Goal: Information Seeking & Learning: Learn about a topic

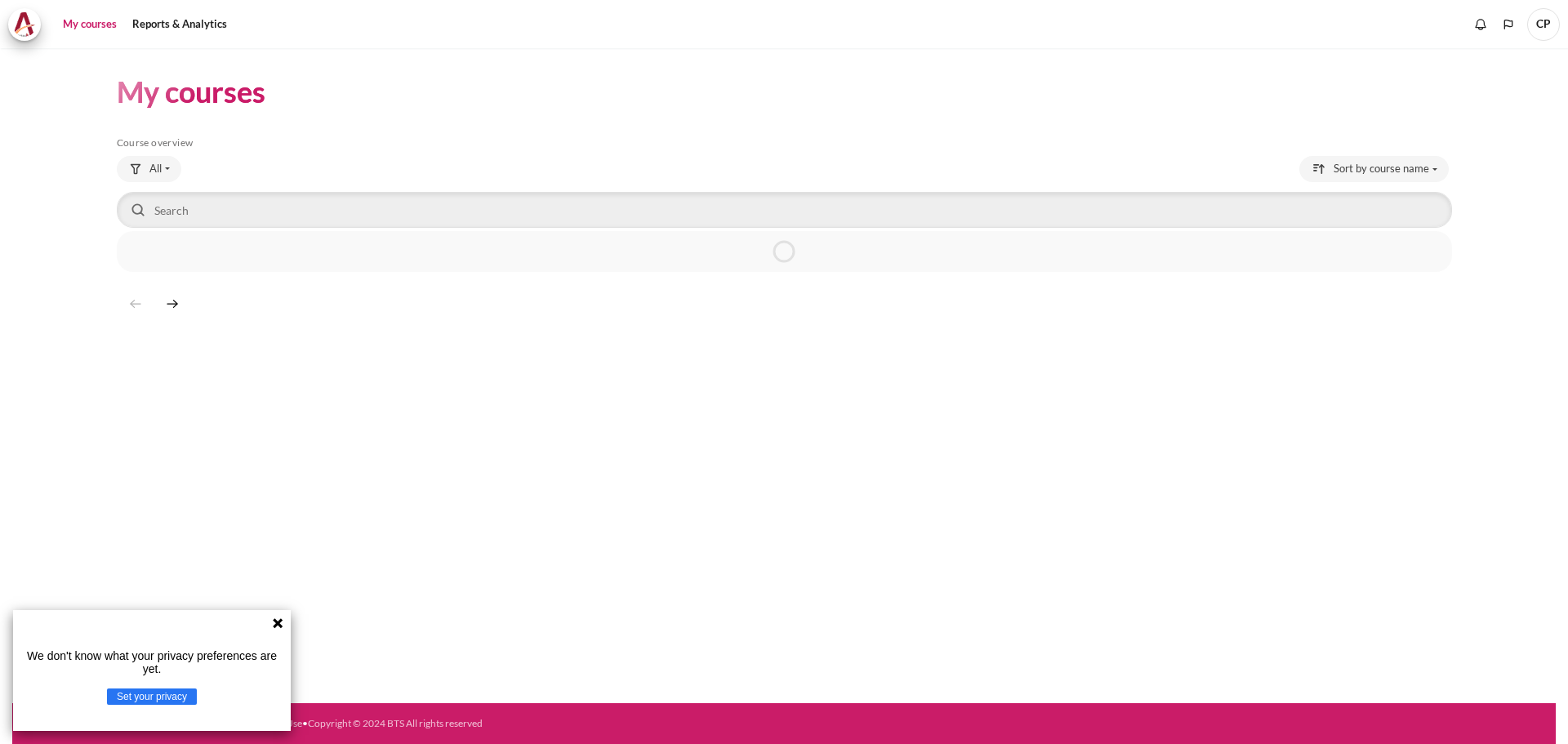
click at [276, 619] on icon at bounding box center [278, 624] width 13 height 13
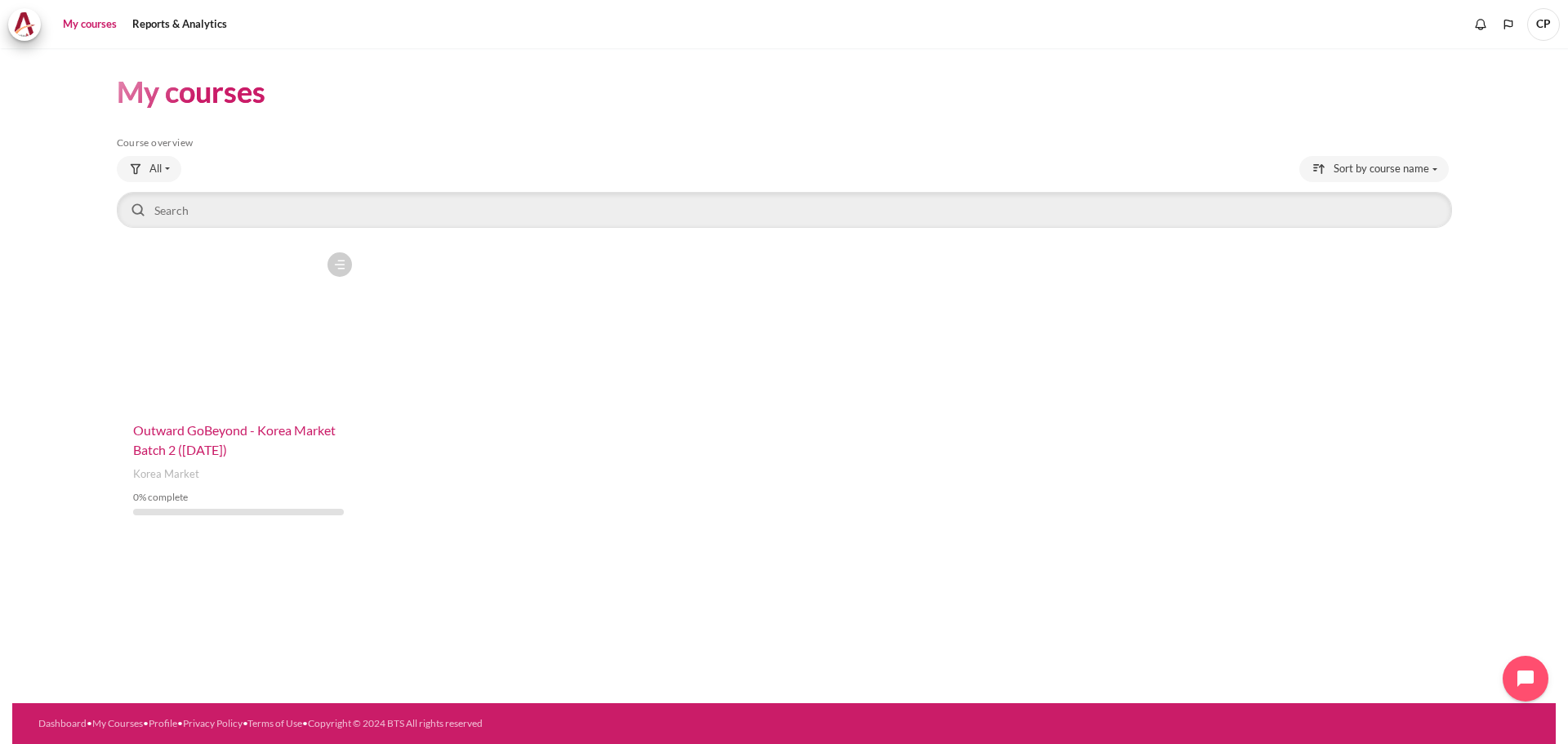
click at [210, 435] on span "Outward GoBeyond - Korea Market Batch 2 ([DATE])" at bounding box center [235, 440] width 203 height 35
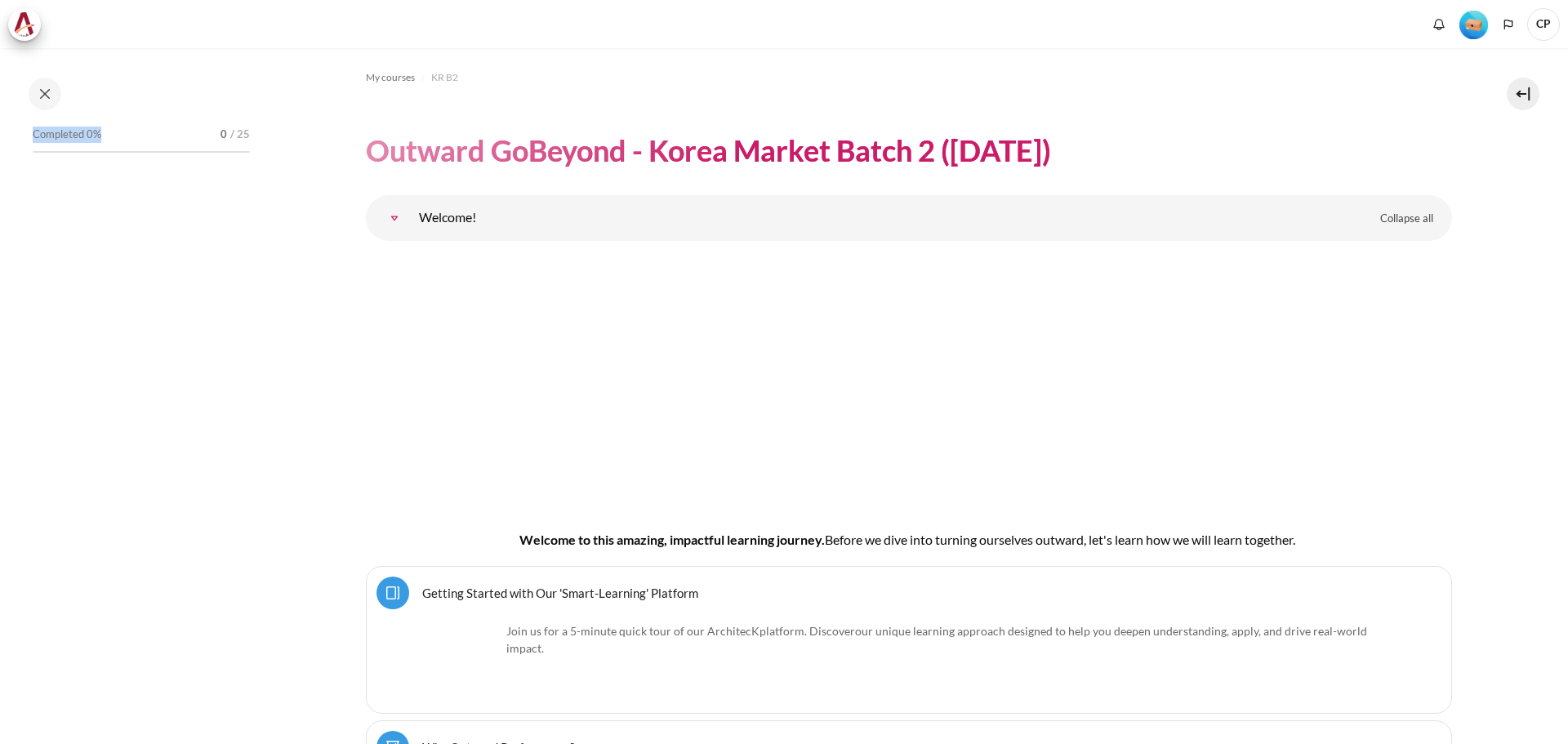
drag, startPoint x: 121, startPoint y: 129, endPoint x: 36, endPoint y: 137, distance: 85.4
click at [36, 137] on div "Completed 0% 0 / 25" at bounding box center [140, 135] width 217 height 16
click at [123, 133] on div "Completed 0% 0 / 25" at bounding box center [140, 135] width 217 height 16
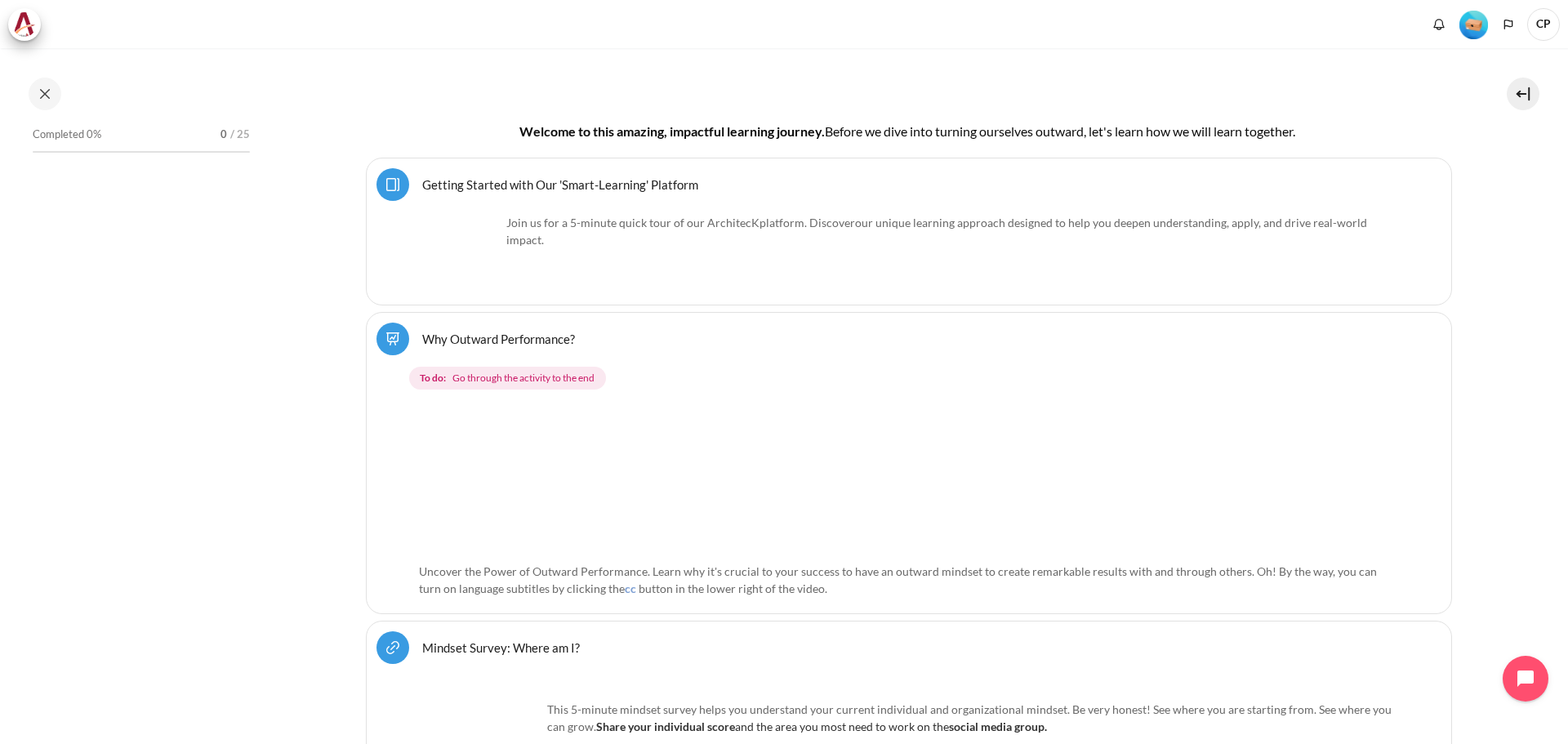
scroll to position [454, 0]
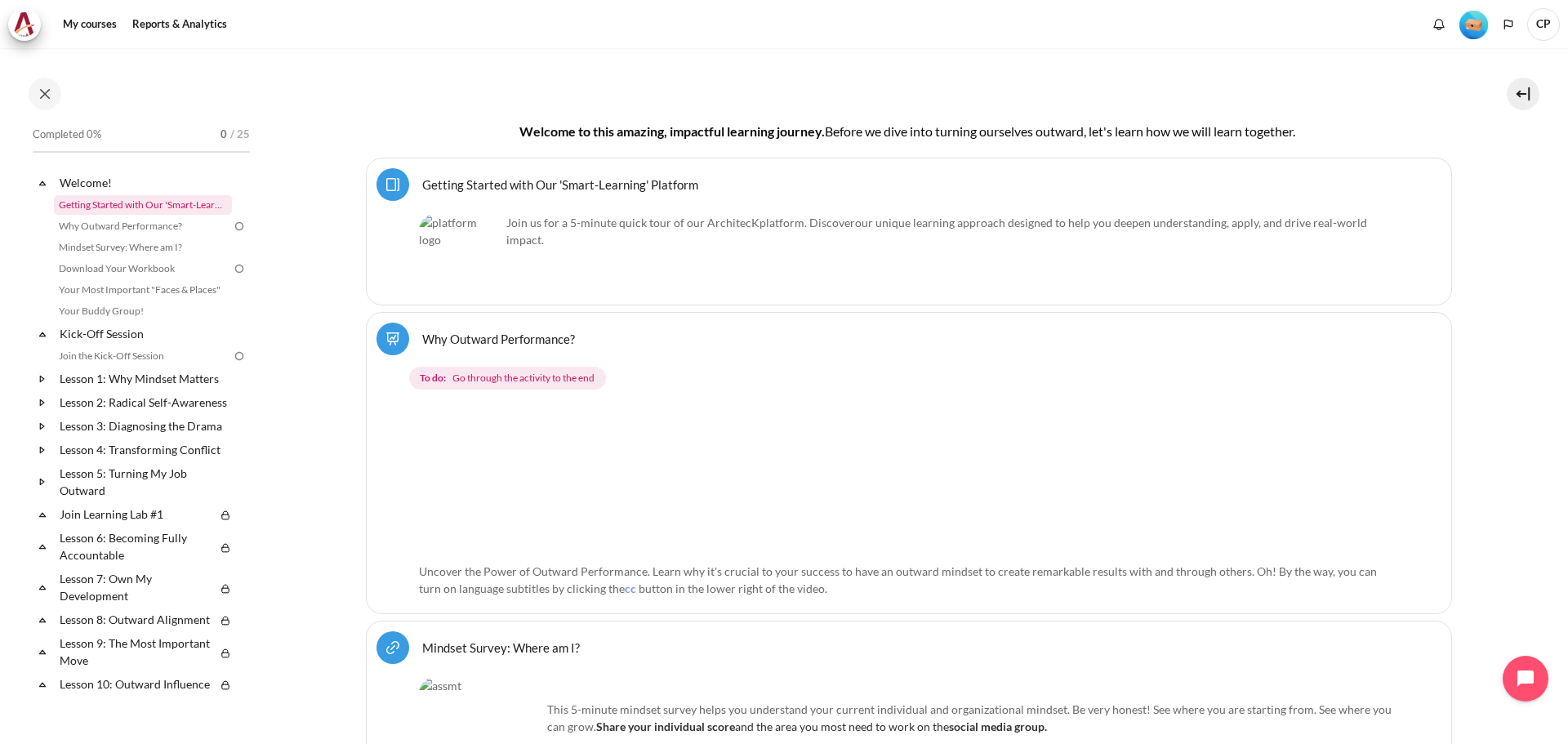
click at [93, 206] on link "Getting Started with Our 'Smart-Learning' Platform" at bounding box center [143, 205] width 178 height 20
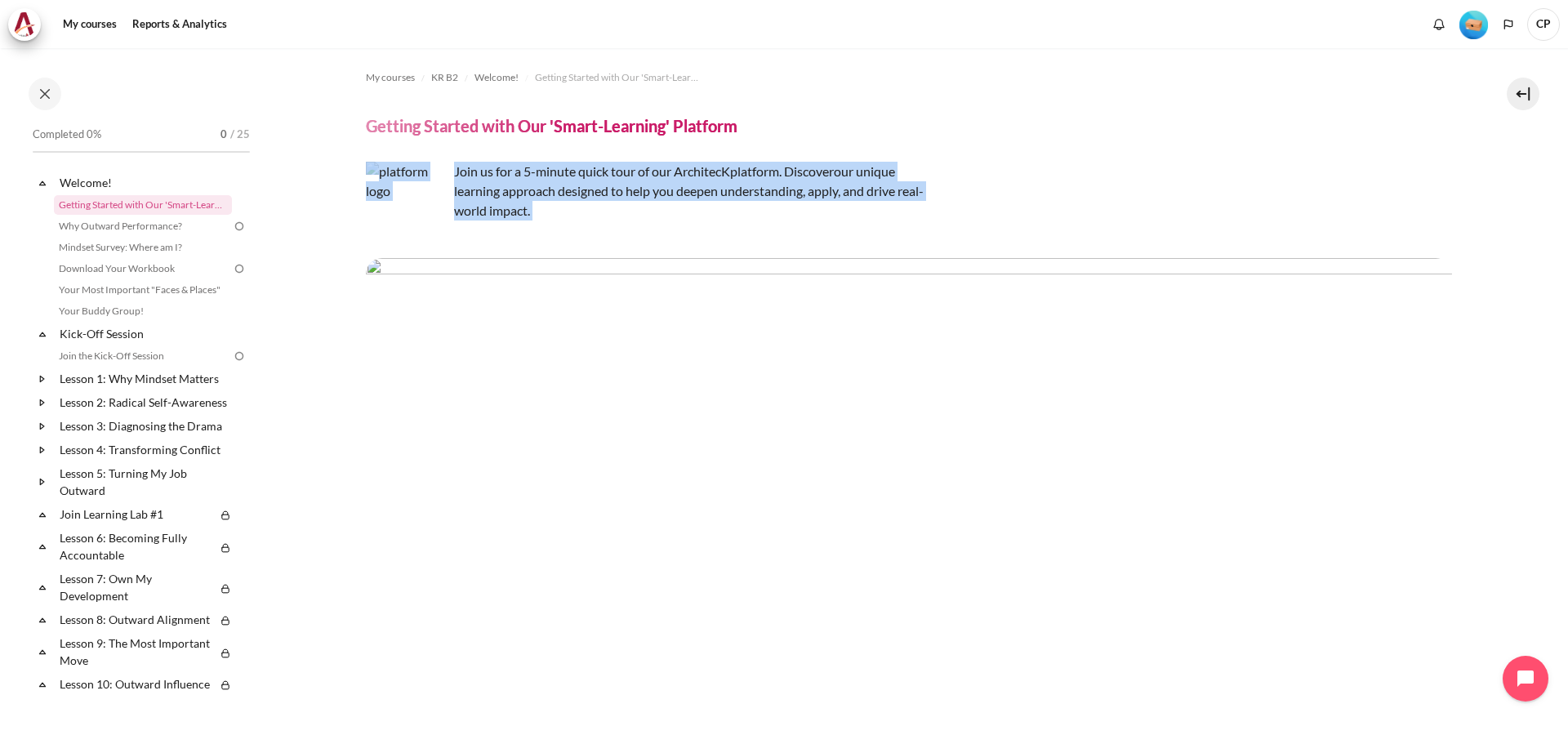
drag, startPoint x: 459, startPoint y: 172, endPoint x: 586, endPoint y: 239, distance: 143.6
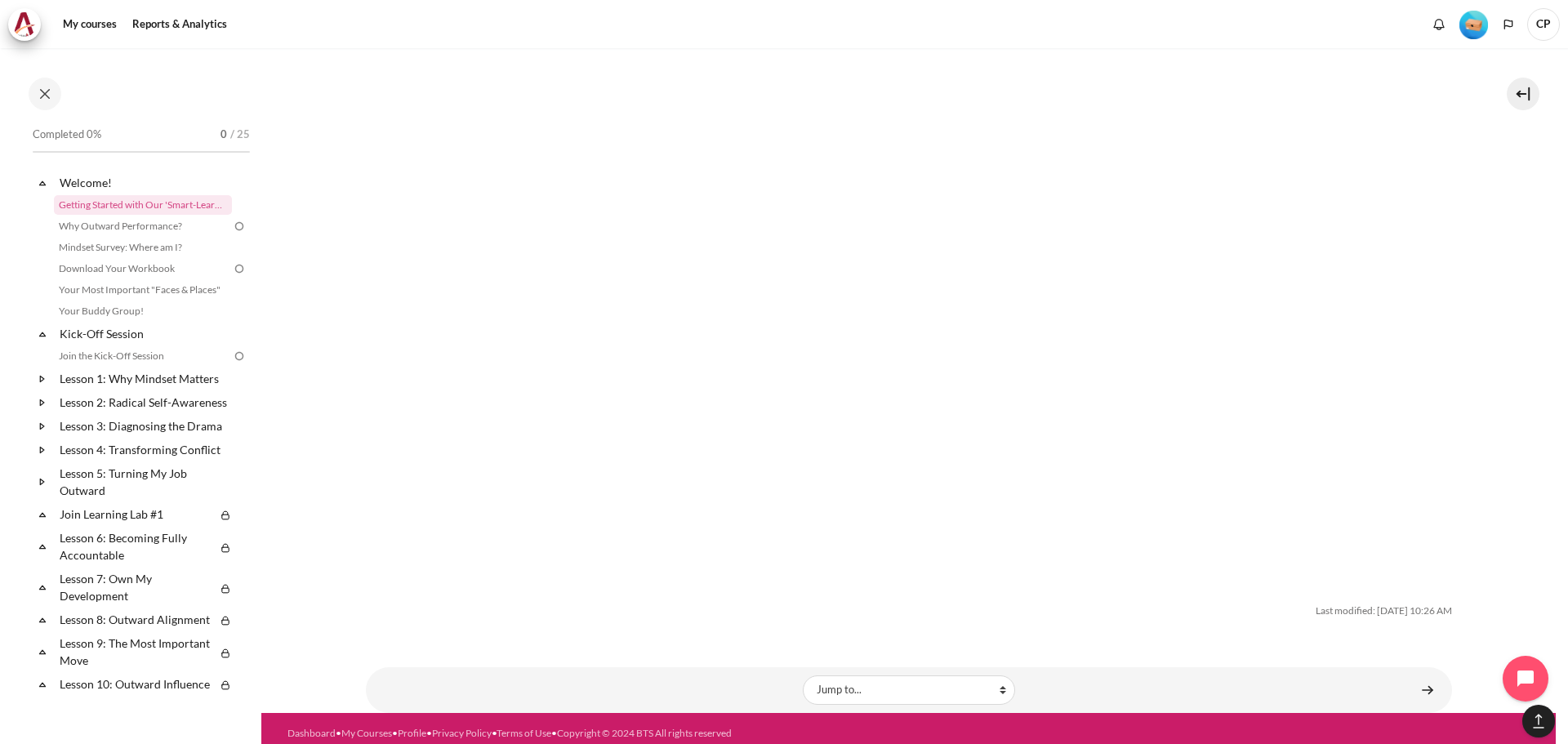
scroll to position [5137, 0]
click at [127, 226] on link "Why Outward Performance?" at bounding box center [143, 226] width 178 height 20
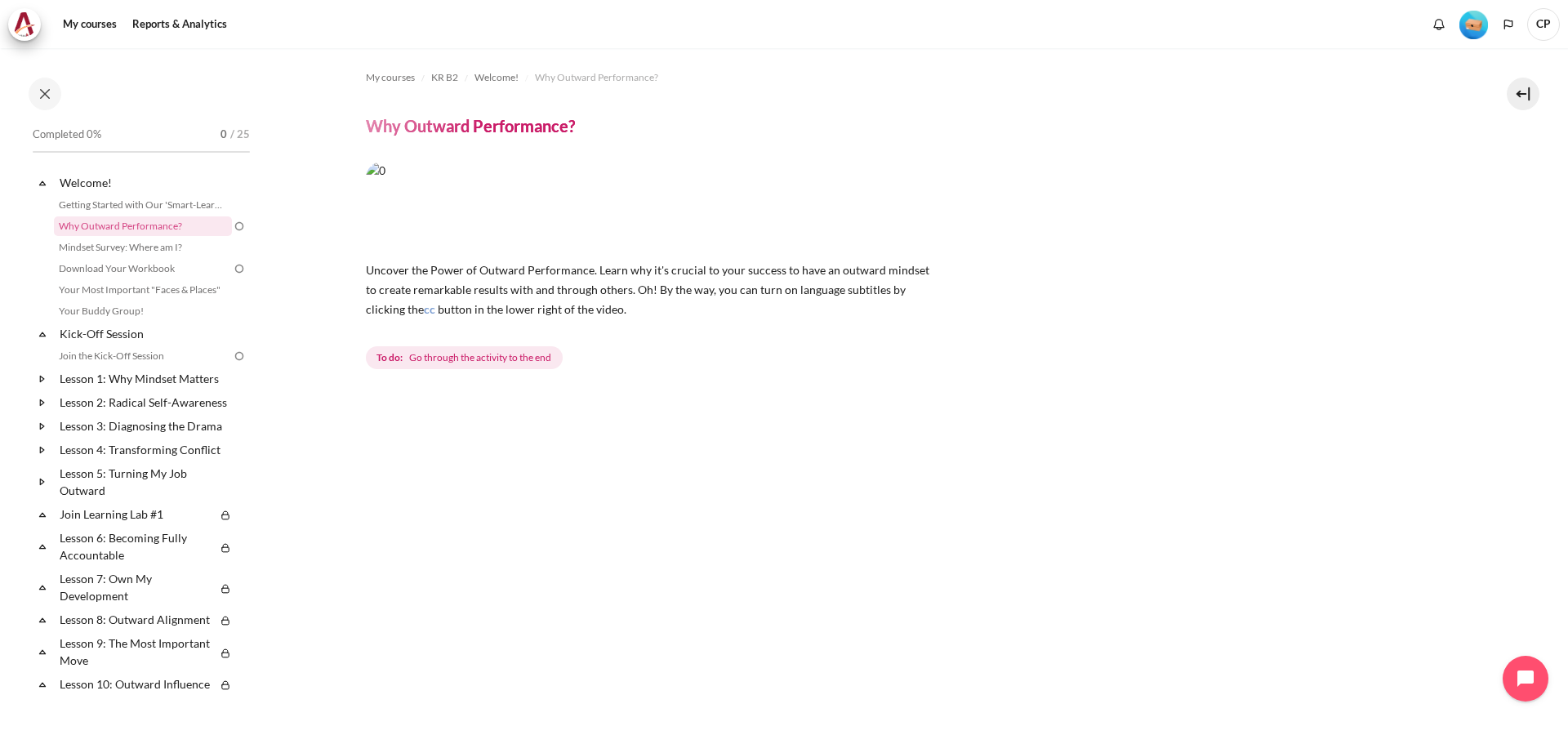
click at [232, 227] on img at bounding box center [240, 227] width 15 height 15
click at [139, 247] on link "Mindset Survey: Where am I?" at bounding box center [143, 247] width 178 height 20
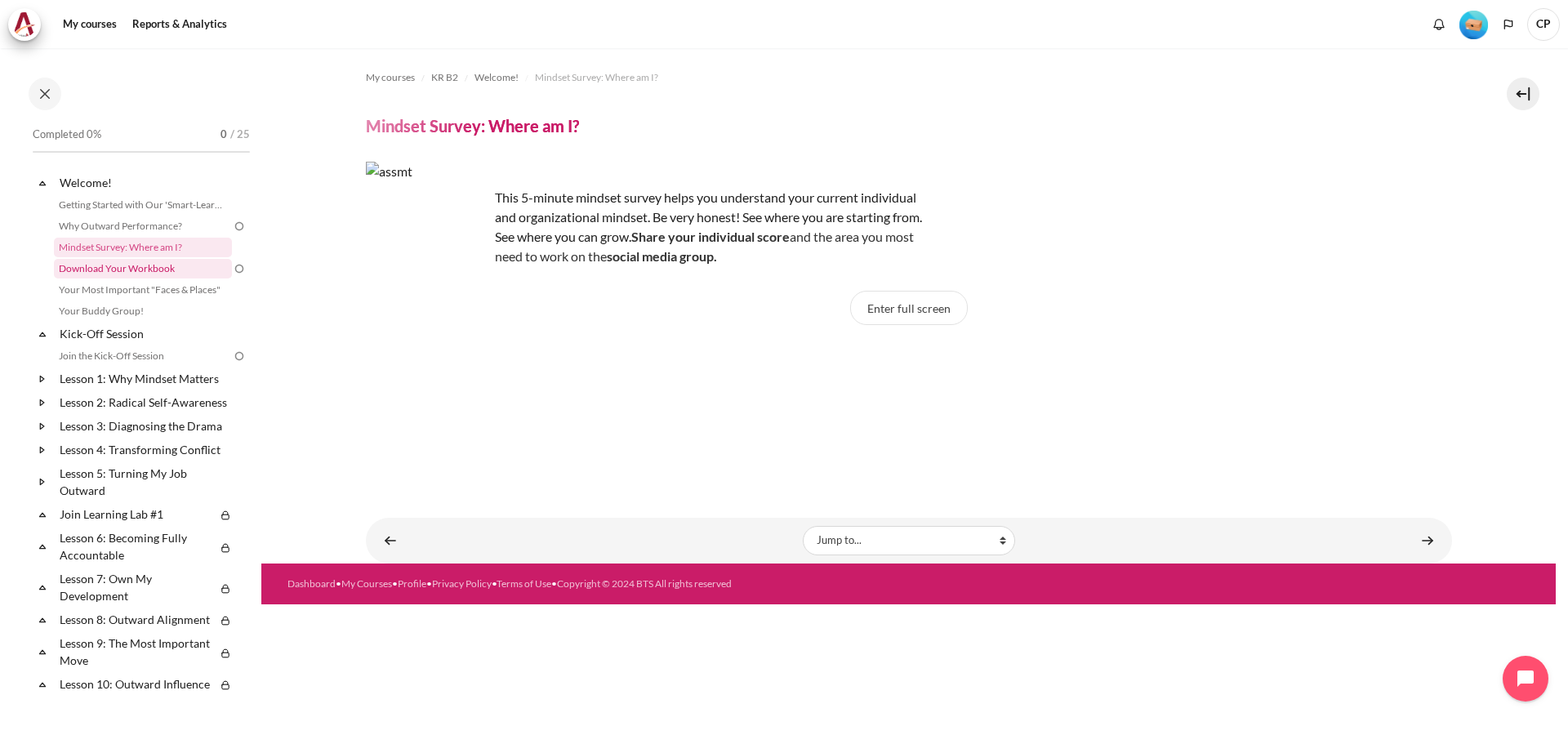
click at [127, 266] on link "Download Your Workbook" at bounding box center [143, 268] width 178 height 20
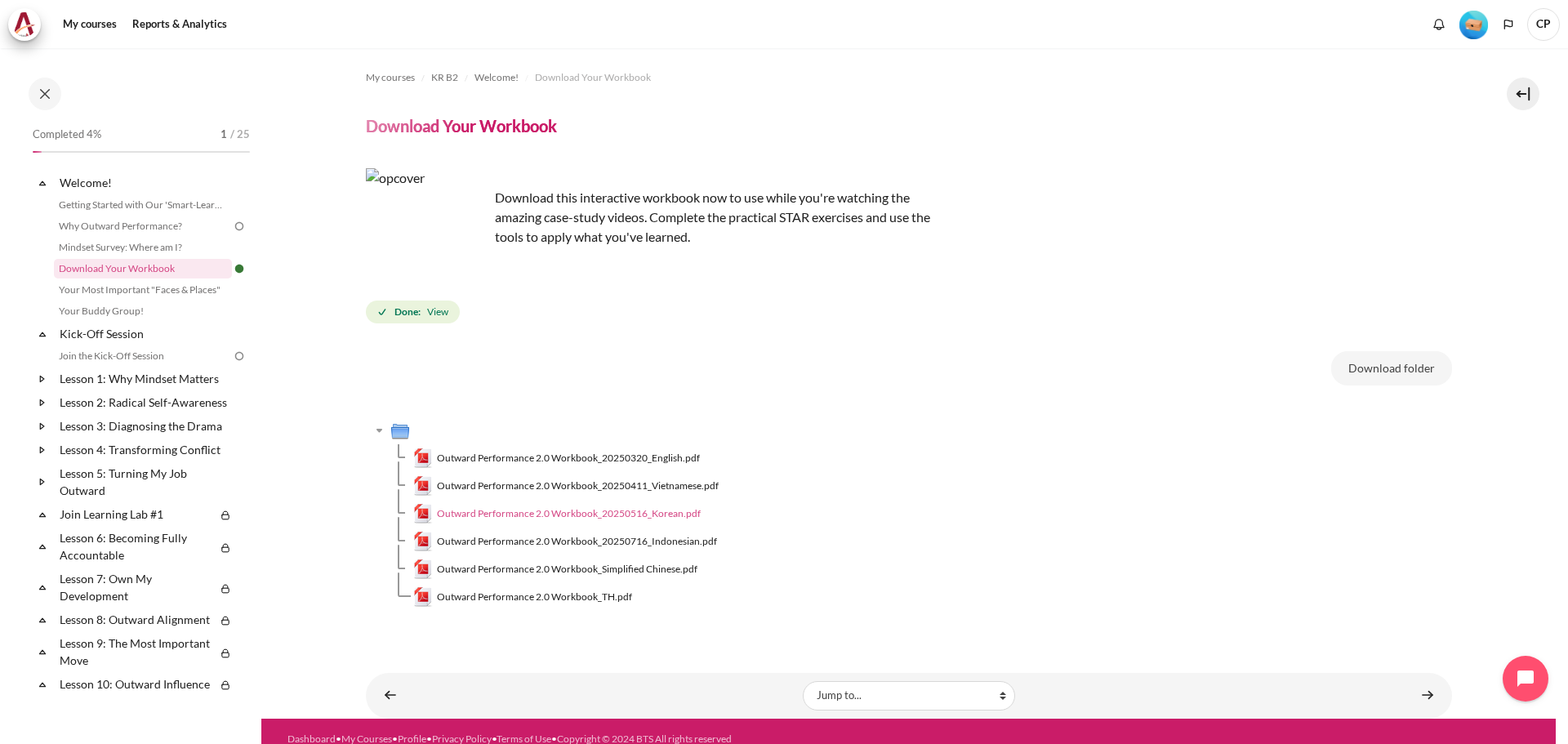
click at [611, 512] on span "Outward Performance 2.0 Workbook_20250516_Korean.pdf" at bounding box center [568, 514] width 263 height 15
click at [113, 288] on link "Your Most Important "Faces & Places"" at bounding box center [143, 290] width 178 height 20
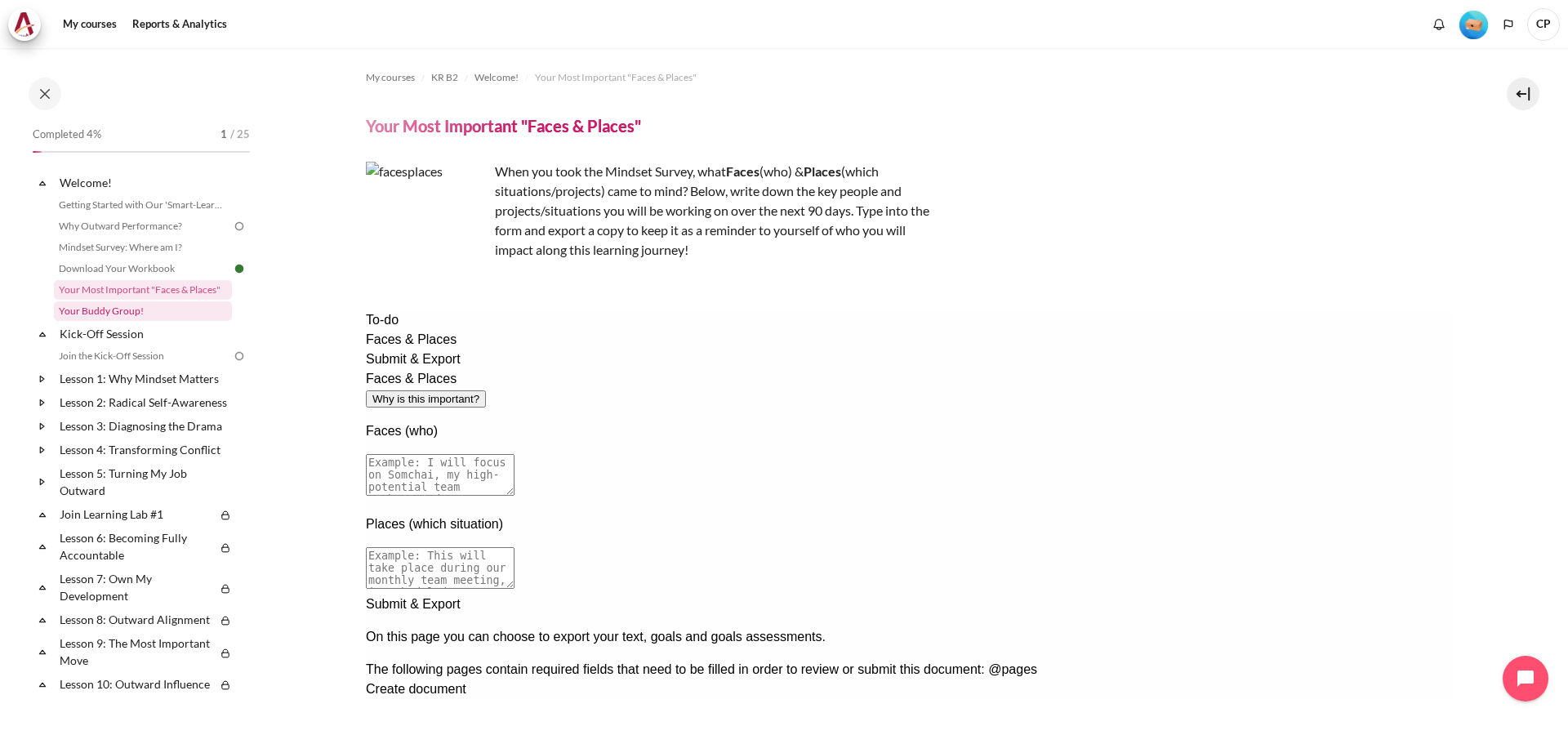
click at [128, 311] on link "Your Buddy Group!" at bounding box center [143, 311] width 178 height 20
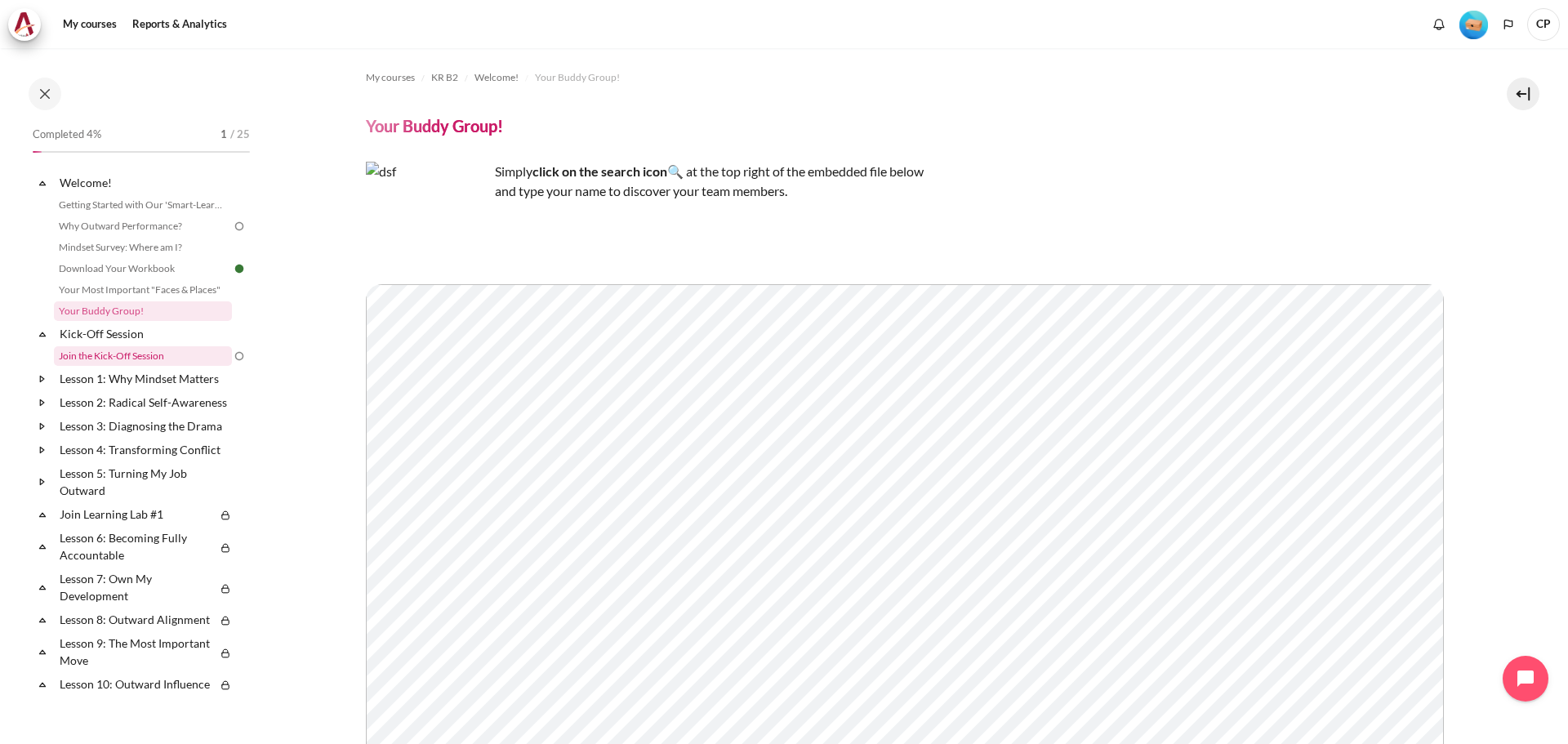
click at [92, 350] on link "Join the Kick-Off Session" at bounding box center [143, 356] width 178 height 20
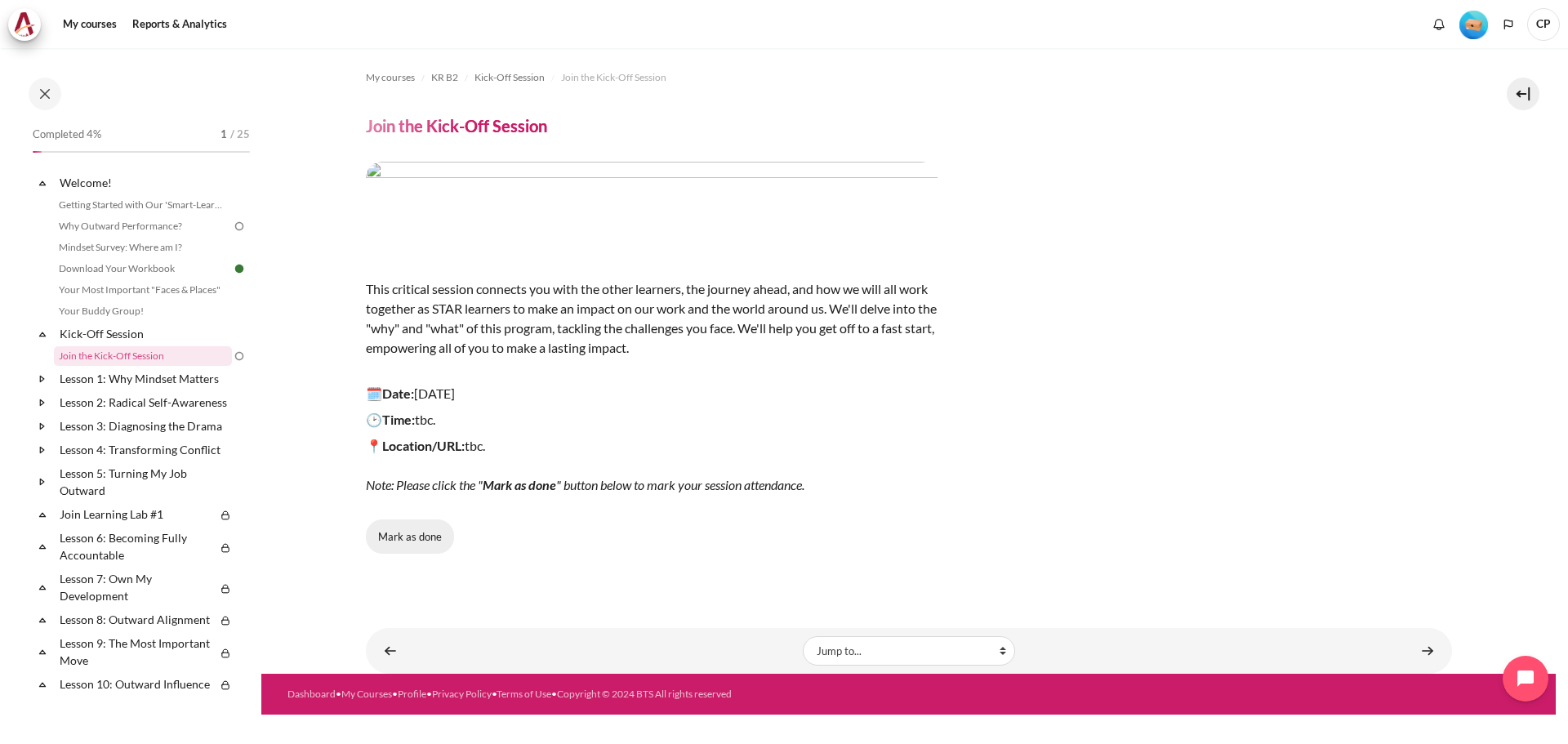
click at [428, 542] on button "Mark as done" at bounding box center [409, 536] width 88 height 34
click at [143, 231] on link "Why Outward Performance?" at bounding box center [143, 226] width 178 height 20
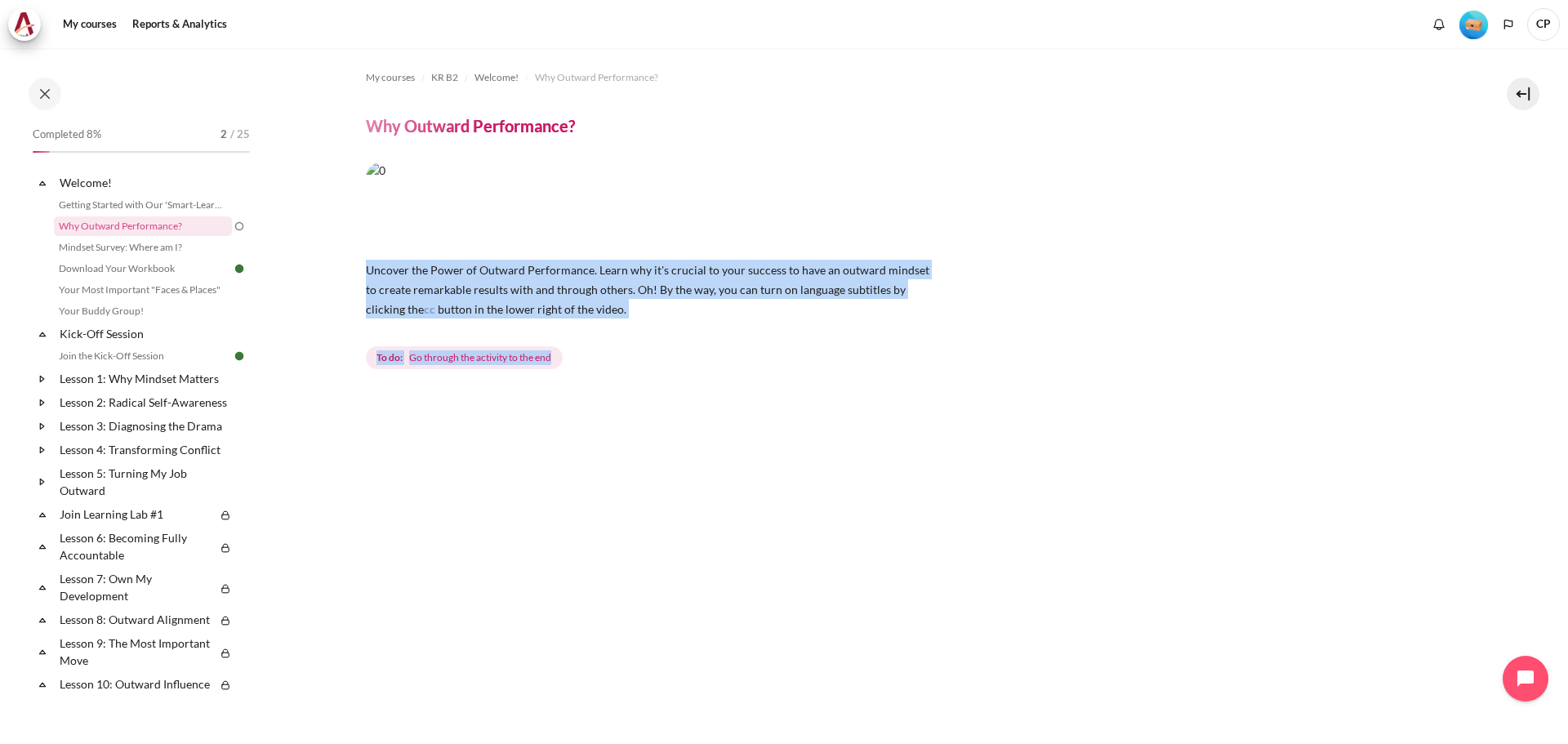
drag, startPoint x: 358, startPoint y: 266, endPoint x: 637, endPoint y: 365, distance: 296.0
click at [637, 365] on section "My courses KR B2 Welcome! Why Outward Performance? Why Outward Performance? cc" at bounding box center [909, 652] width 1294 height 1208
copy div "Uncover the Power of Outward Performance. Learn why it's crucial to your succes…"
click at [487, 213] on img "Content" at bounding box center [651, 207] width 571 height 89
click at [424, 210] on img "Content" at bounding box center [651, 207] width 571 height 89
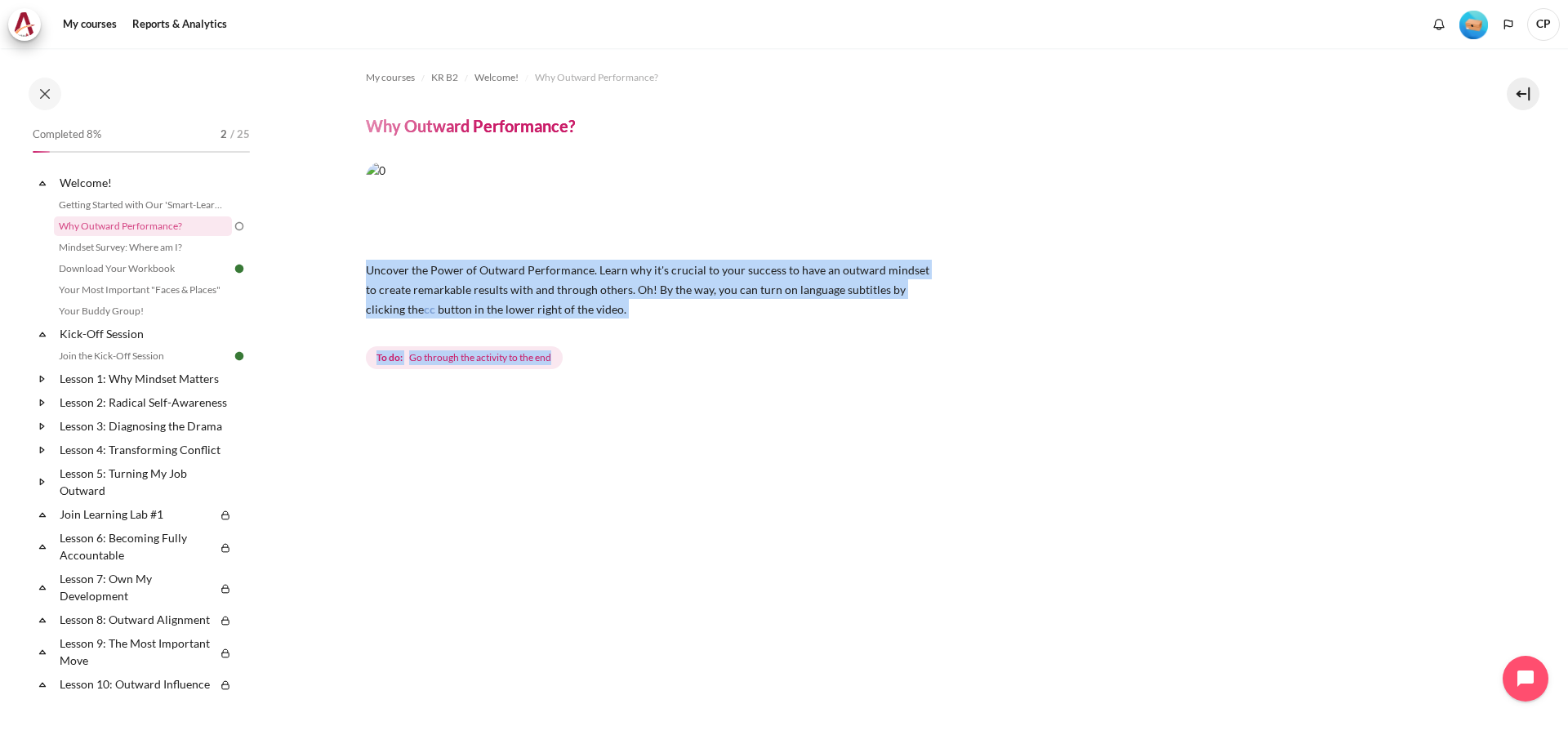
click at [731, 232] on img "Content" at bounding box center [651, 207] width 571 height 89
click at [1521, 99] on button at bounding box center [1523, 94] width 32 height 32
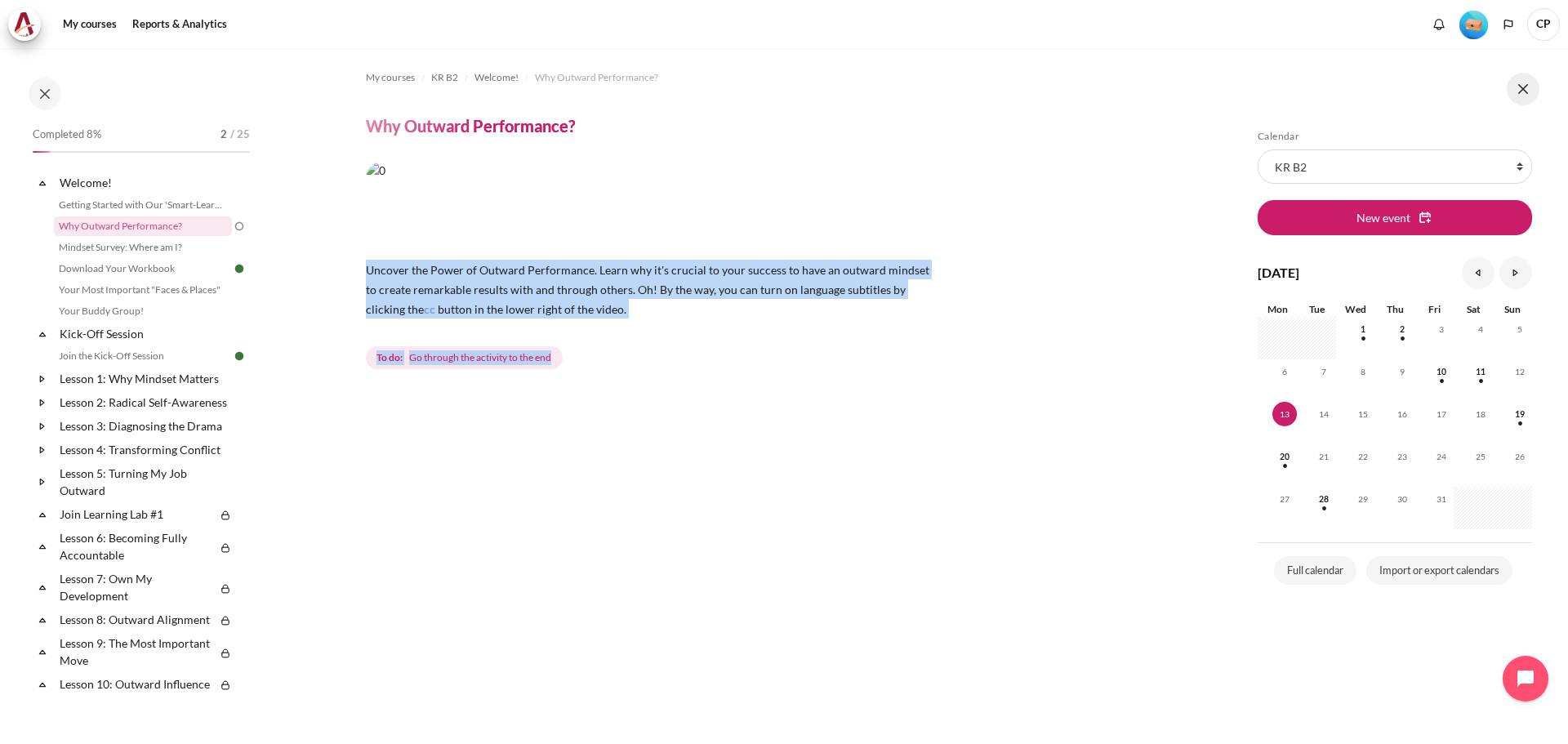
click at [1521, 99] on button at bounding box center [1523, 89] width 32 height 32
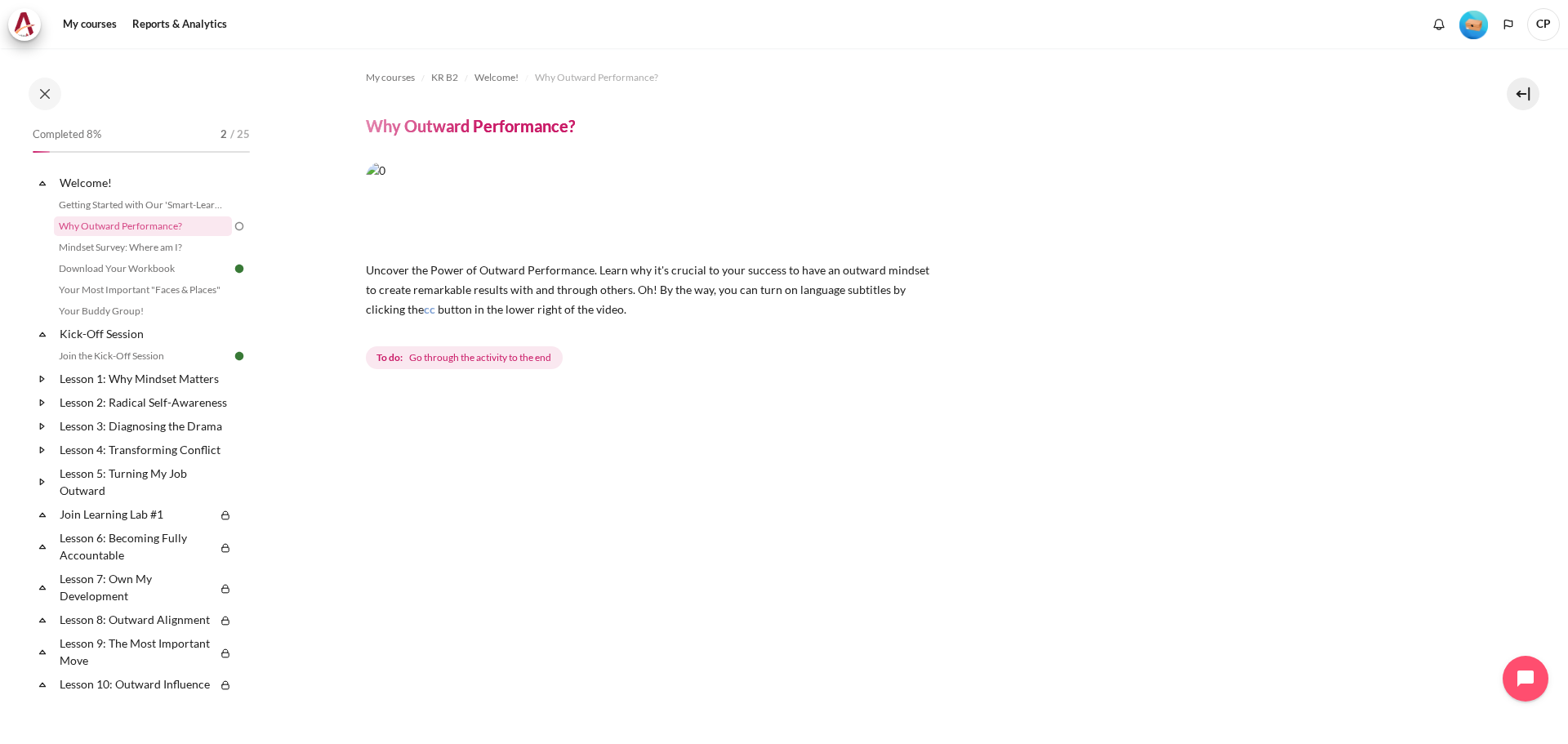
drag, startPoint x: 1036, startPoint y: 387, endPoint x: 844, endPoint y: 286, distance: 216.9
click at [1036, 387] on div "My courses KR B2 Welcome! Why Outward Performance? Why Outward Performance? cc …" at bounding box center [909, 617] width 1087 height 1138
drag, startPoint x: 618, startPoint y: 208, endPoint x: 543, endPoint y: 204, distance: 75.1
click at [617, 208] on img "Content" at bounding box center [651, 207] width 571 height 89
click at [452, 204] on img "Content" at bounding box center [651, 207] width 571 height 89
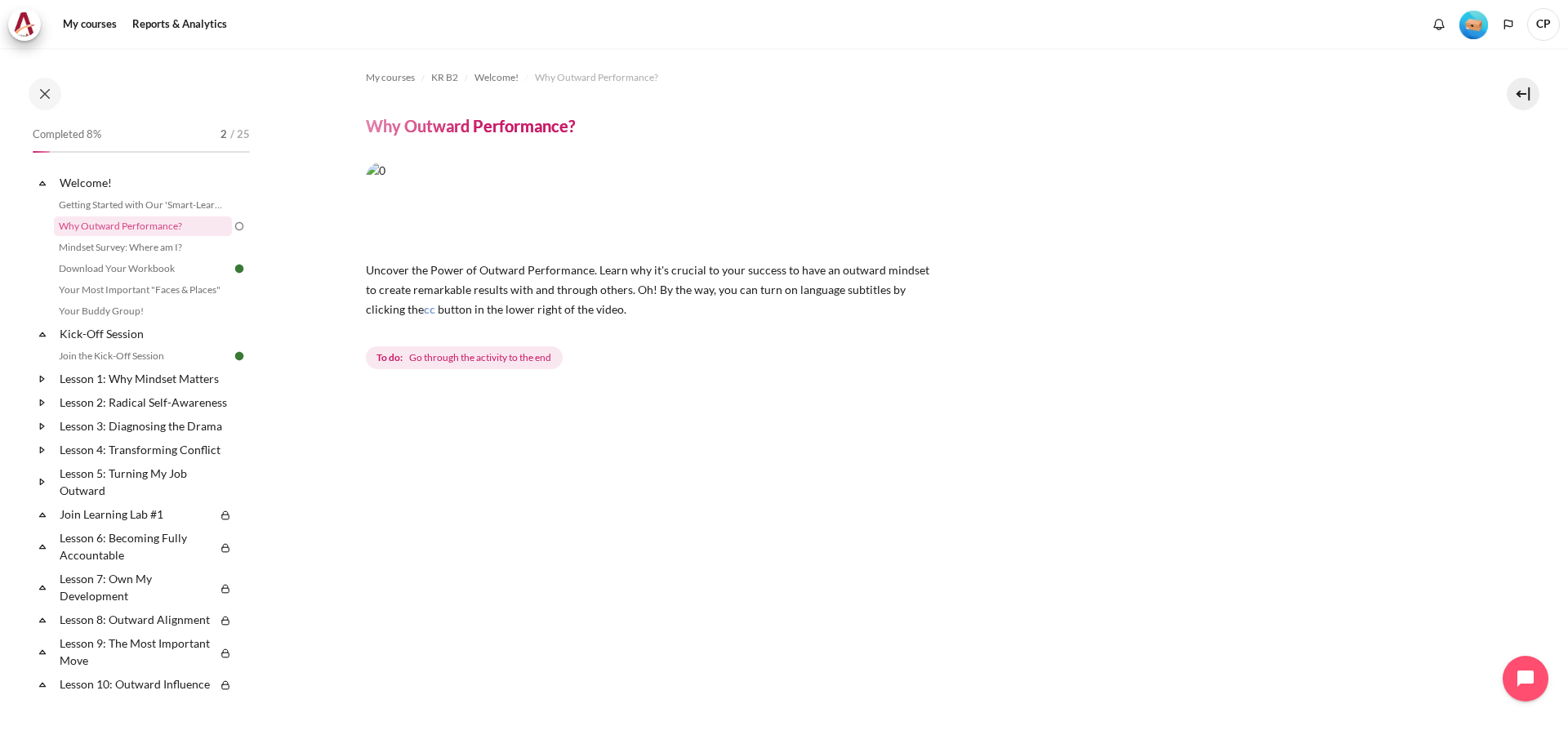
drag, startPoint x: 459, startPoint y: 299, endPoint x: 467, endPoint y: 325, distance: 27.2
click at [459, 299] on p "Uncover the Power of Outward Performance. Learn why it's crucial to your succes…" at bounding box center [651, 289] width 571 height 59
click at [468, 357] on span "Go through the activity to the end" at bounding box center [480, 358] width 142 height 15
drag, startPoint x: 387, startPoint y: 360, endPoint x: 543, endPoint y: 357, distance: 156.0
click at [543, 357] on span "To do: Go through the activity to the end" at bounding box center [464, 358] width 197 height 23
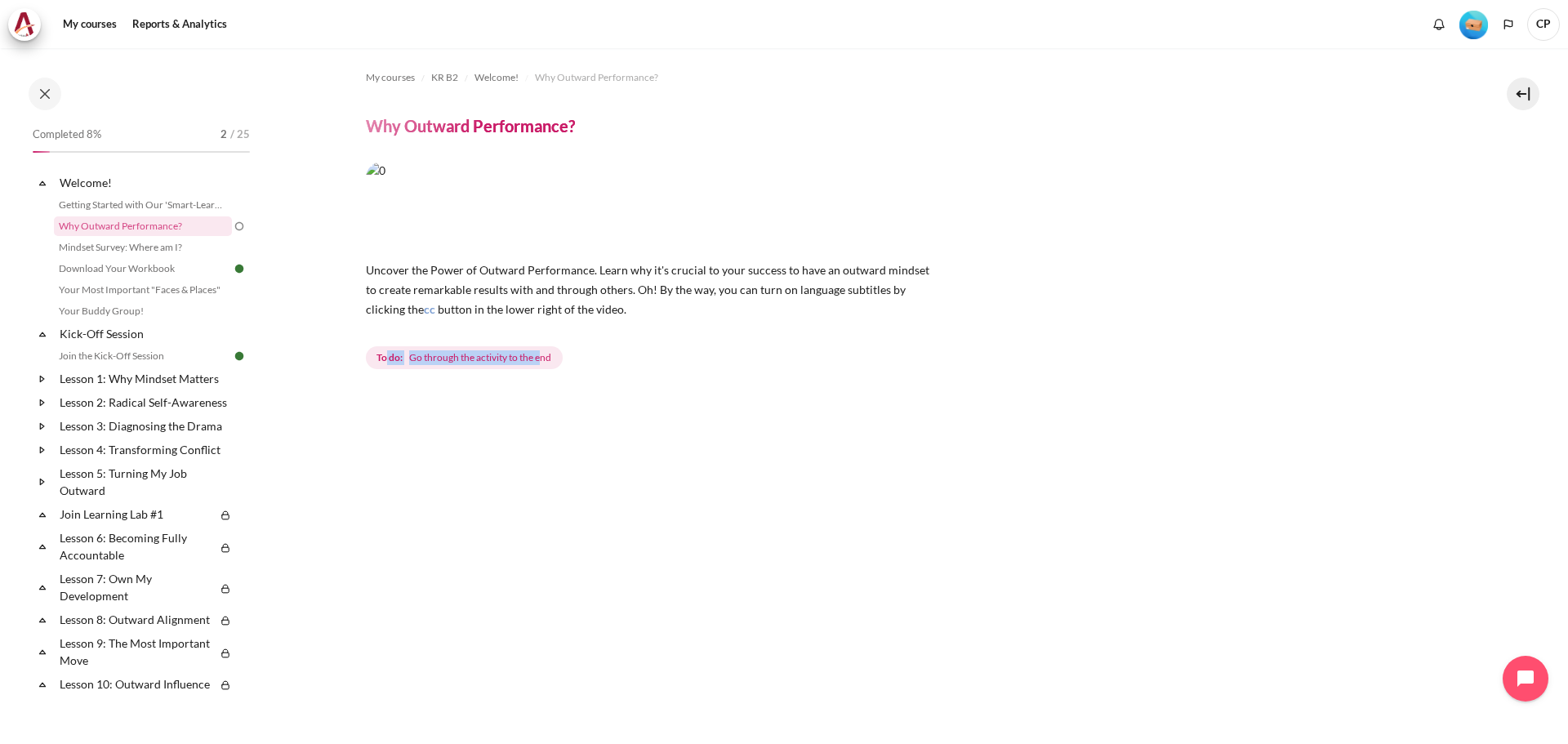
click at [542, 358] on span "Go through the activity to the end" at bounding box center [480, 358] width 142 height 15
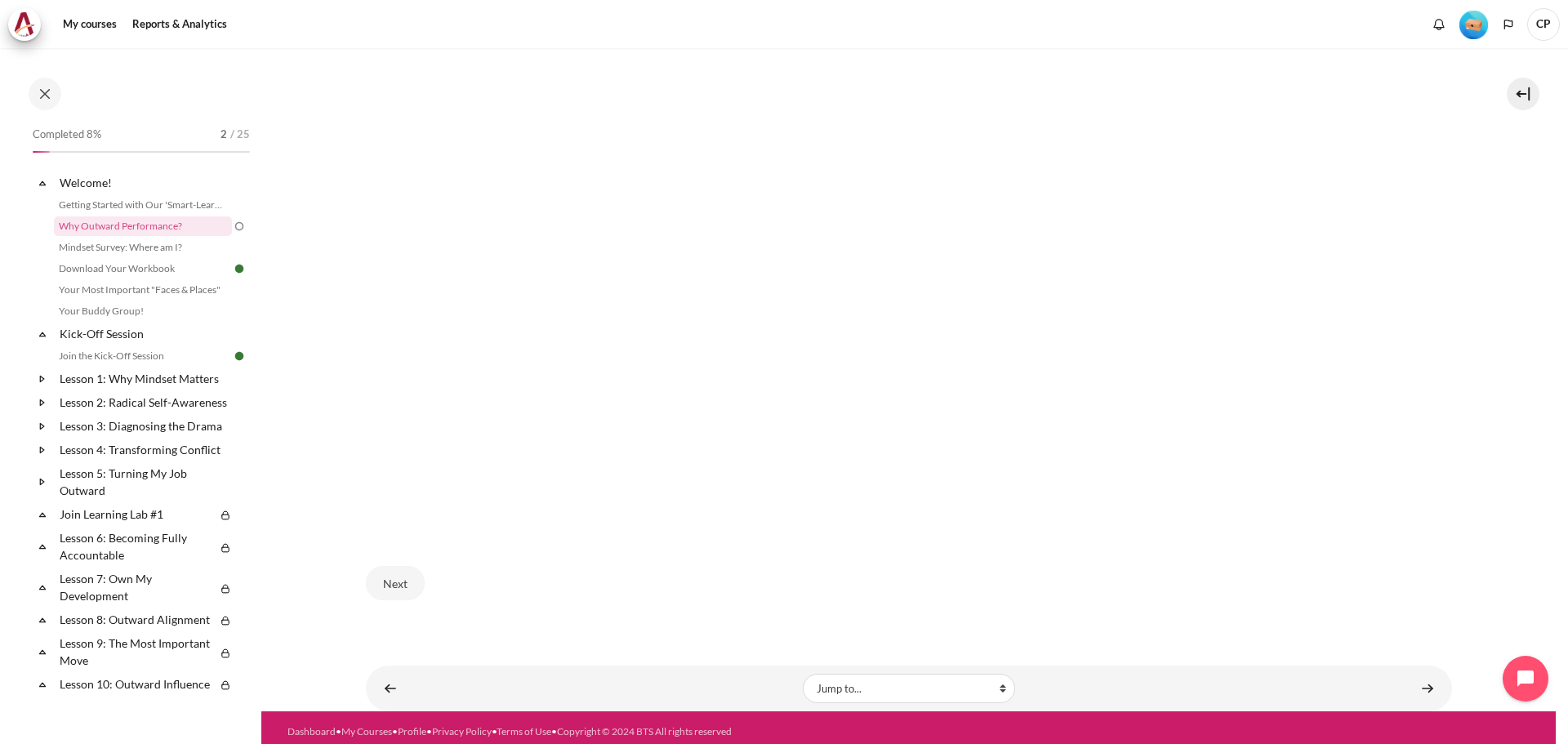
scroll to position [549, 0]
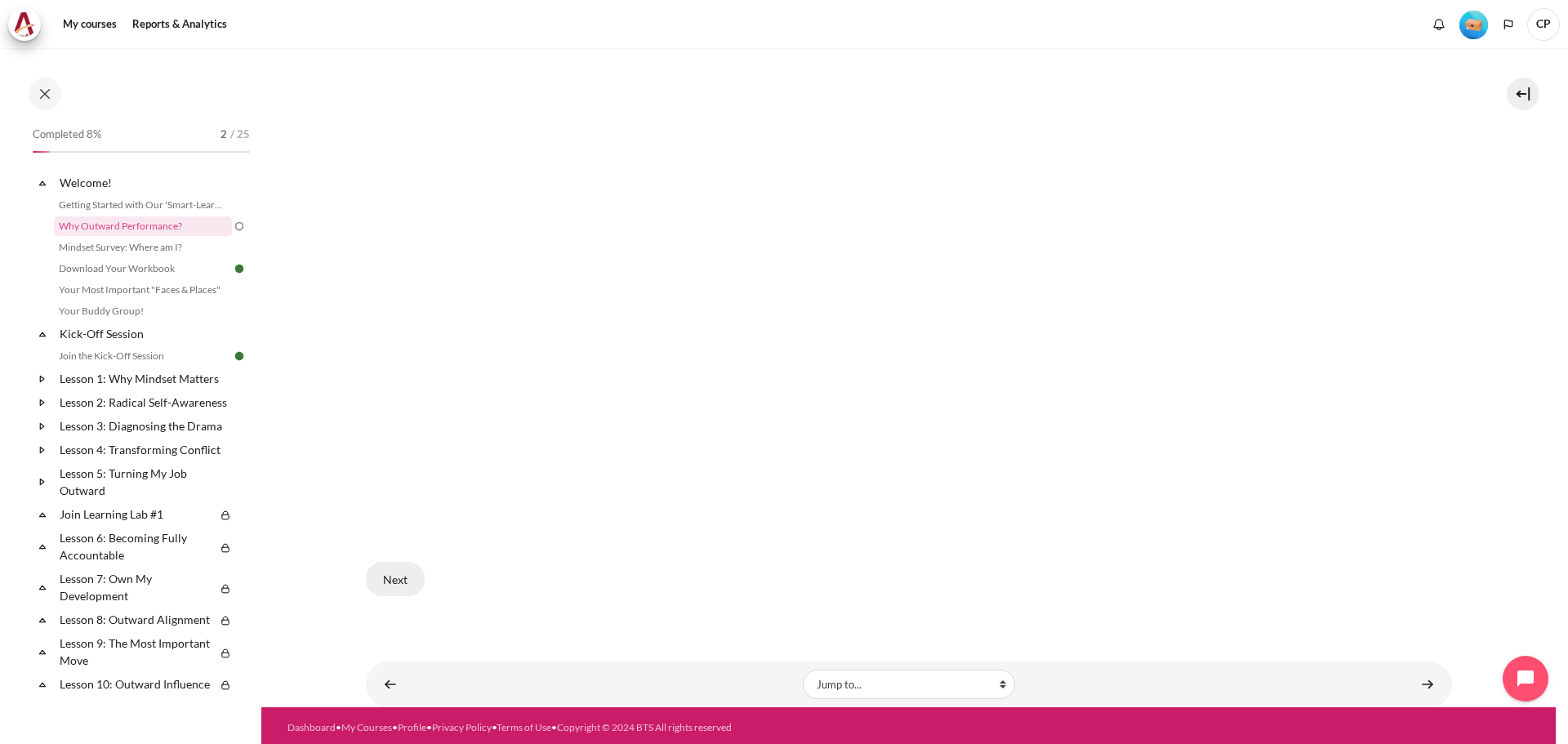
click at [400, 575] on button "Next" at bounding box center [395, 579] width 59 height 34
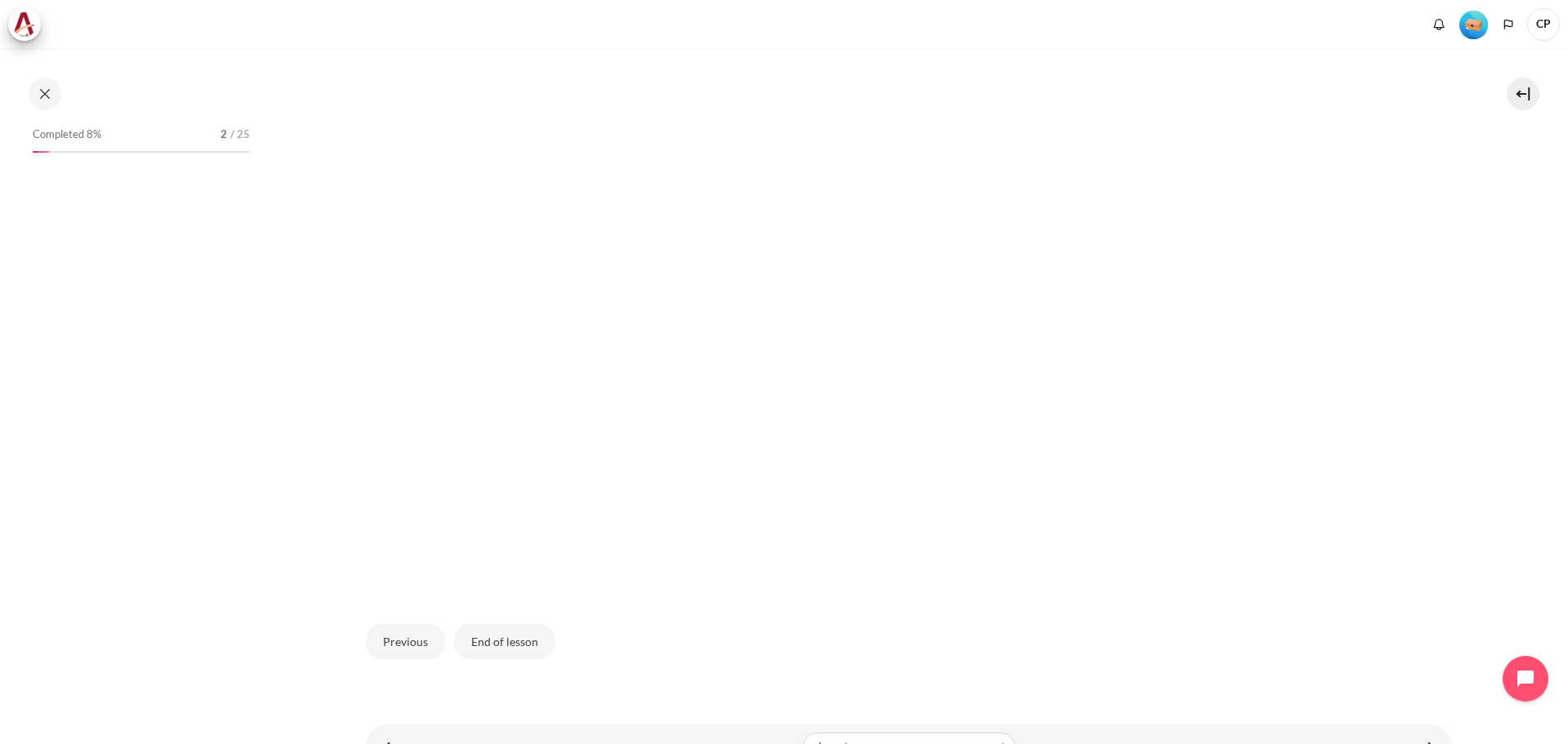
scroll to position [563, 0]
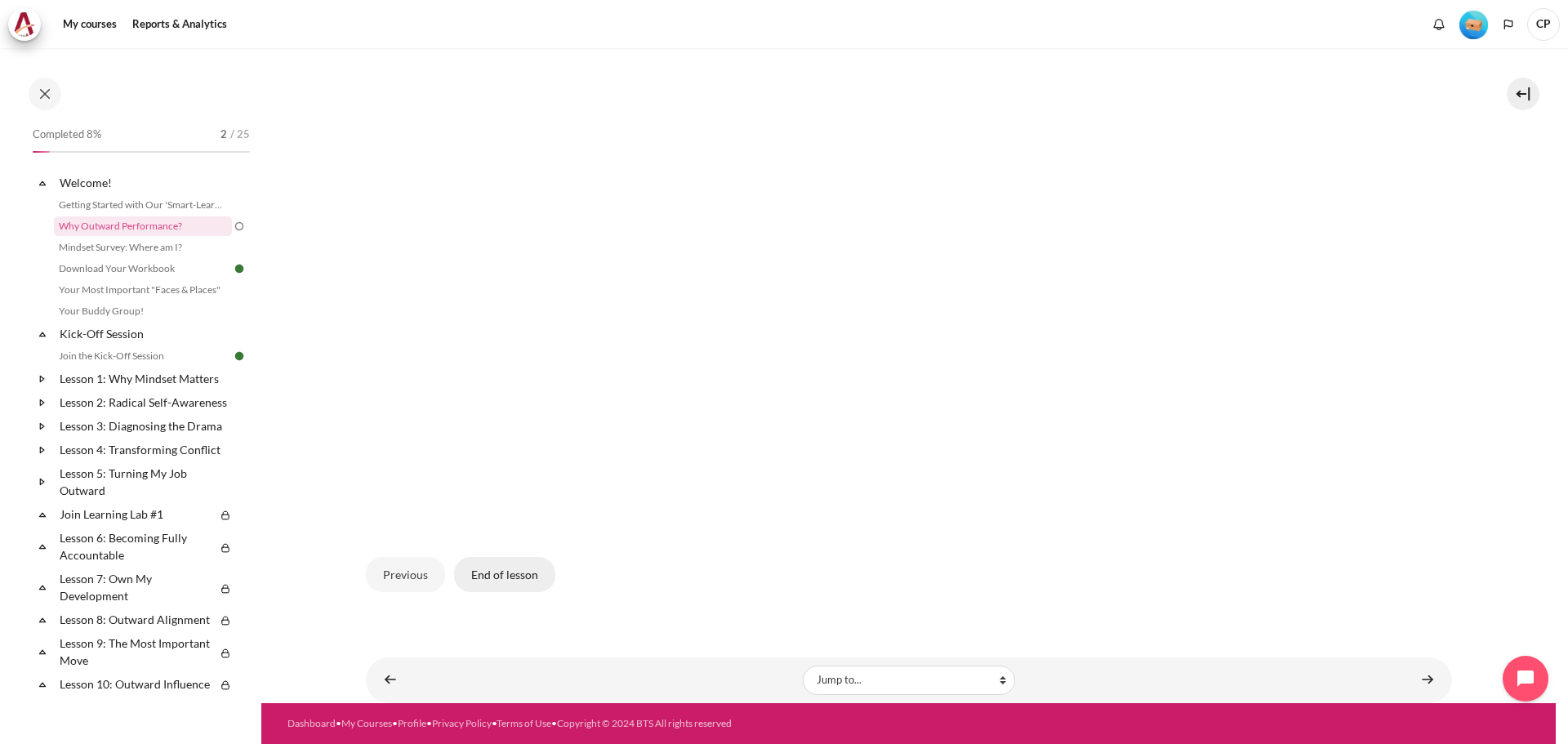
click at [504, 579] on button "End of lesson" at bounding box center [504, 574] width 101 height 34
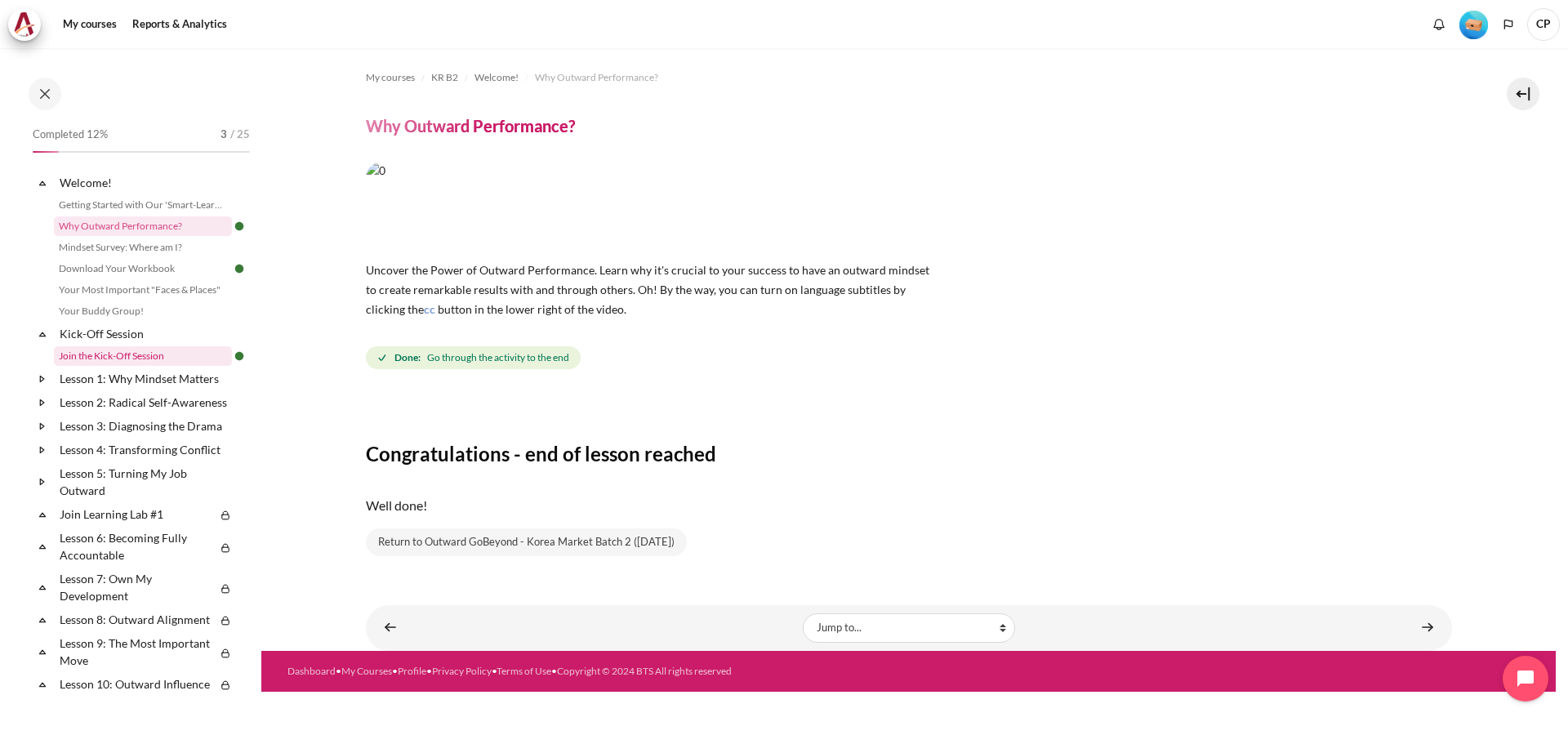
click at [136, 359] on link "Join the Kick-Off Session" at bounding box center [143, 356] width 178 height 20
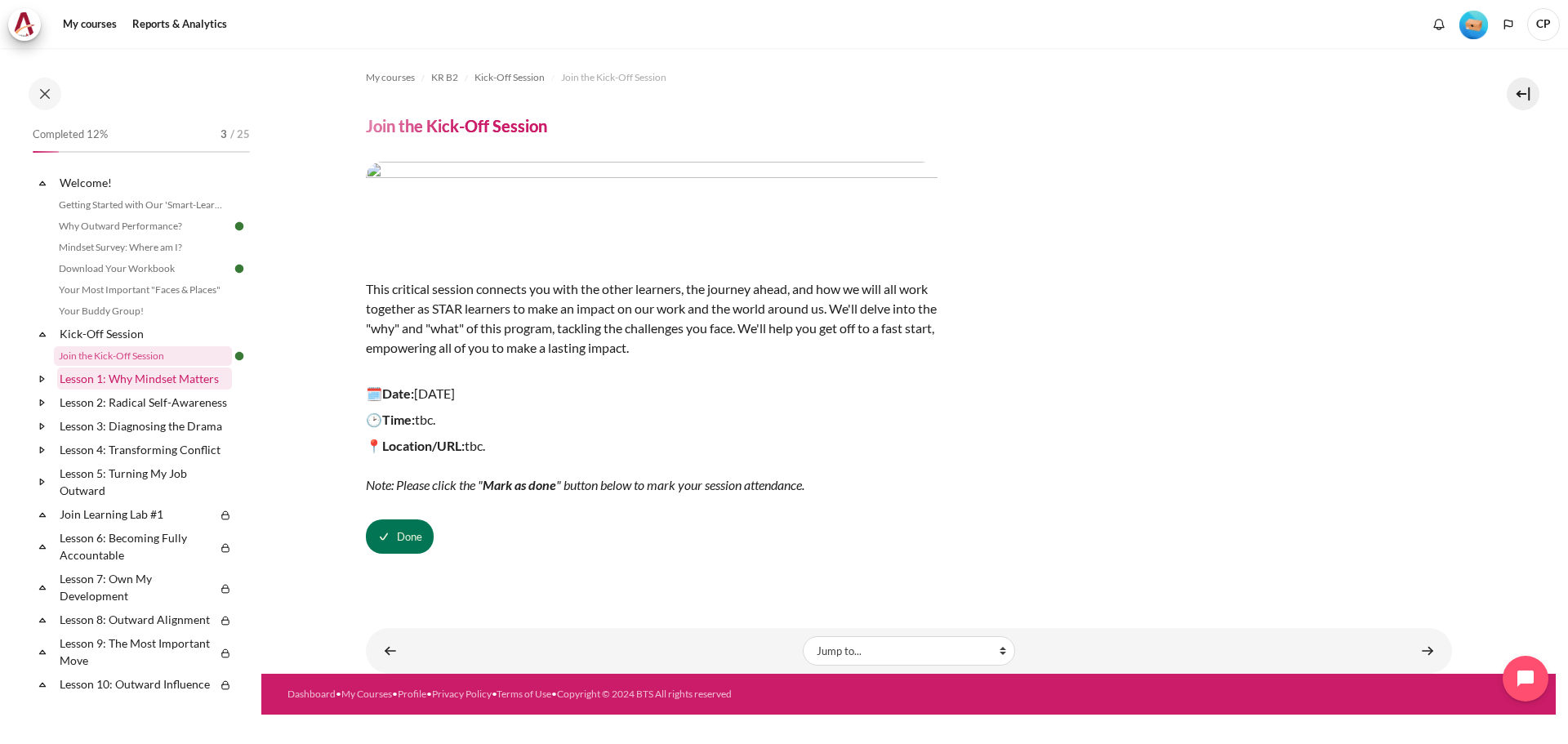
click at [141, 373] on link "Lesson 1: Why Mindset Matters" at bounding box center [144, 378] width 174 height 22
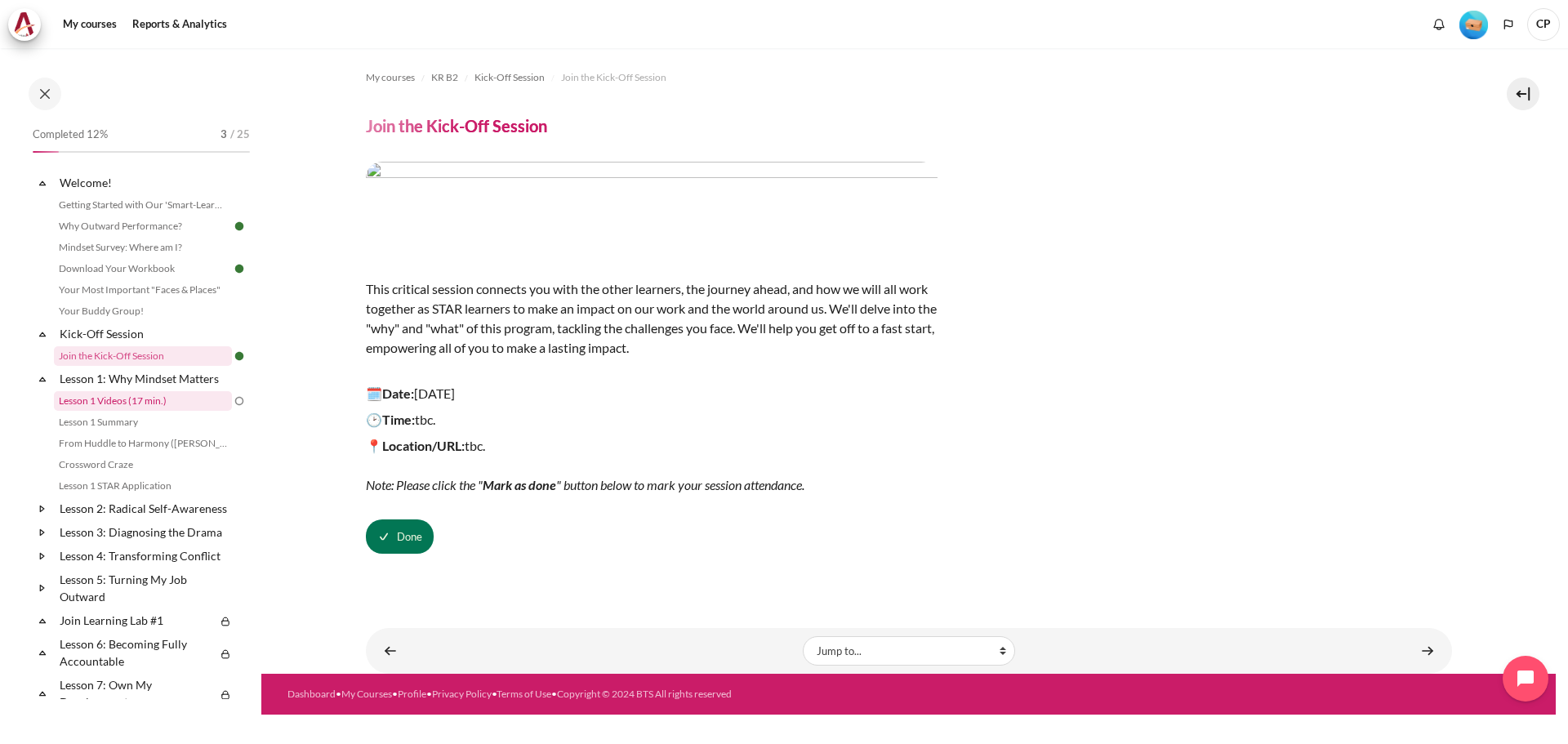
click at [138, 398] on link "Lesson 1 Videos (17 min.)" at bounding box center [143, 401] width 178 height 20
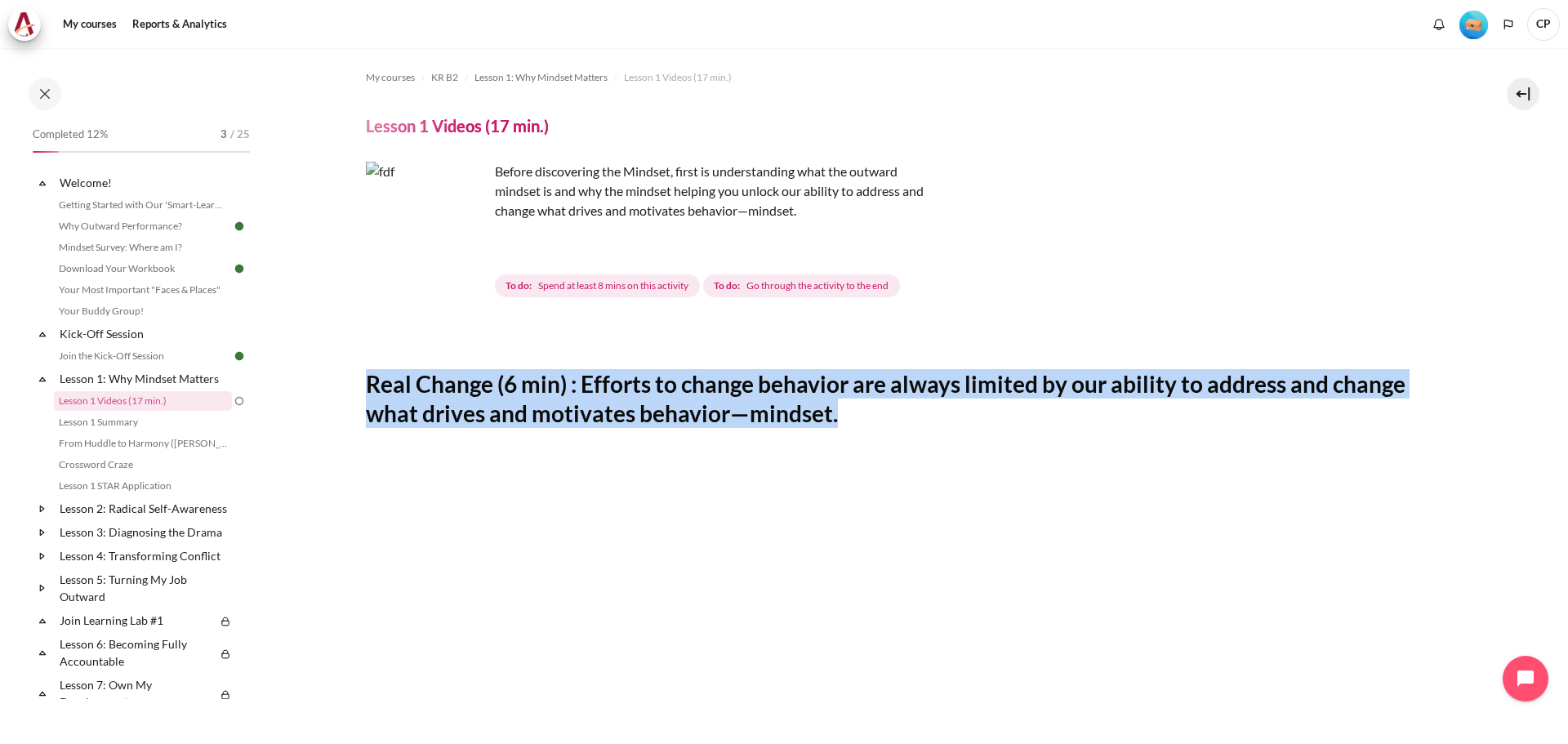
drag, startPoint x: 890, startPoint y: 415, endPoint x: 350, endPoint y: 390, distance: 540.6
copy h2 "Real Change (6 min) : Efforts to change behavior are always limited by our abil…"
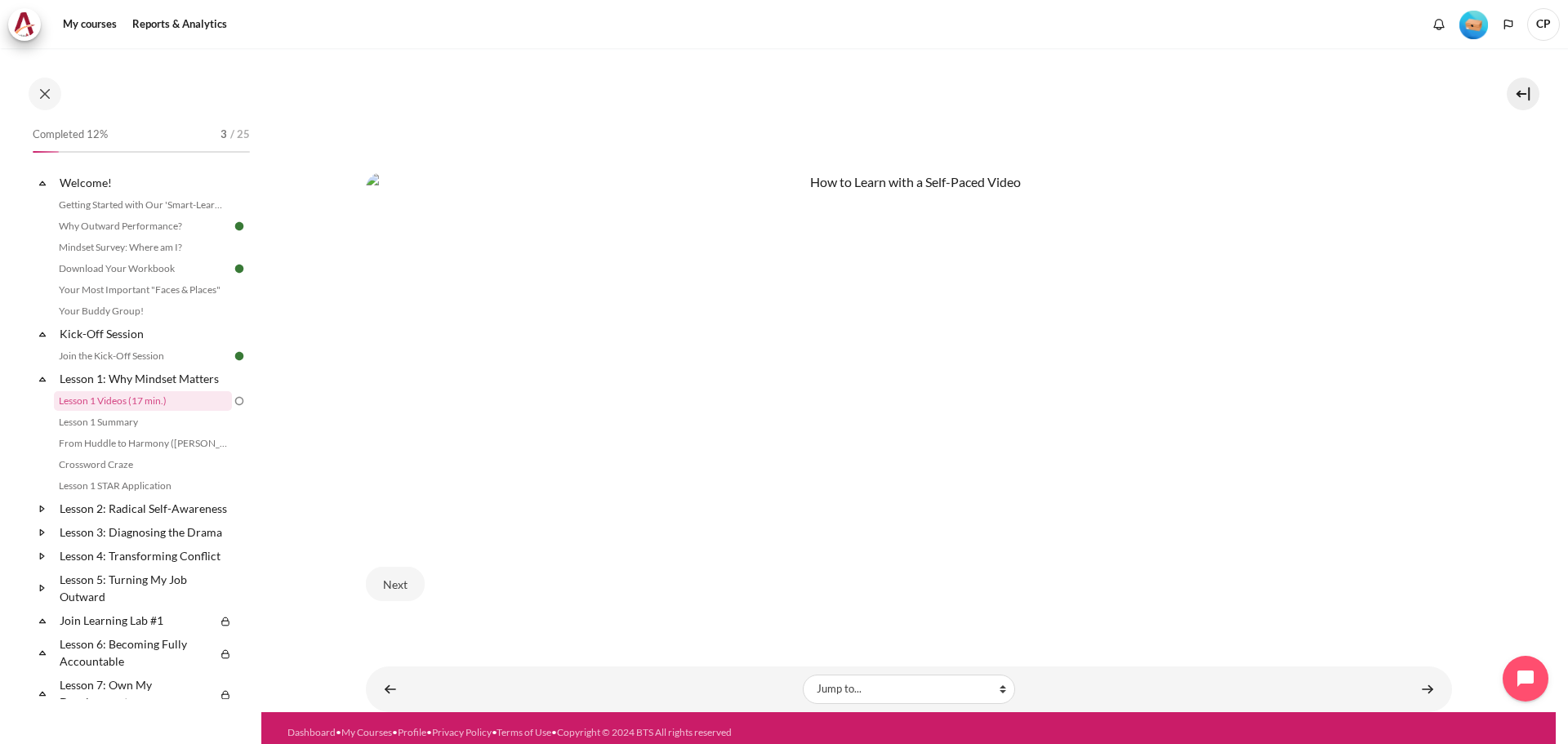
scroll to position [932, 0]
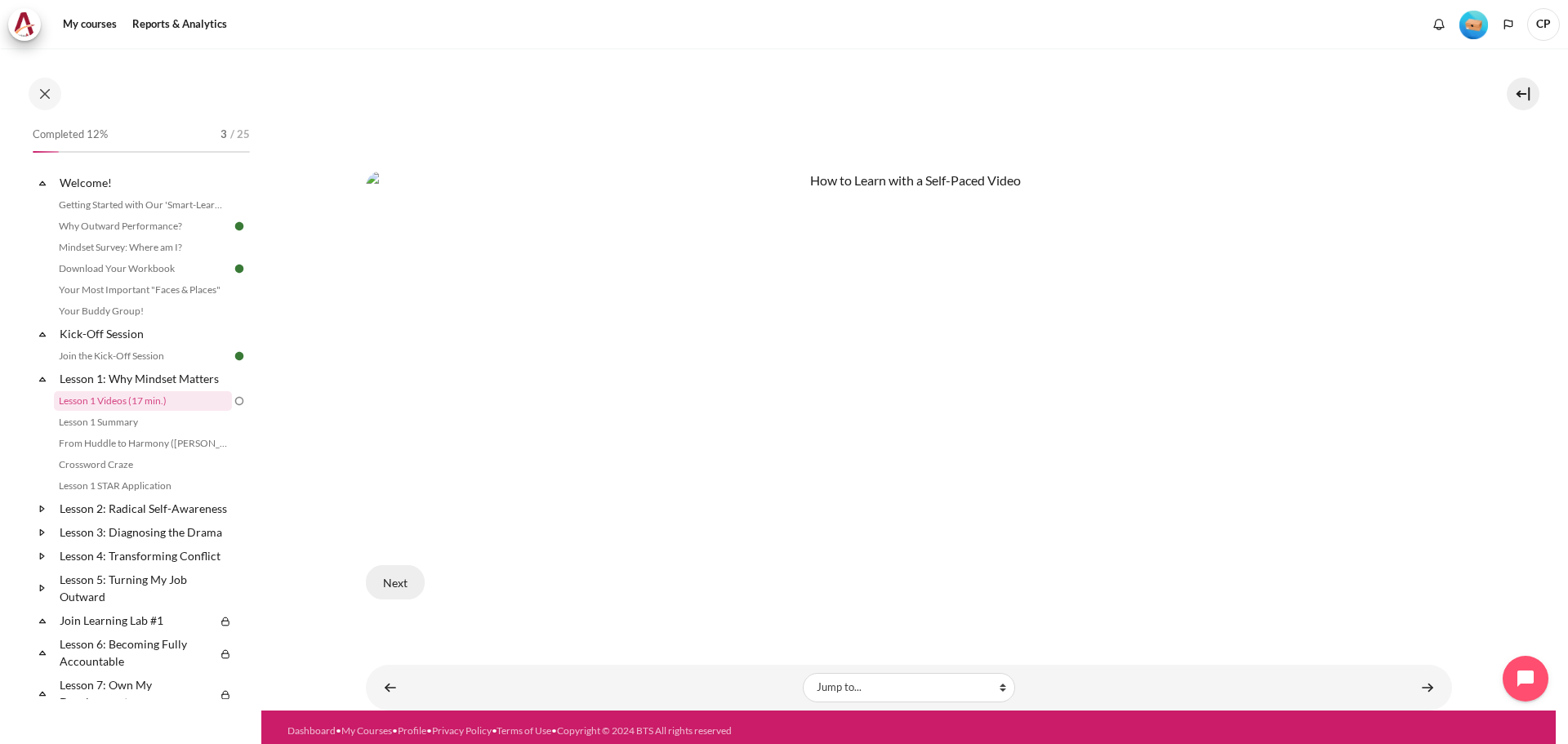
click at [409, 572] on button "Next" at bounding box center [395, 583] width 59 height 34
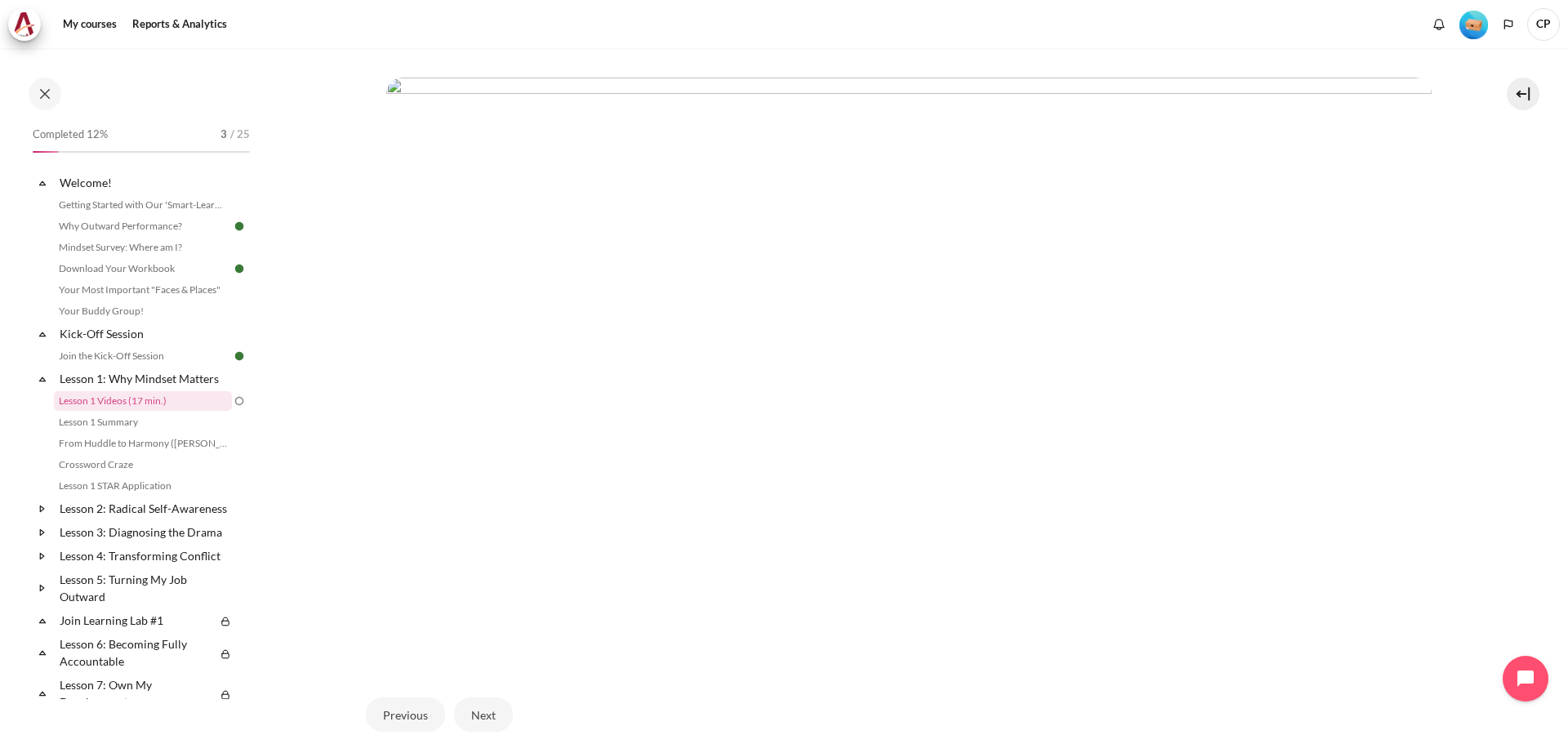
scroll to position [408, 0]
drag, startPoint x: 1141, startPoint y: 299, endPoint x: 1105, endPoint y: 278, distance: 41.7
click at [1140, 299] on img "Content" at bounding box center [909, 314] width 1045 height 589
click at [1188, 354] on img "Content" at bounding box center [909, 314] width 1045 height 589
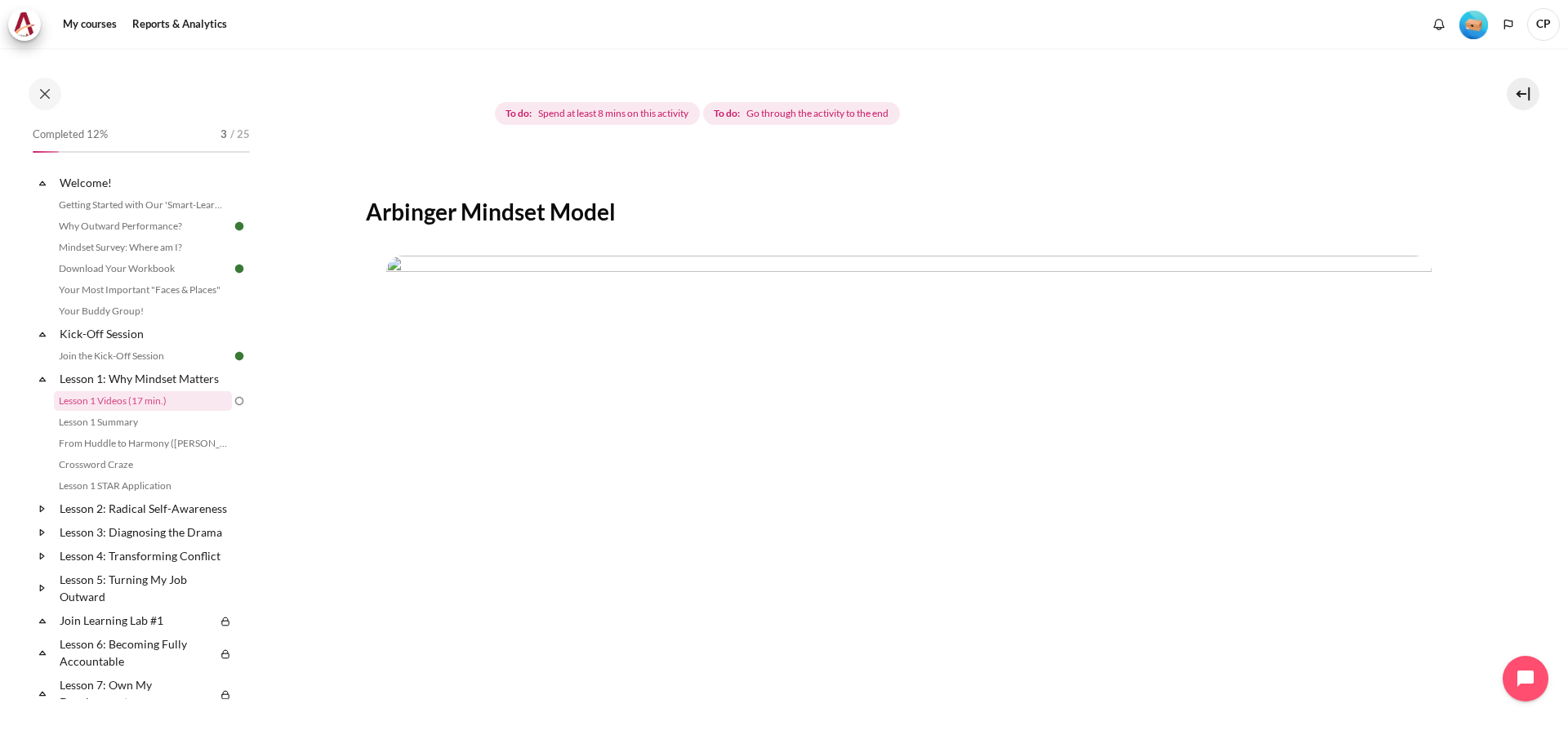
scroll to position [163, 0]
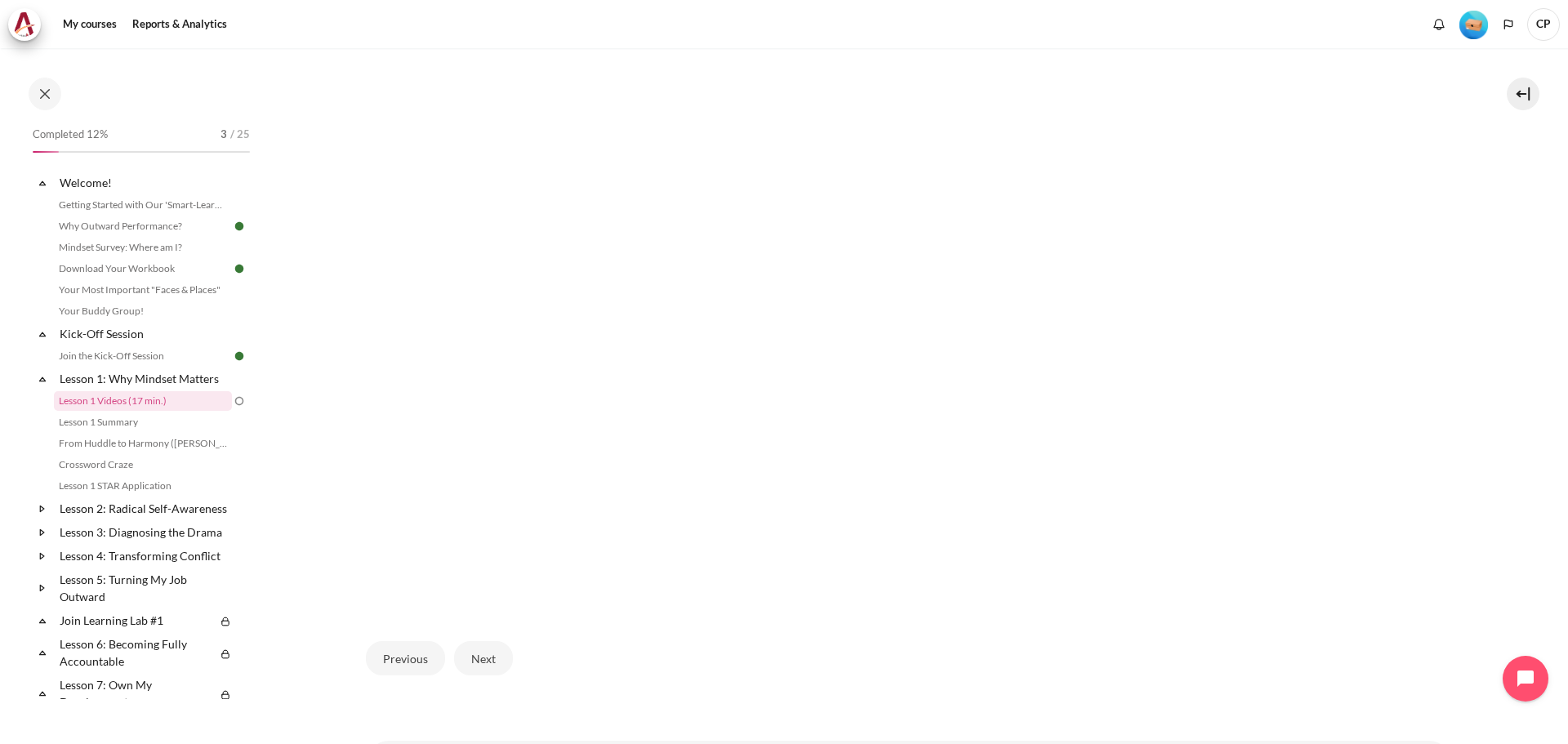
drag, startPoint x: 355, startPoint y: 216, endPoint x: 1176, endPoint y: 428, distance: 847.9
click at [1178, 428] on section "My courses KR B2 Lesson 1: Why Mindset Matters Lesson 1 Videos (17 min.) Lesson…" at bounding box center [909, 214] width 1294 height 1146
click at [828, 686] on div "Previous Next" at bounding box center [909, 657] width 1087 height 67
click at [482, 659] on button "Next" at bounding box center [483, 657] width 59 height 34
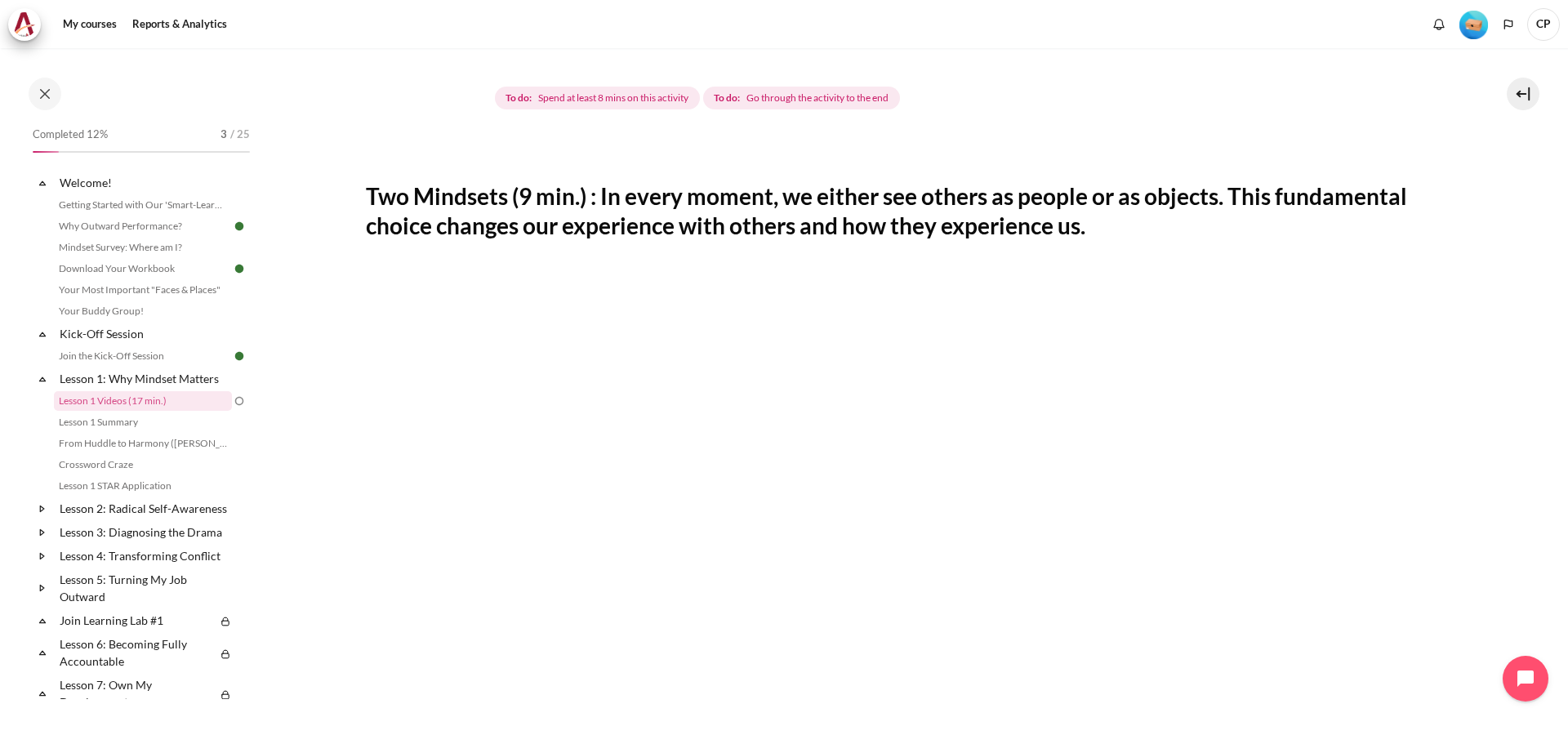
scroll to position [25, 0]
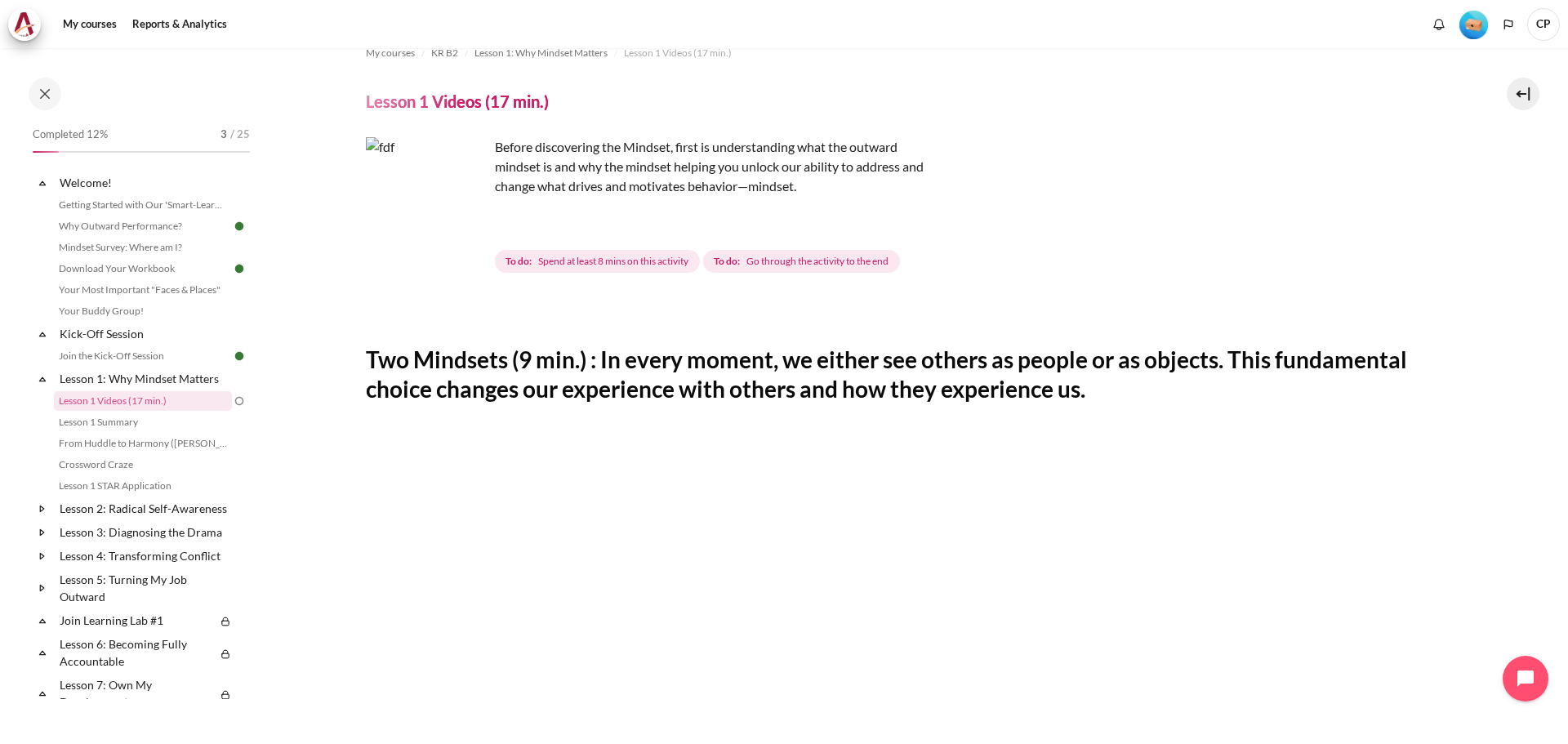
click at [459, 230] on img "Content" at bounding box center [426, 198] width 122 height 122
click at [424, 224] on img "Content" at bounding box center [426, 198] width 122 height 122
click at [422, 202] on img "Content" at bounding box center [426, 198] width 122 height 122
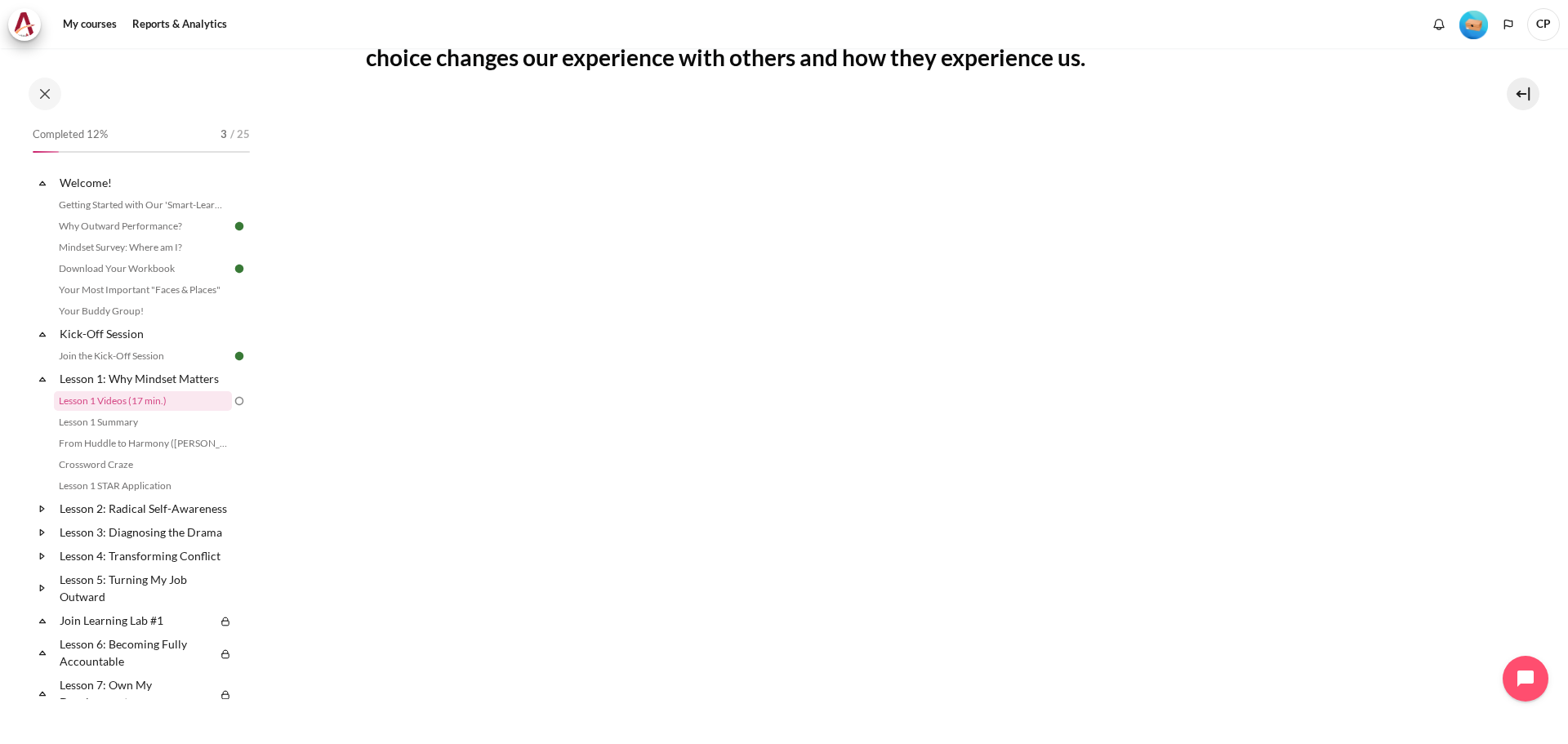
scroll to position [596, 0]
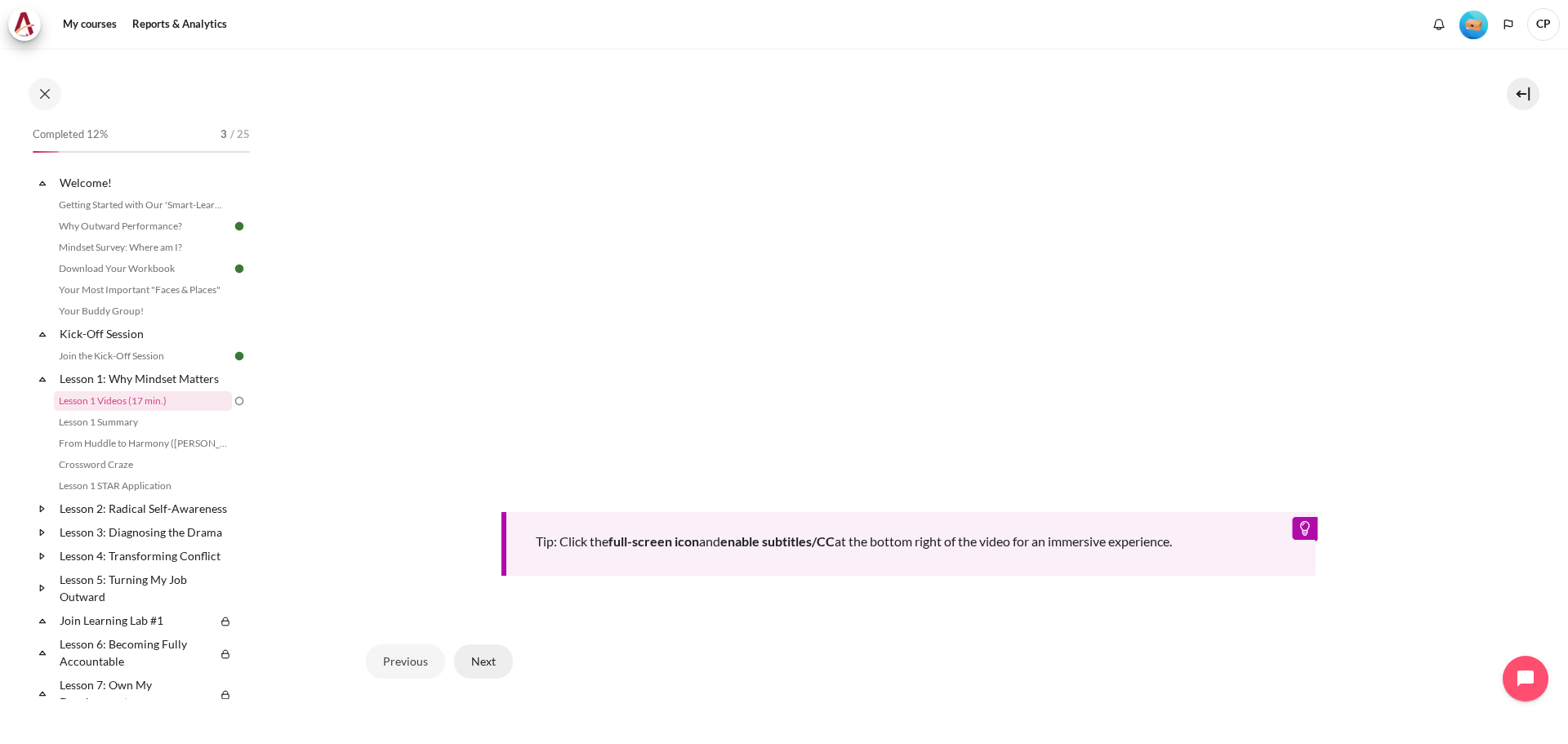
click at [488, 655] on button "Next" at bounding box center [483, 662] width 59 height 34
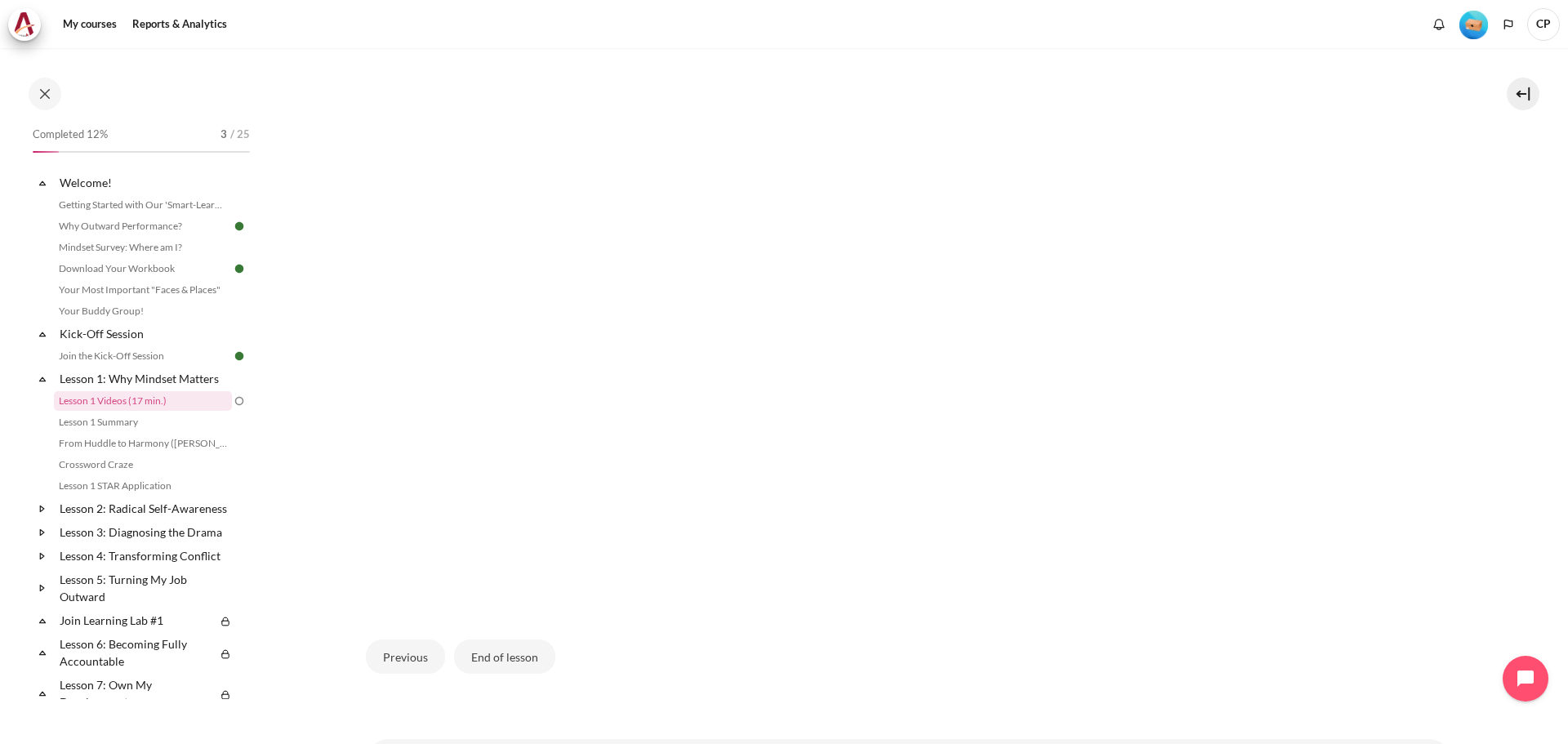
scroll to position [490, 0]
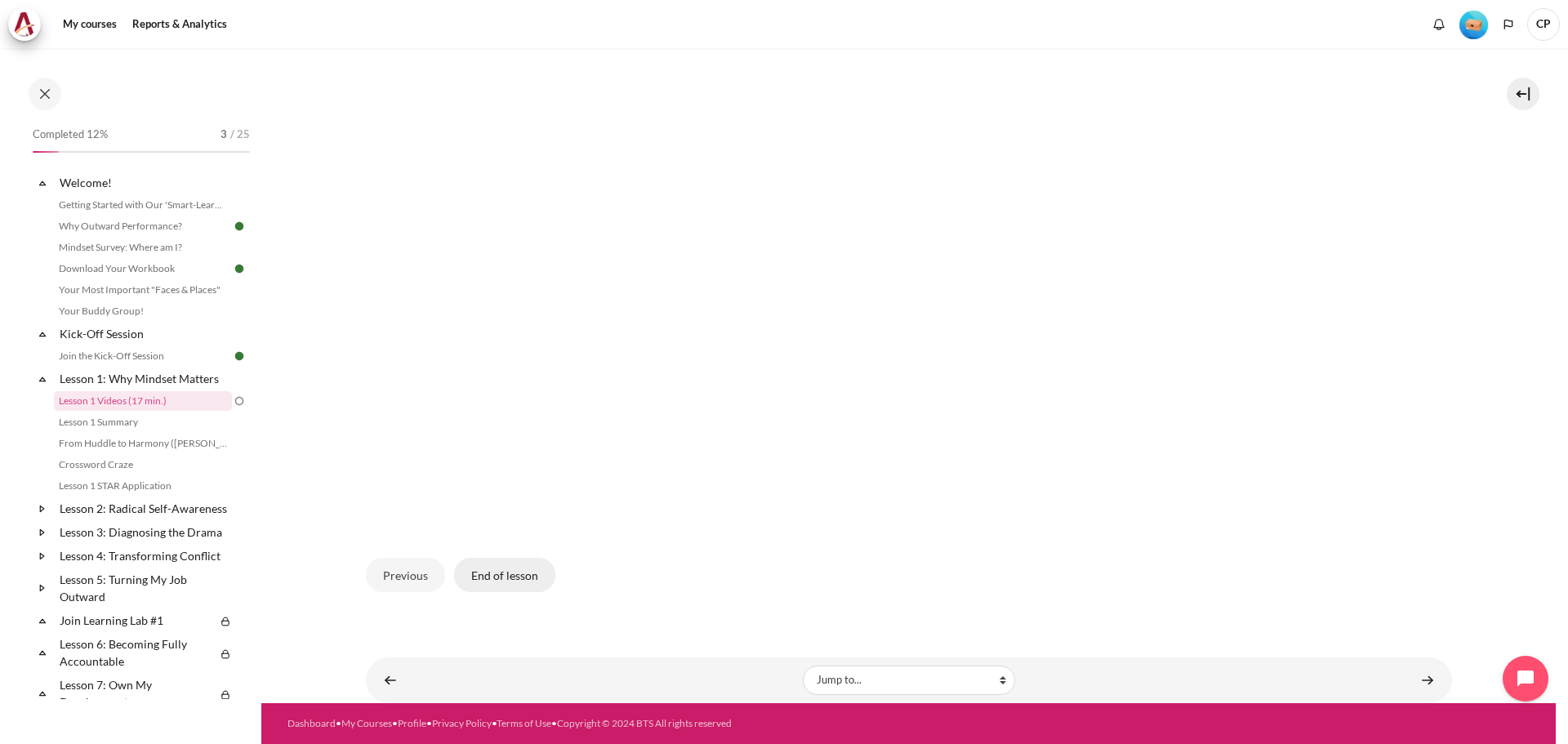
click at [522, 576] on button "End of lesson" at bounding box center [504, 575] width 101 height 34
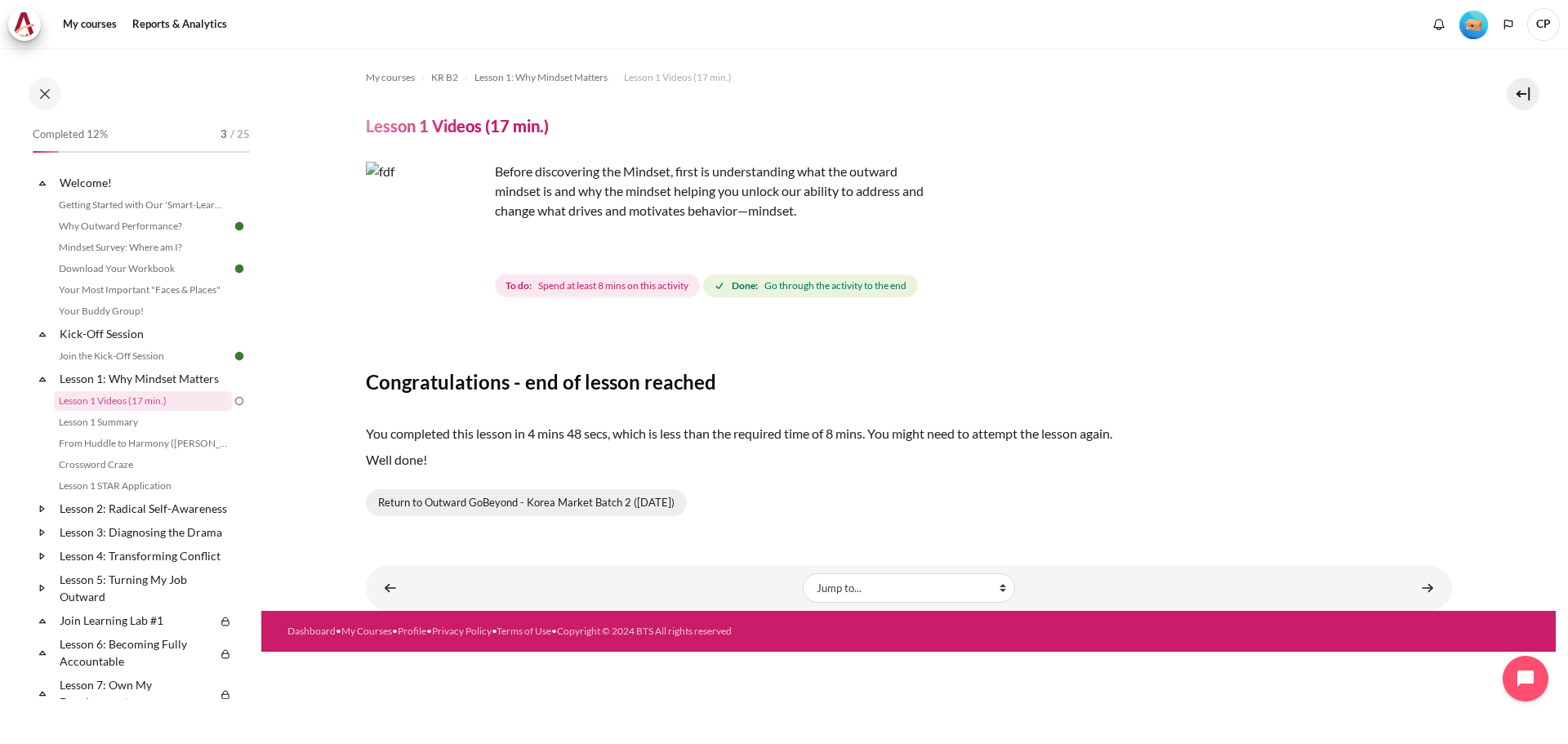
click at [489, 506] on link "Return to Outward GoBeyond - Korea Market Batch 2 ([DATE])" at bounding box center [526, 502] width 321 height 27
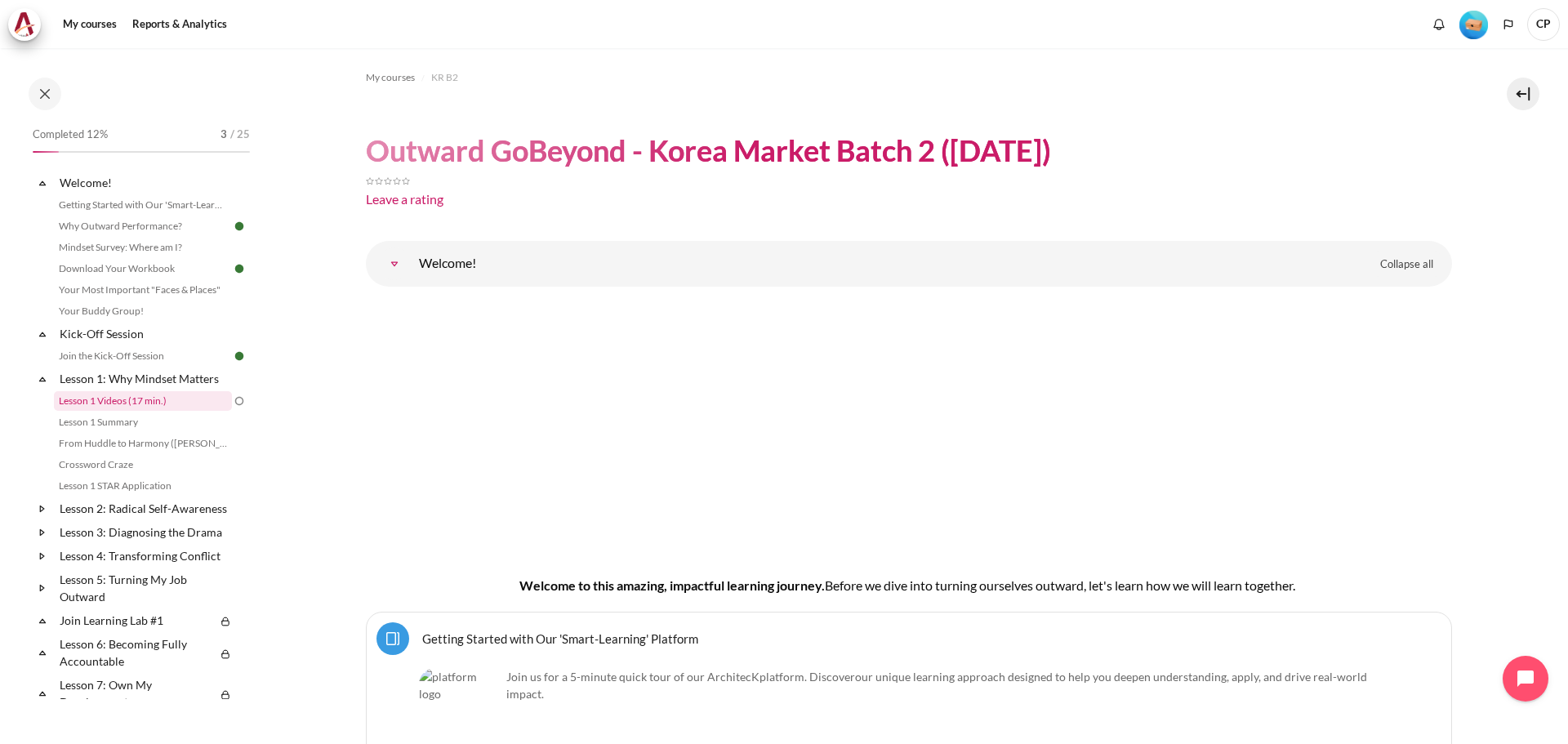
click at [139, 406] on link "Lesson 1 Videos (17 min.)" at bounding box center [143, 401] width 178 height 20
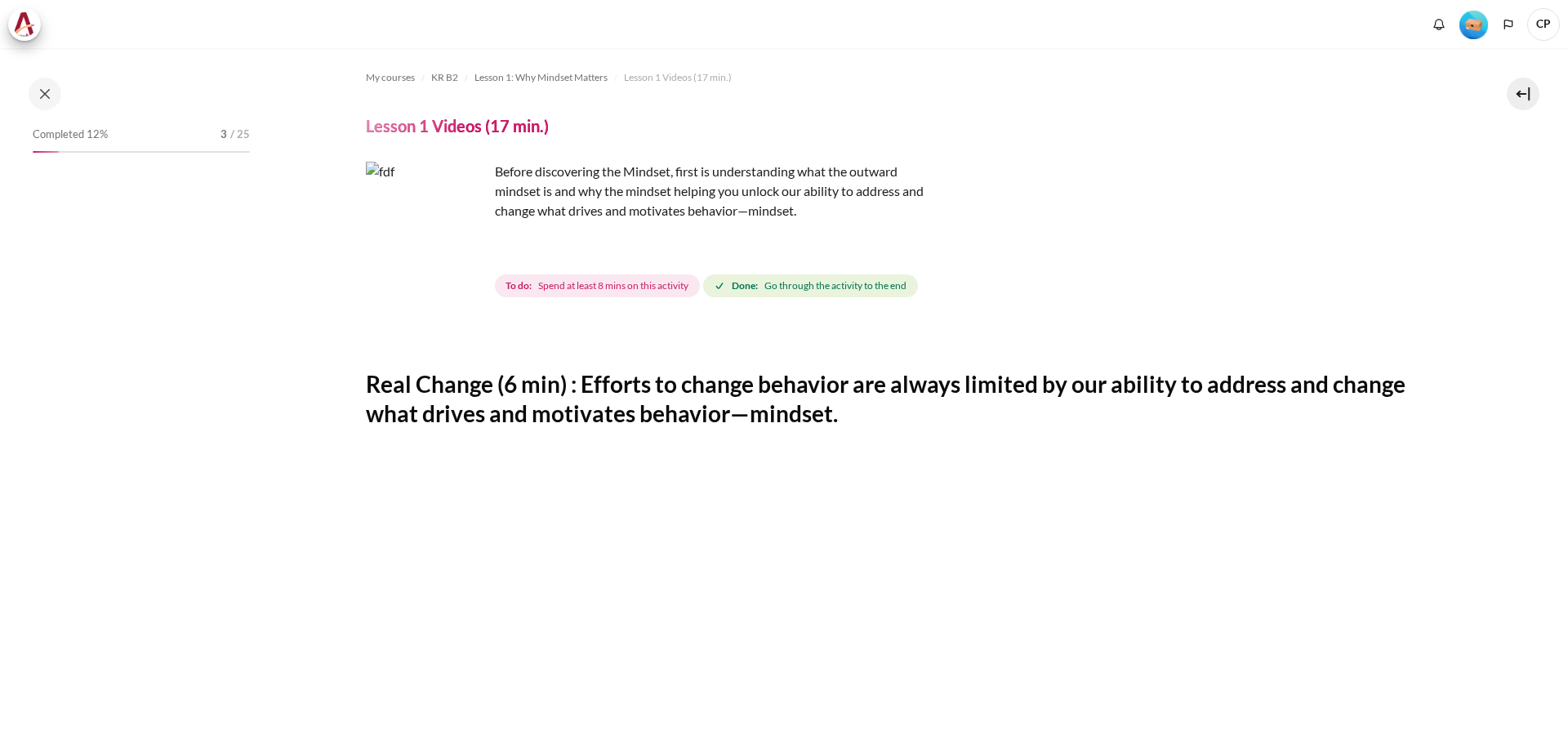
click at [460, 252] on img "Content" at bounding box center [426, 223] width 122 height 122
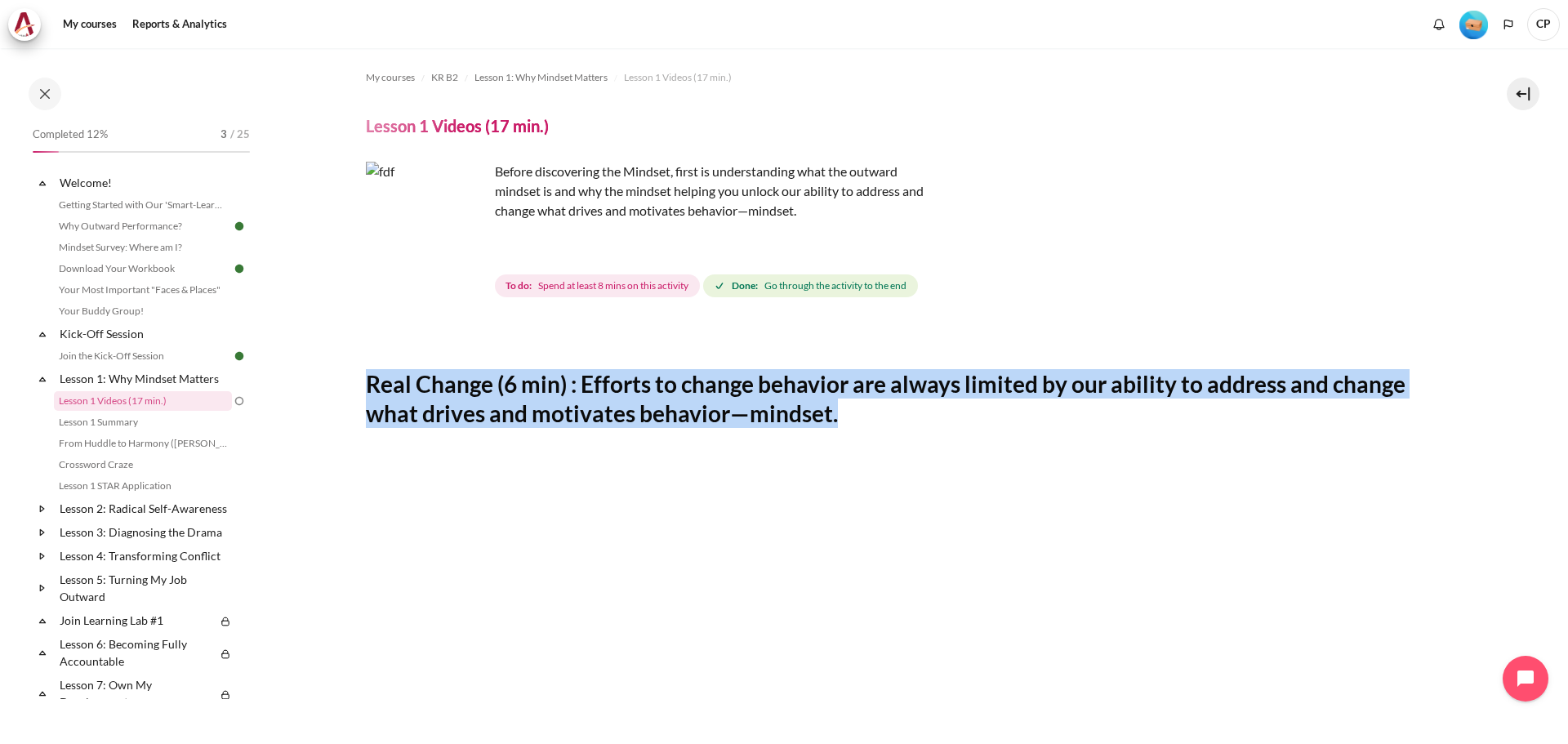
drag, startPoint x: 353, startPoint y: 386, endPoint x: 954, endPoint y: 401, distance: 601.2
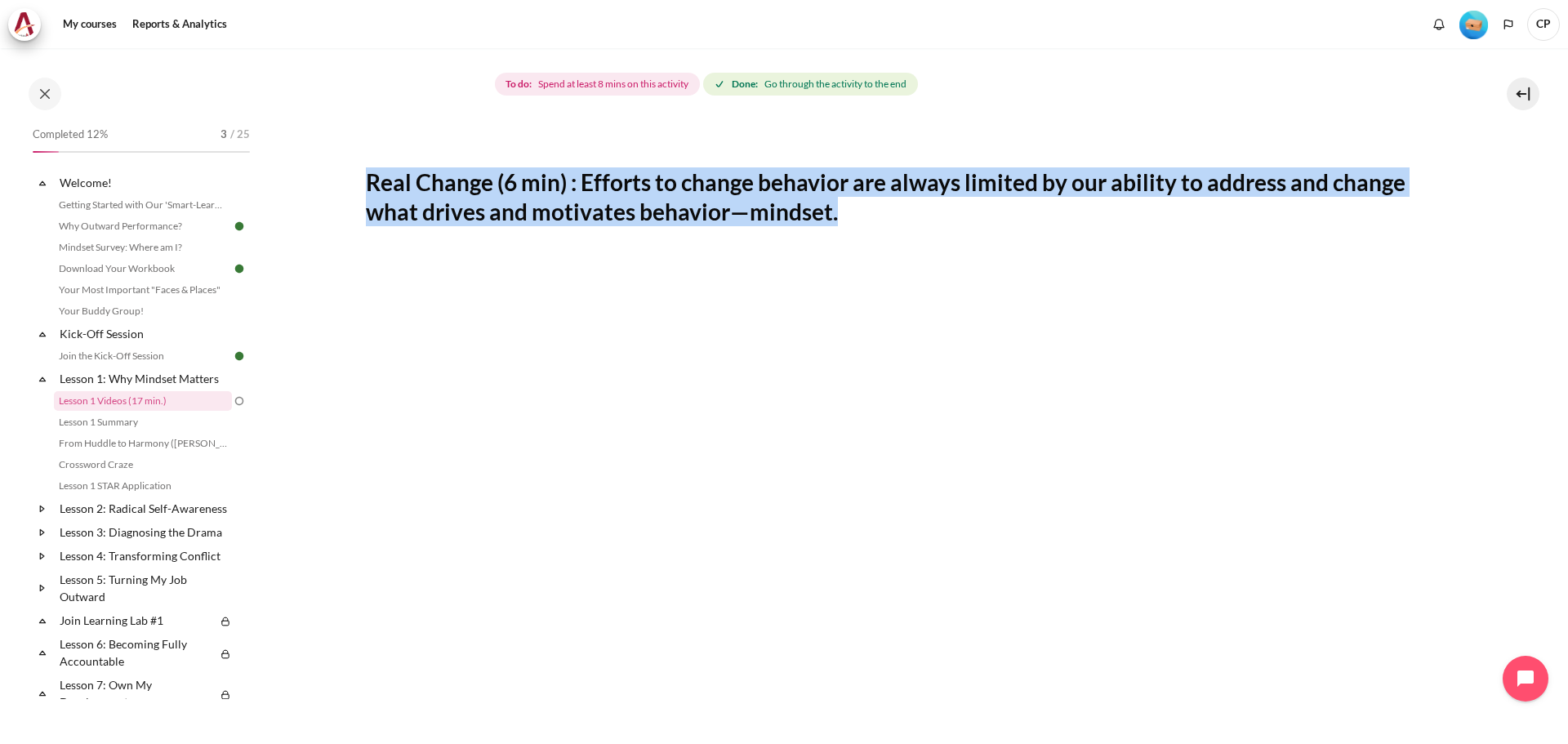
scroll to position [115, 0]
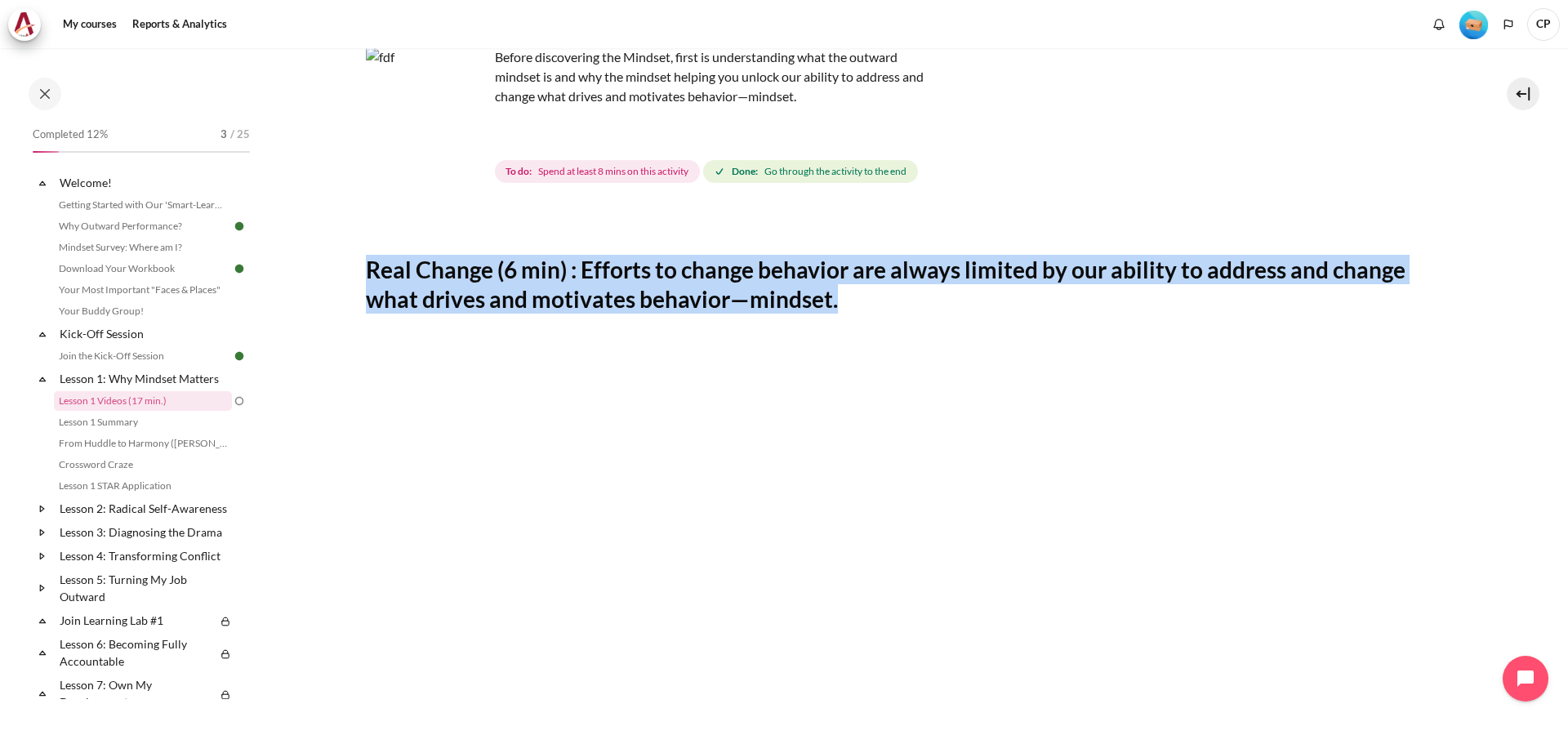
click at [754, 265] on h2 "Real Change (6 min) : Efforts to change behavior are always limited by our abil…" at bounding box center [909, 284] width 1087 height 60
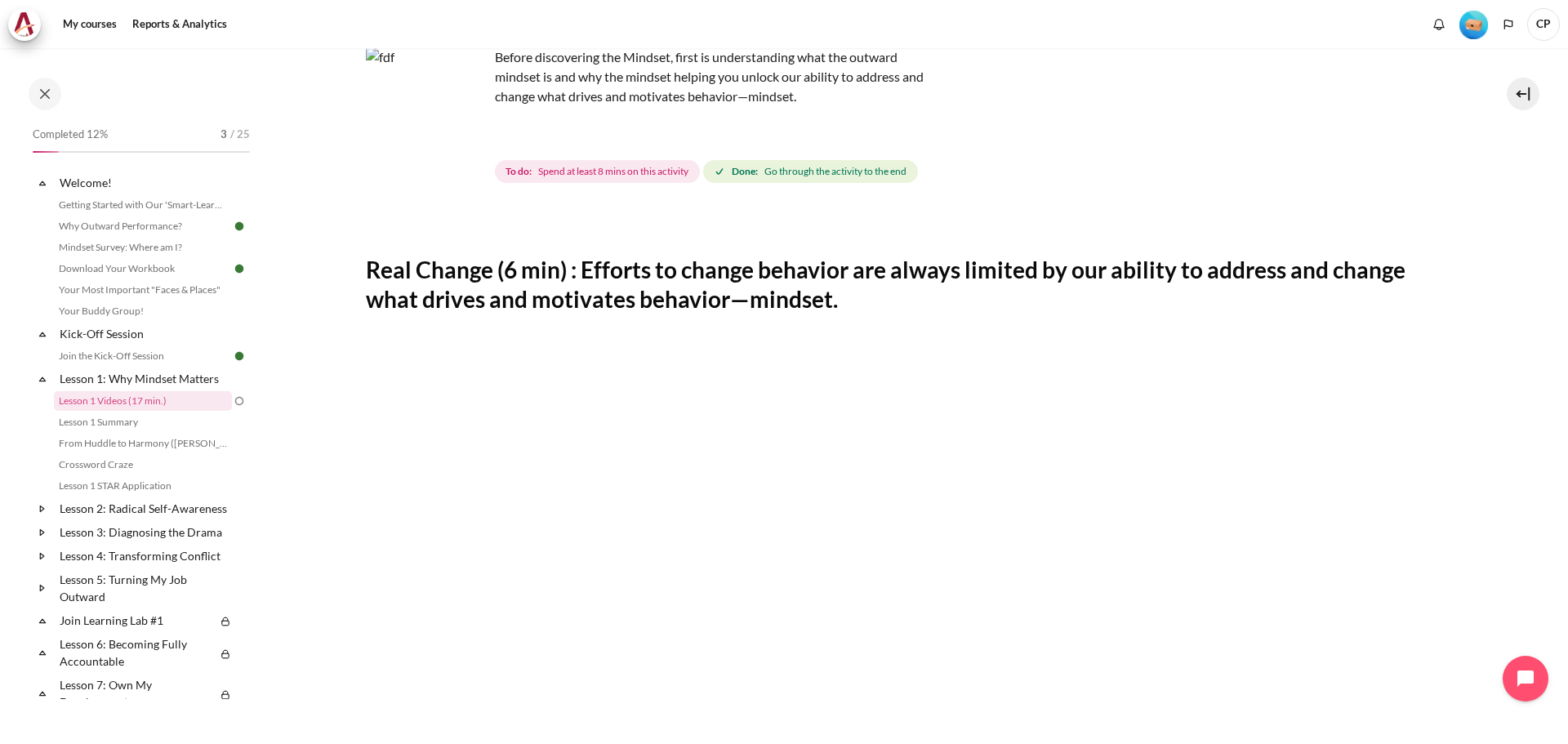
click at [461, 143] on img "Content" at bounding box center [426, 108] width 122 height 122
click at [580, 169] on span "Spend at least 8 mins on this activity" at bounding box center [613, 172] width 151 height 15
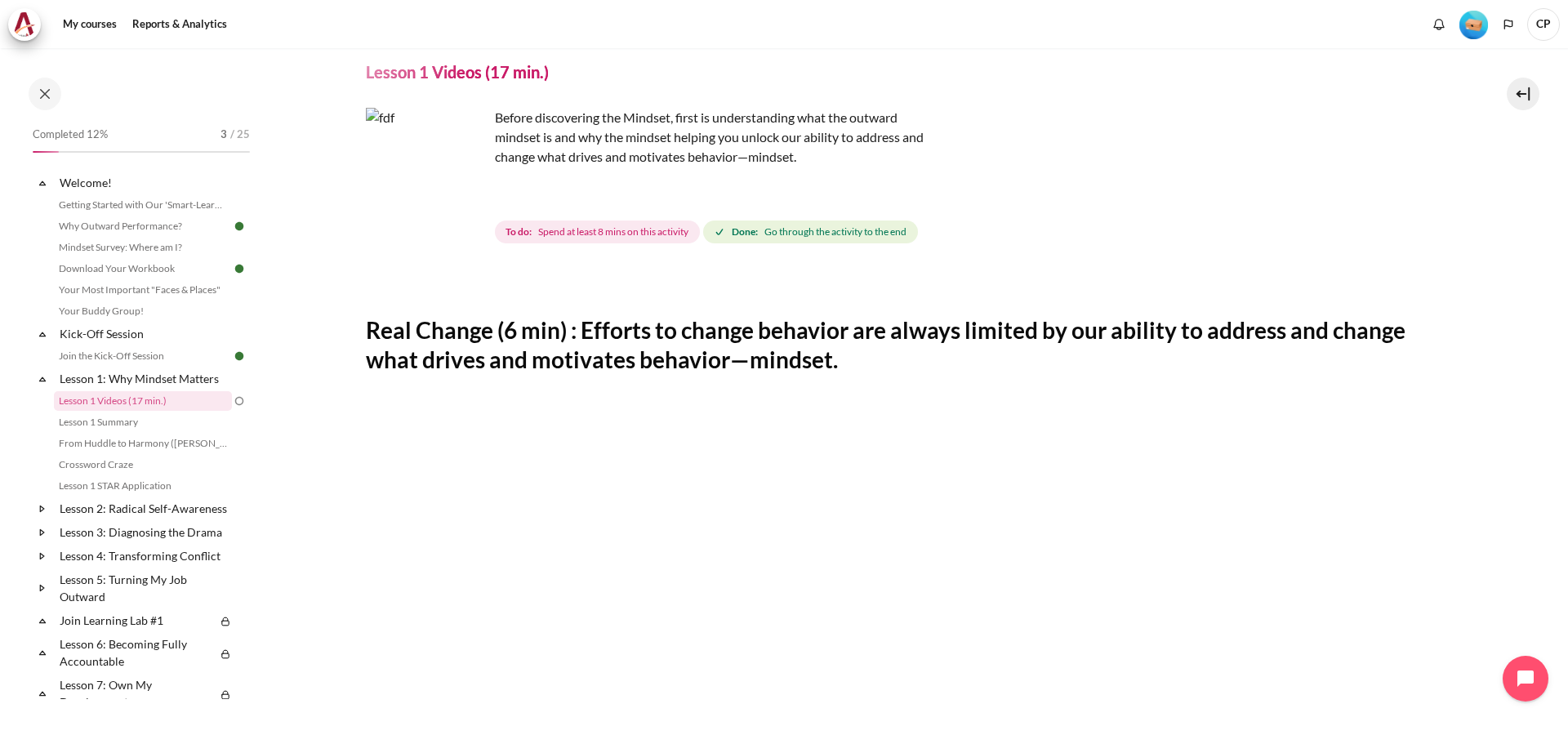
scroll to position [0, 0]
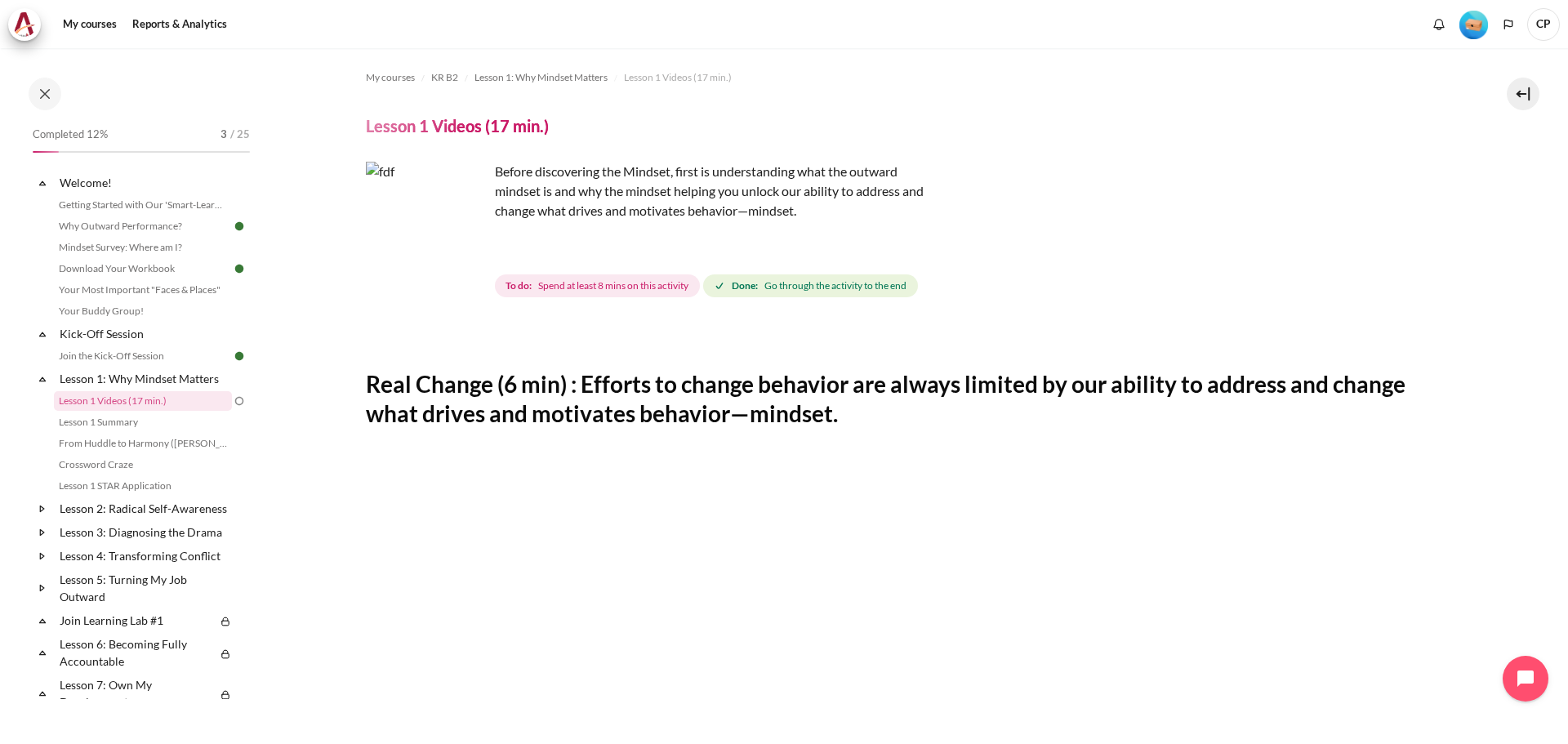
click at [451, 199] on img "Content" at bounding box center [426, 223] width 122 height 122
click at [465, 256] on img "Content" at bounding box center [426, 223] width 122 height 122
click at [411, 242] on img "Content" at bounding box center [426, 223] width 122 height 122
click at [460, 251] on img "Content" at bounding box center [426, 223] width 122 height 122
click at [434, 214] on img "Content" at bounding box center [426, 223] width 122 height 122
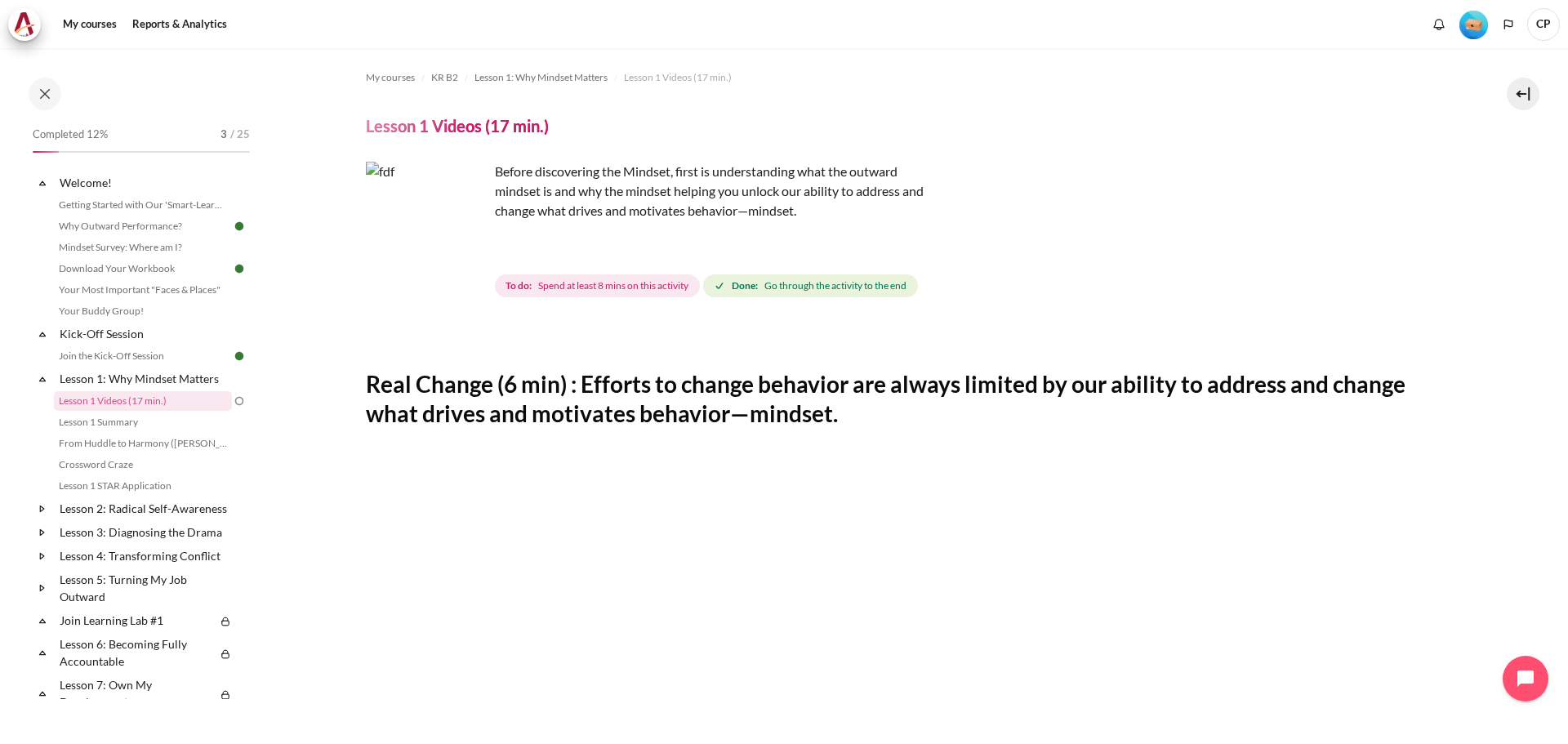
click at [434, 214] on img "Content" at bounding box center [426, 223] width 122 height 122
click at [471, 256] on img "Content" at bounding box center [426, 223] width 122 height 122
drag, startPoint x: 767, startPoint y: 285, endPoint x: 938, endPoint y: 285, distance: 171.0
click at [938, 285] on div "To do: Spend at least 8 mins on this activity Done: Go through the activity to …" at bounding box center [973, 285] width 957 height 29
click at [885, 406] on h2 "Real Change (6 min) : Efforts to change behavior are always limited by our abil…" at bounding box center [909, 399] width 1087 height 60
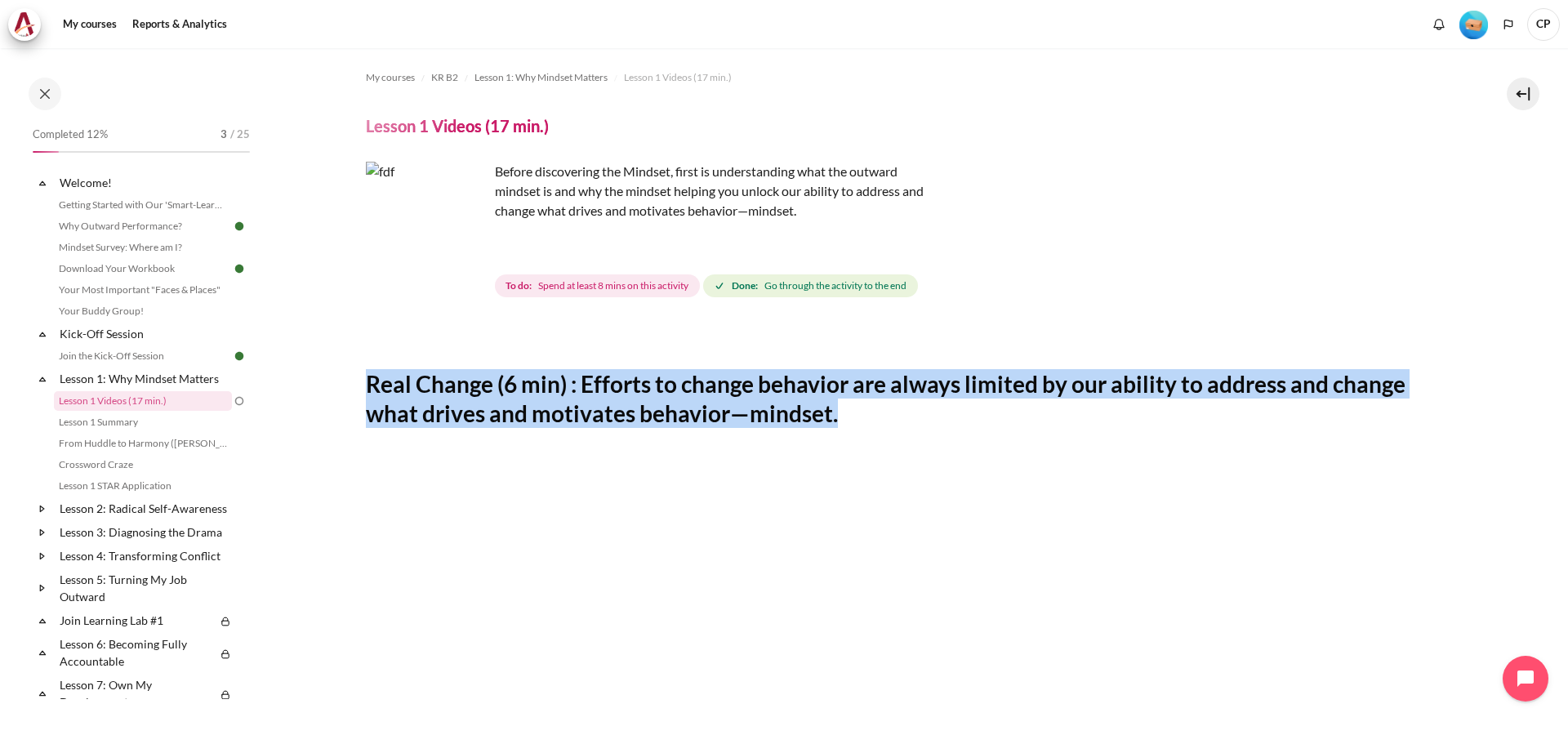
drag, startPoint x: 868, startPoint y: 412, endPoint x: 369, endPoint y: 376, distance: 500.3
click at [369, 375] on h2 "Real Change (6 min) : Efforts to change behavior are always limited by our abil…" at bounding box center [909, 399] width 1087 height 60
click at [411, 383] on h2 "Real Change (6 min) : Efforts to change behavior are always limited by our abil…" at bounding box center [909, 399] width 1087 height 60
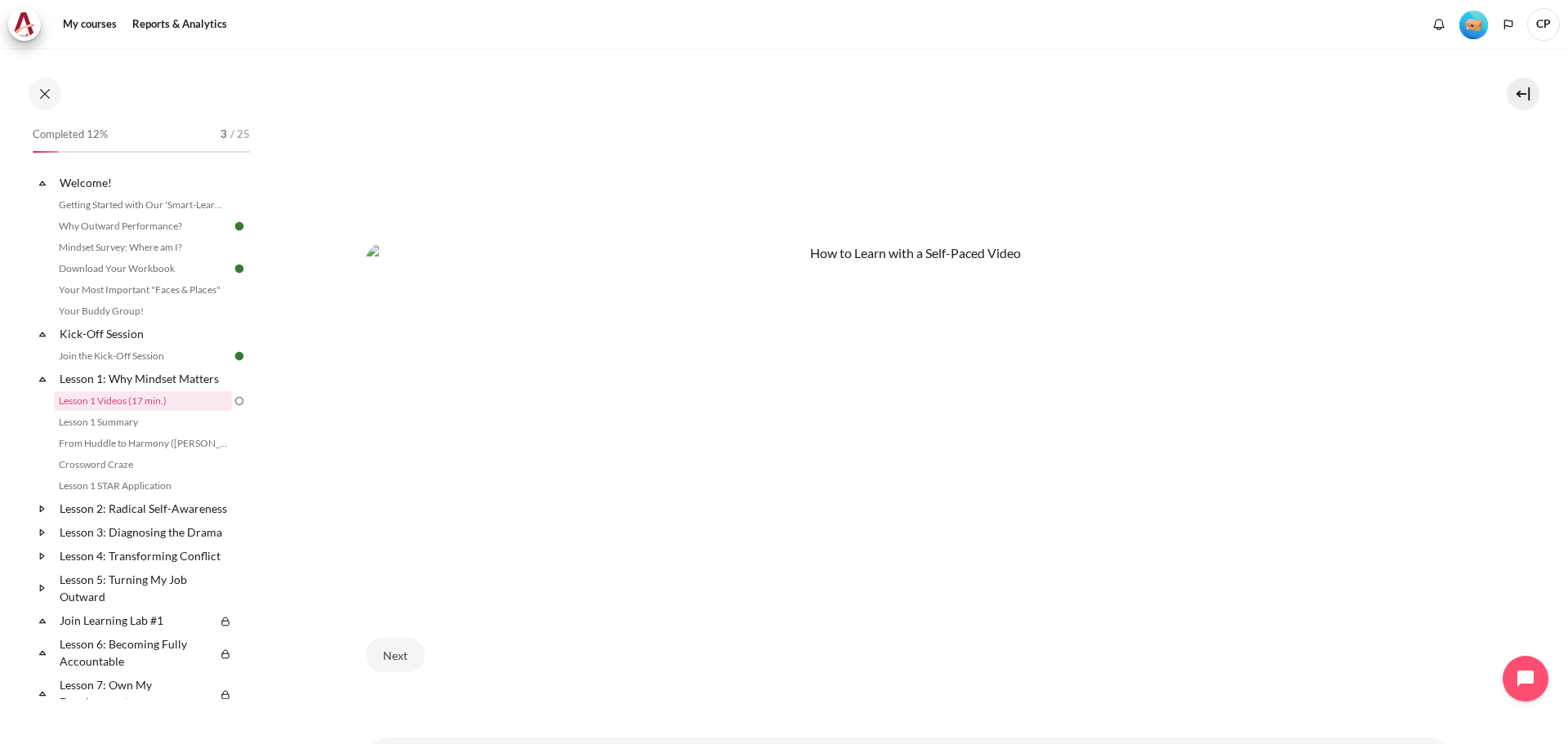
scroll to position [932, 0]
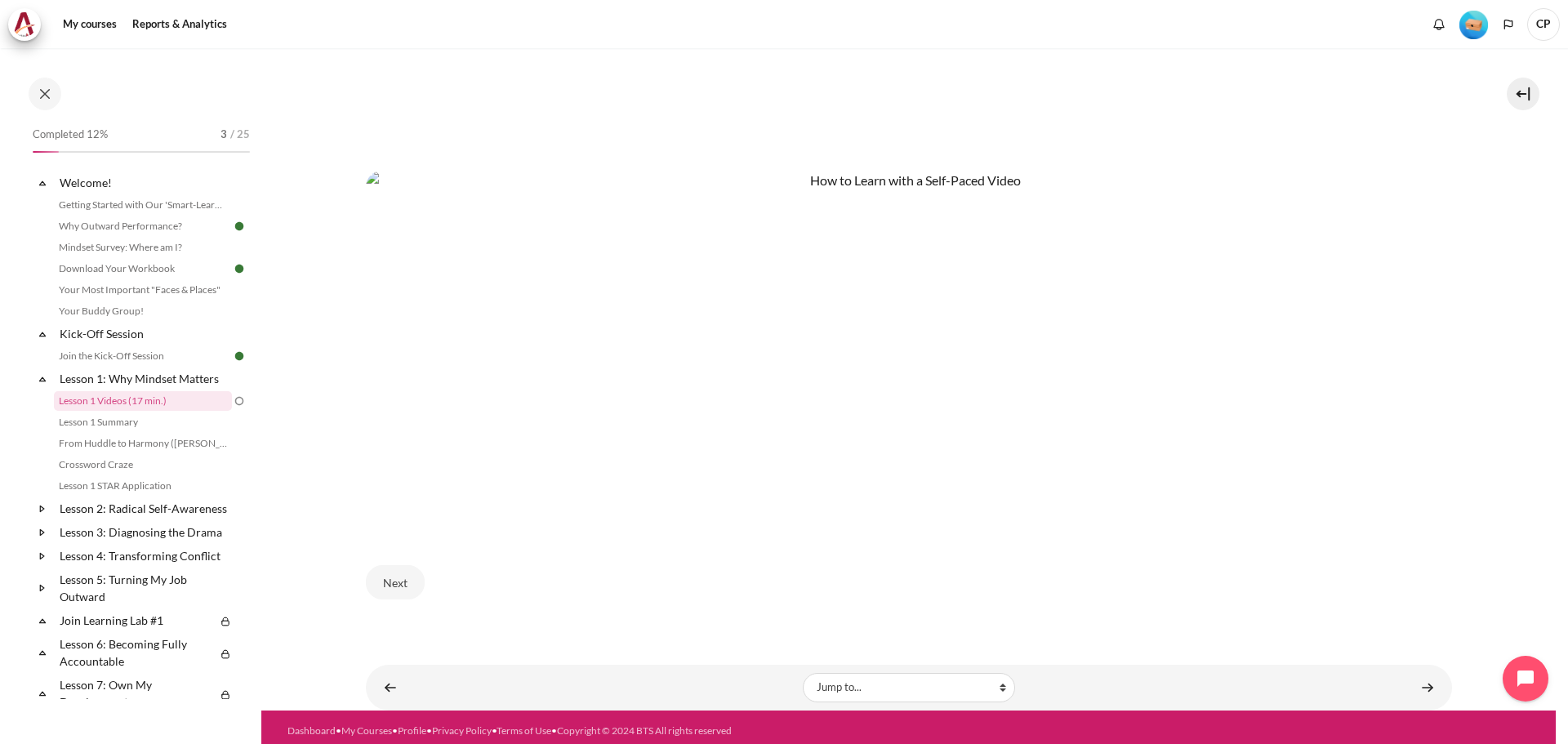
drag, startPoint x: 1478, startPoint y: 518, endPoint x: 482, endPoint y: 293, distance: 1021.1
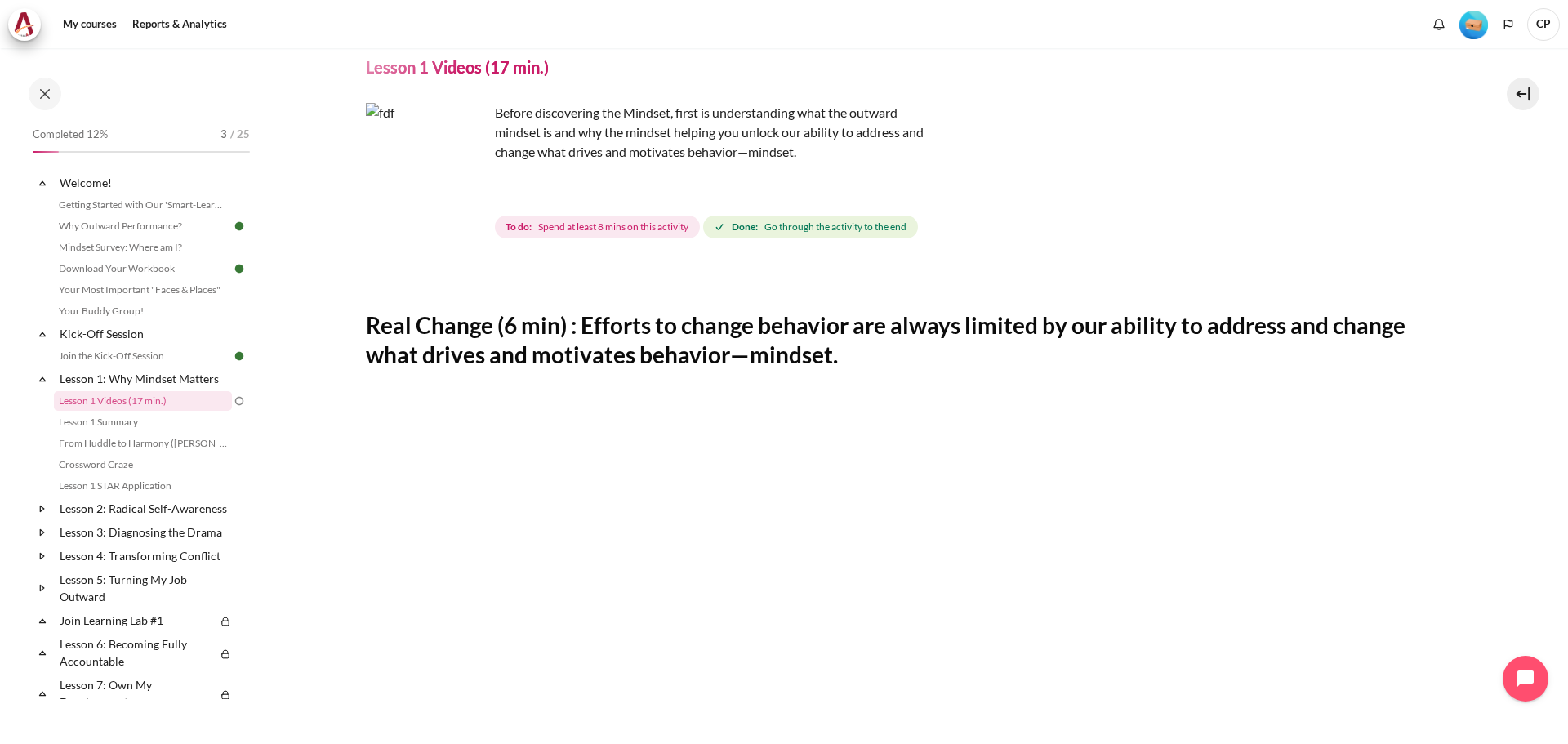
scroll to position [0, 0]
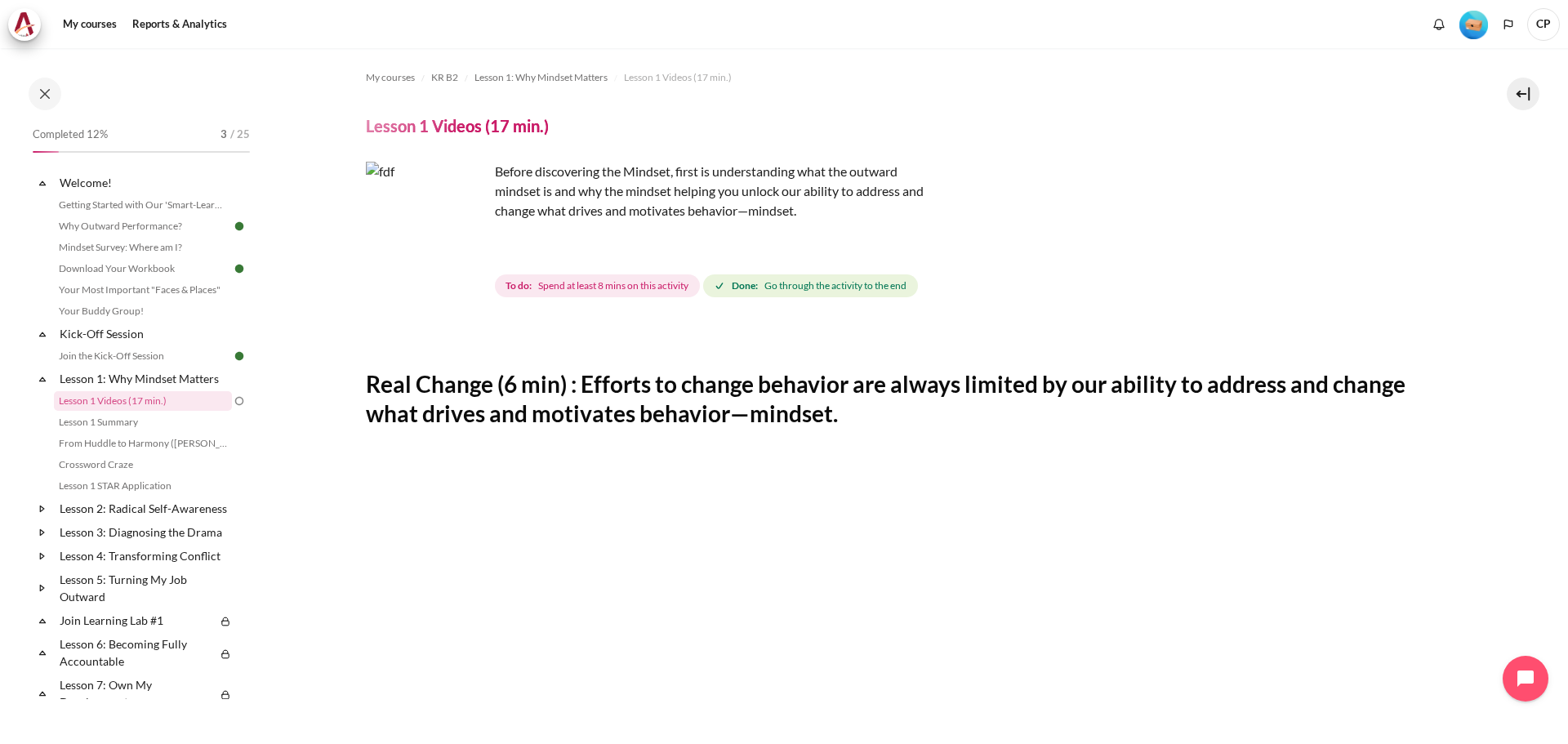
click at [838, 420] on h2 "Real Change (6 min) : Efforts to change behavior are always limited by our abil…" at bounding box center [909, 399] width 1087 height 60
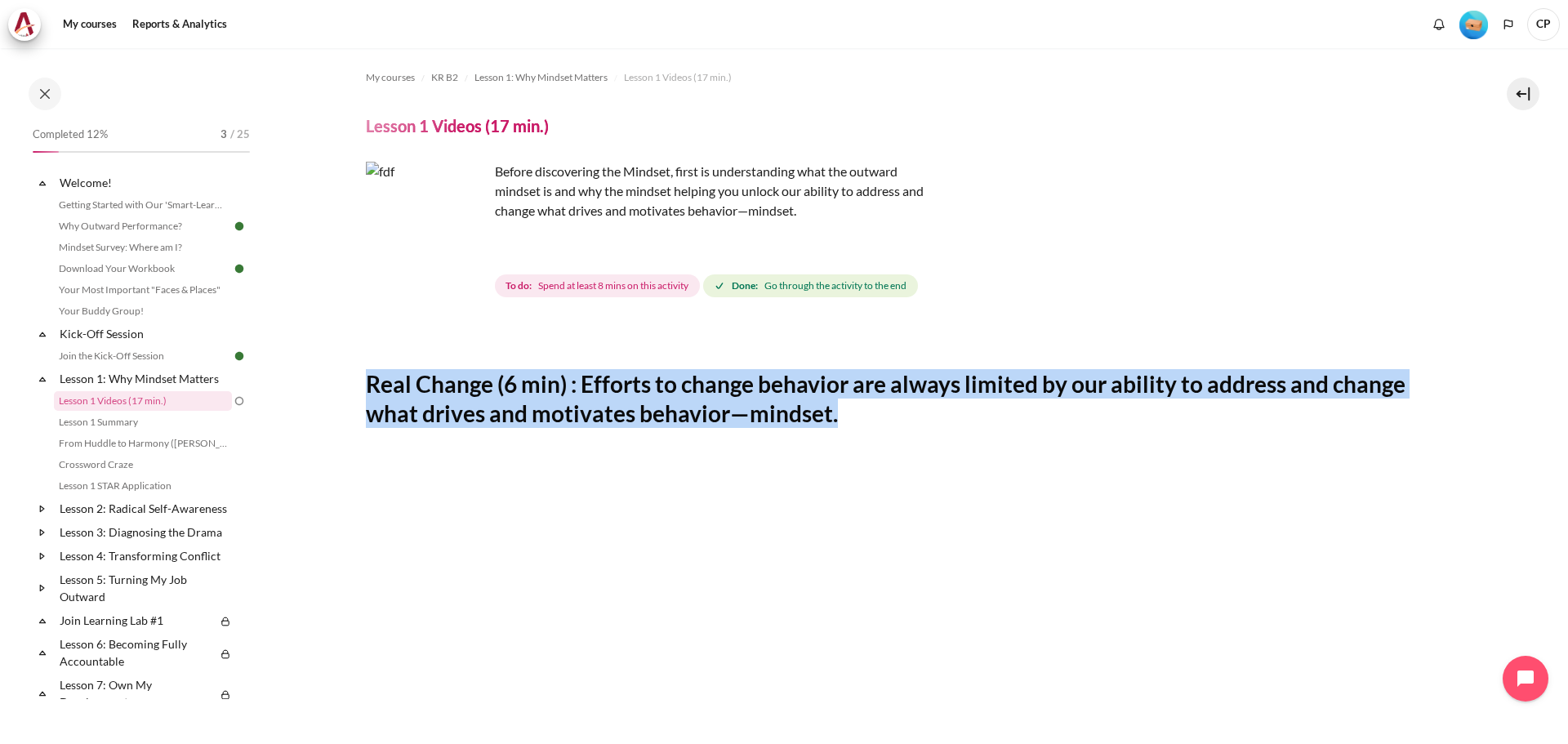
drag, startPoint x: 869, startPoint y: 413, endPoint x: 354, endPoint y: 372, distance: 516.6
click at [817, 394] on h2 "Real Change (6 min) : Efforts to change behavior are always limited by our abil…" at bounding box center [909, 399] width 1087 height 60
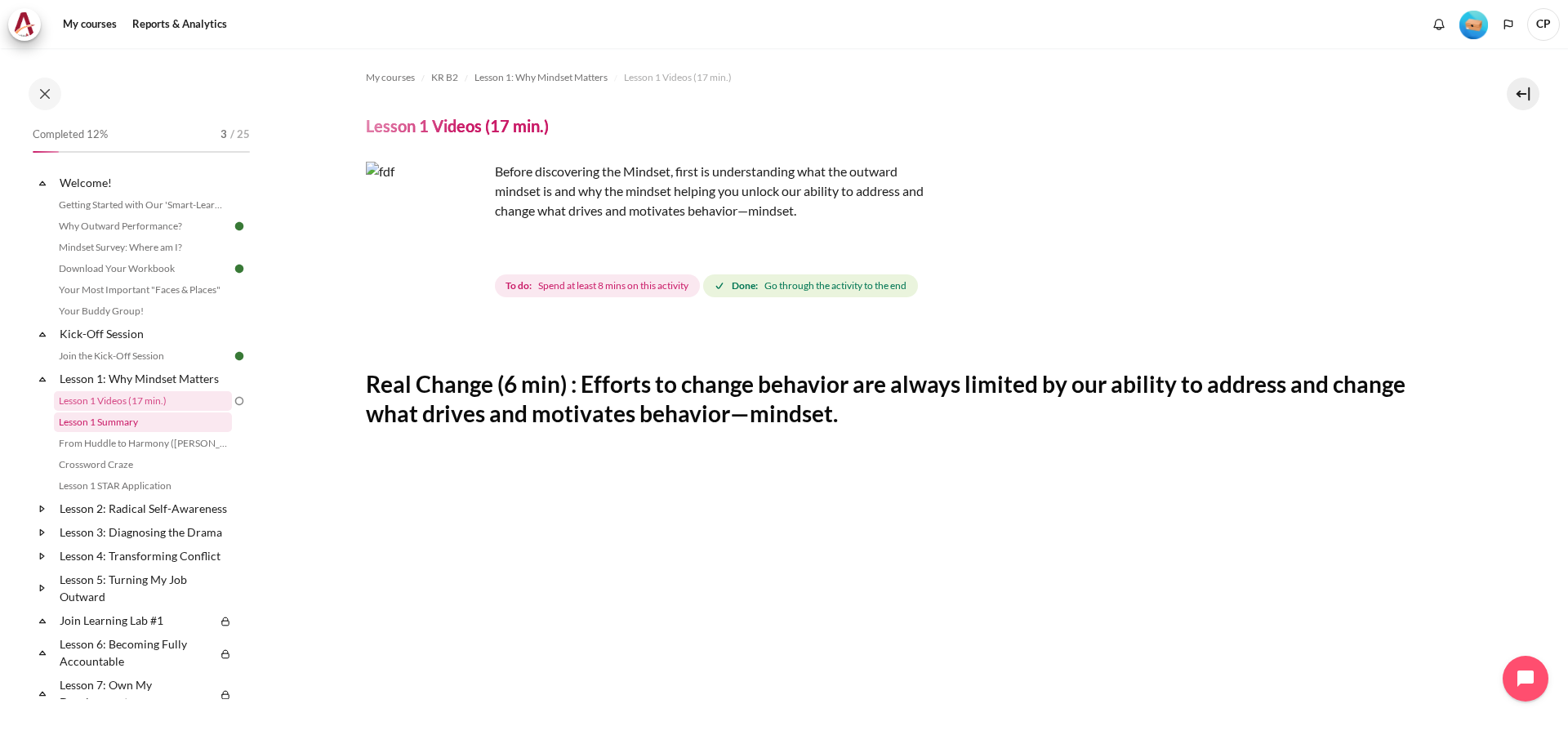
click at [108, 427] on link "Lesson 1 Summary" at bounding box center [143, 422] width 178 height 20
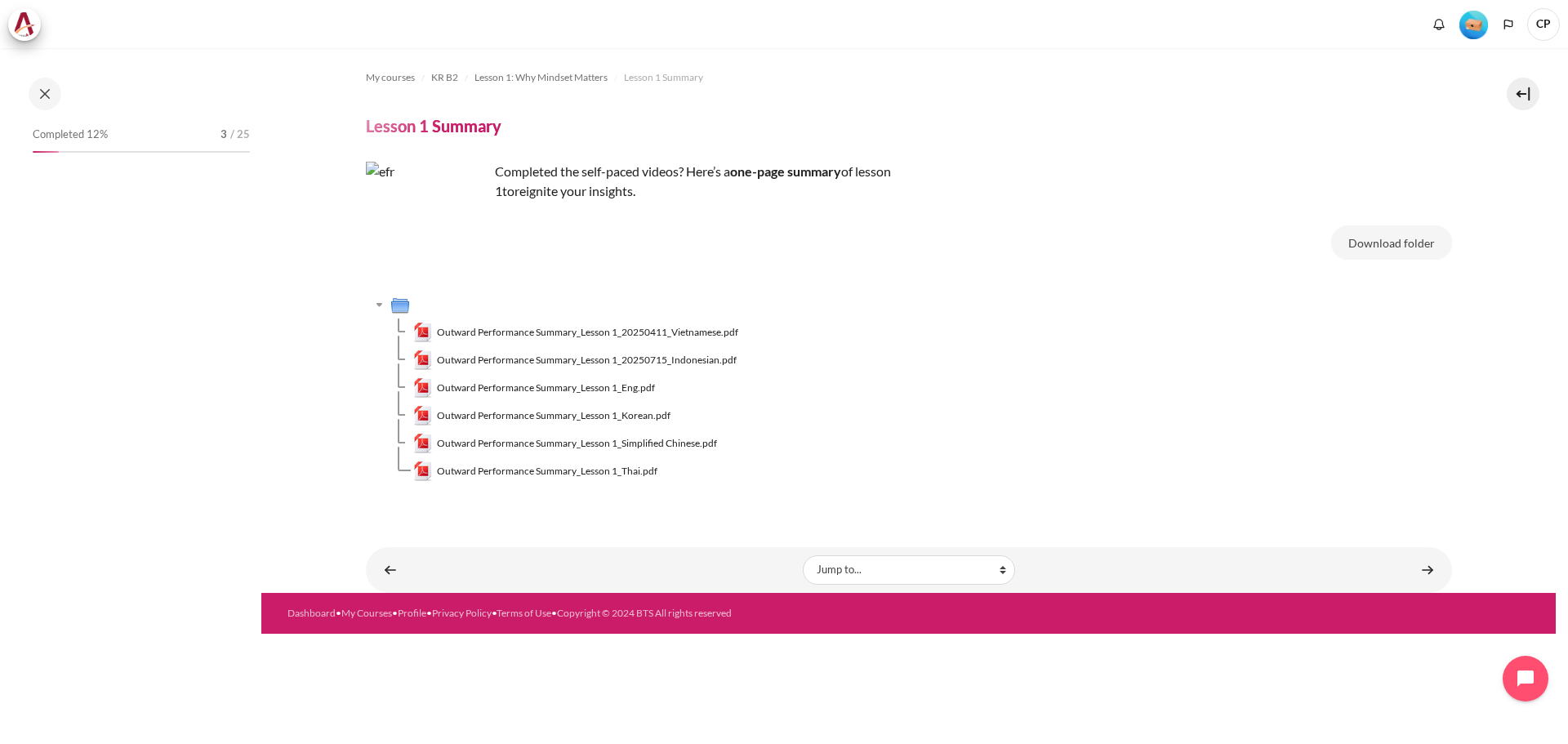
scroll to position [11, 0]
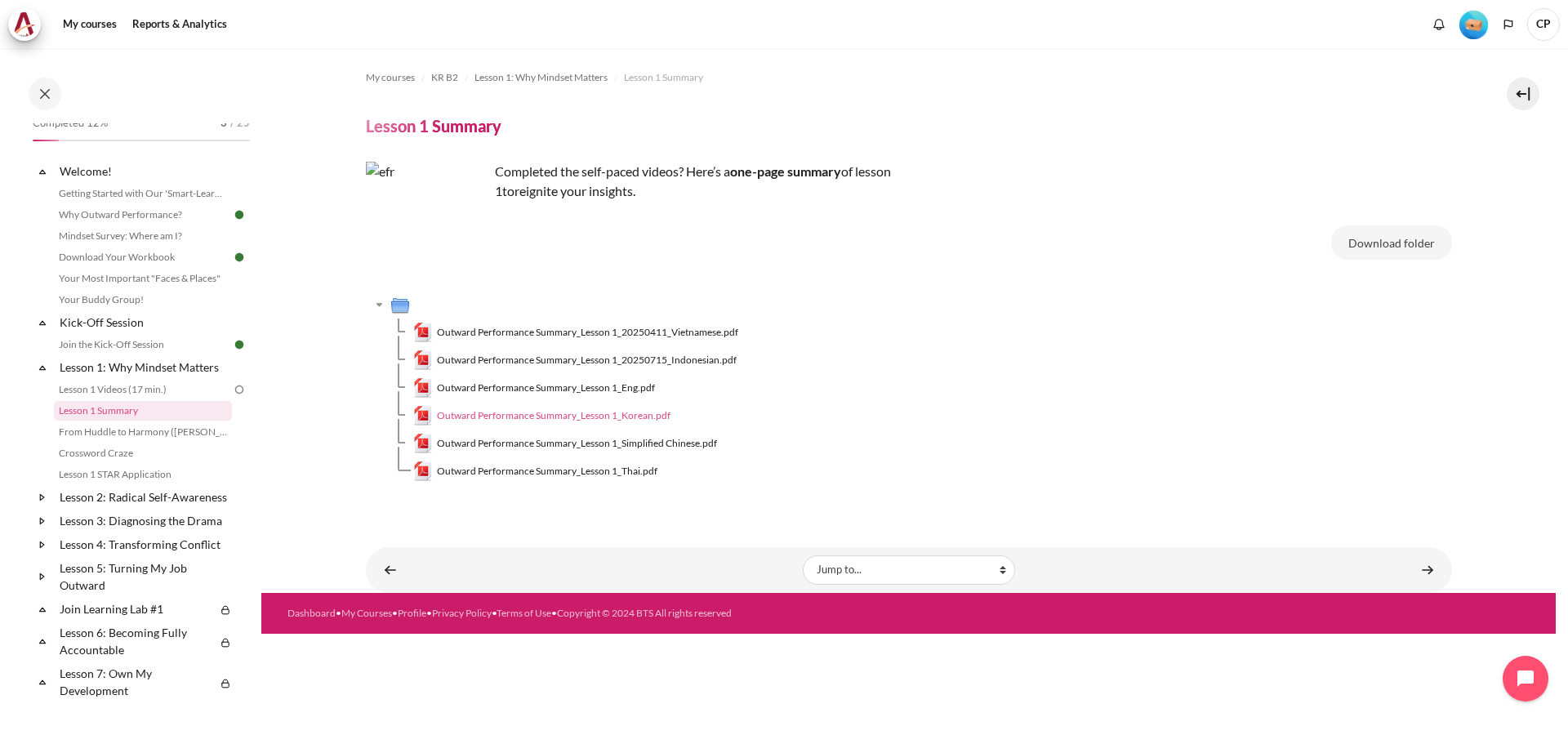
click at [586, 408] on span "Outward Performance Summary_Lesson 1_Korean.pdf" at bounding box center [553, 416] width 234 height 15
click at [145, 388] on link "Lesson 1 Videos (17 min.)" at bounding box center [143, 390] width 178 height 20
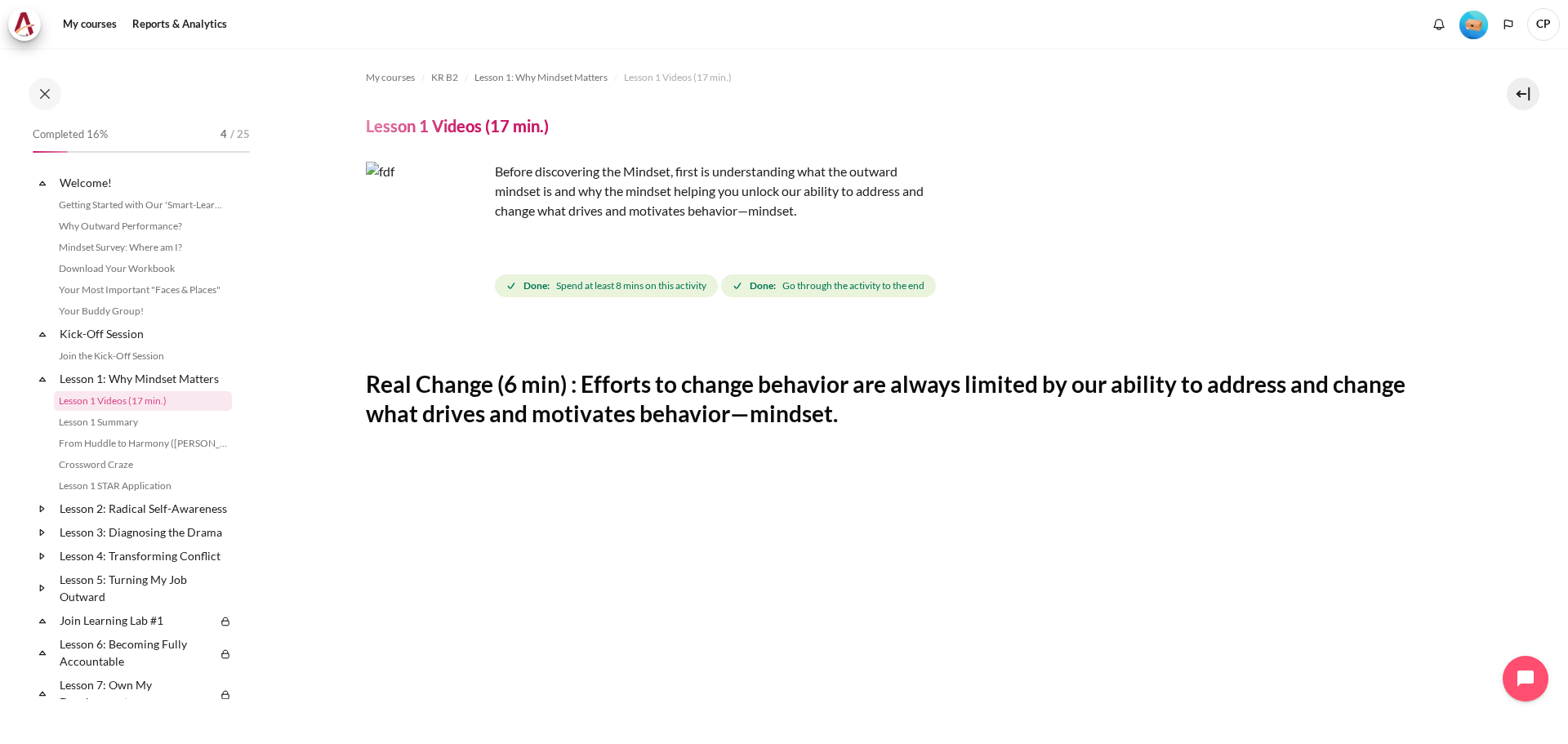
click at [470, 254] on img "Content" at bounding box center [426, 223] width 122 height 122
click at [401, 246] on img "Content" at bounding box center [426, 223] width 122 height 122
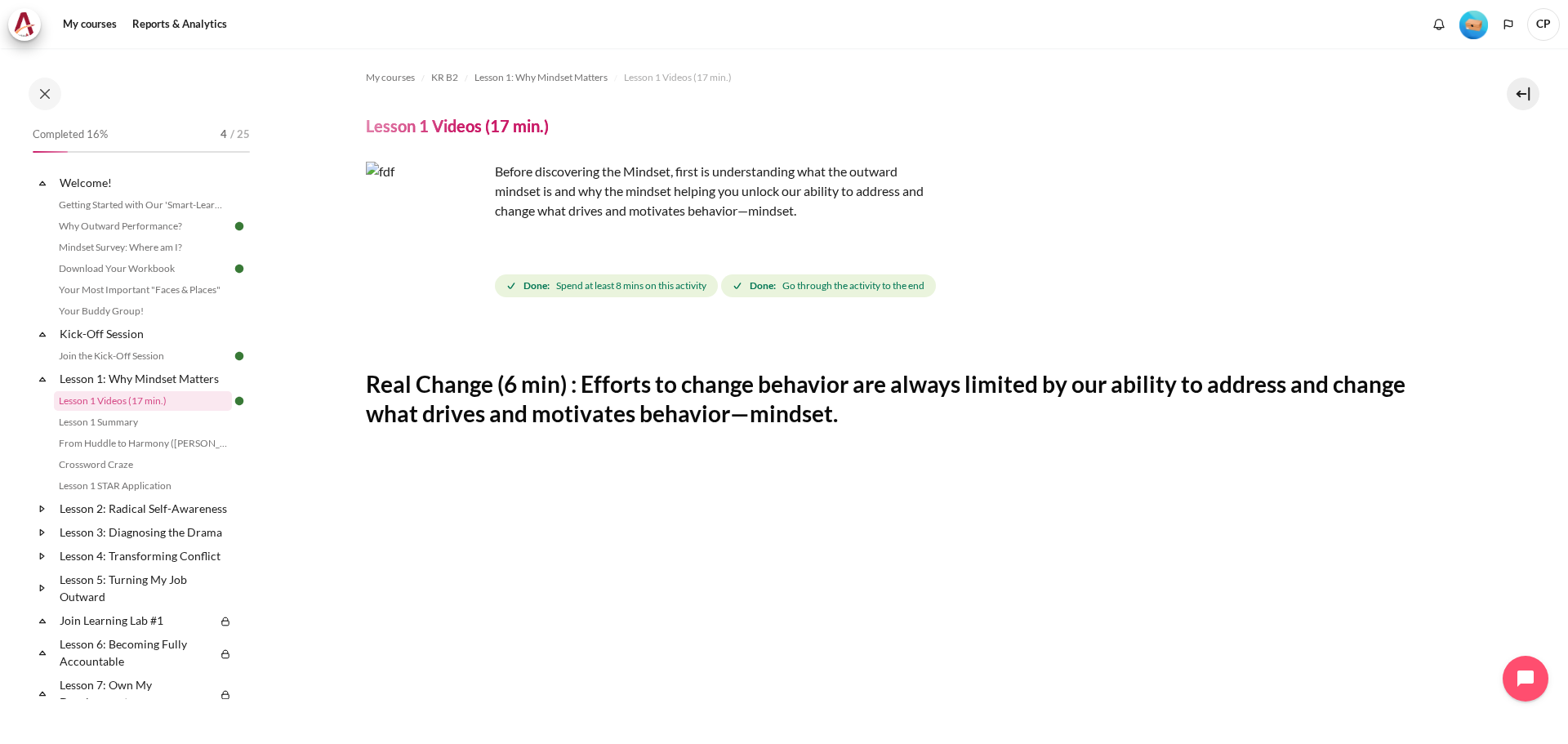
click at [402, 246] on img "Content" at bounding box center [426, 223] width 122 height 122
click at [117, 512] on link "Lesson 2: Radical Self-Awareness" at bounding box center [144, 508] width 174 height 22
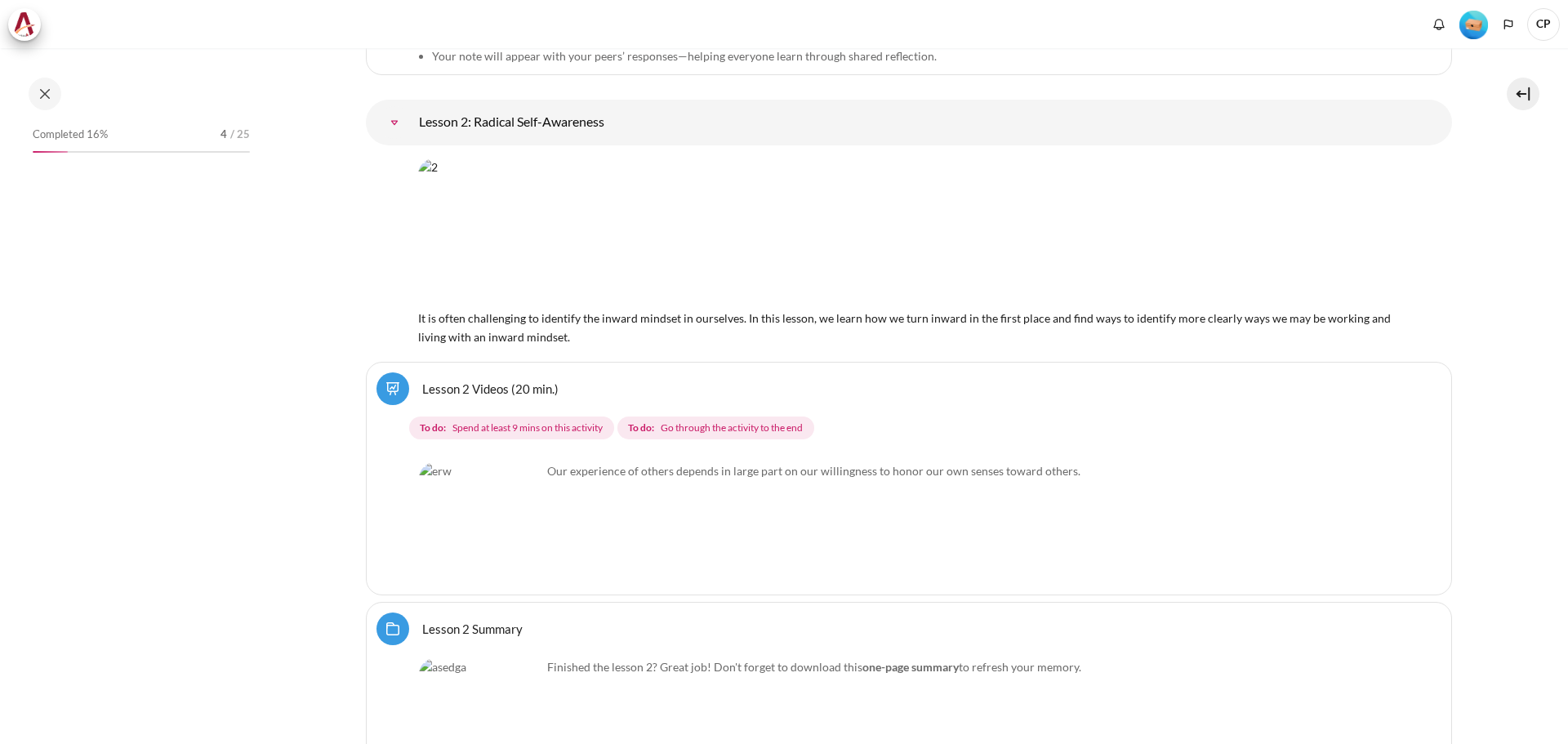
scroll to position [3824, 0]
click at [513, 550] on img "Content" at bounding box center [479, 522] width 122 height 122
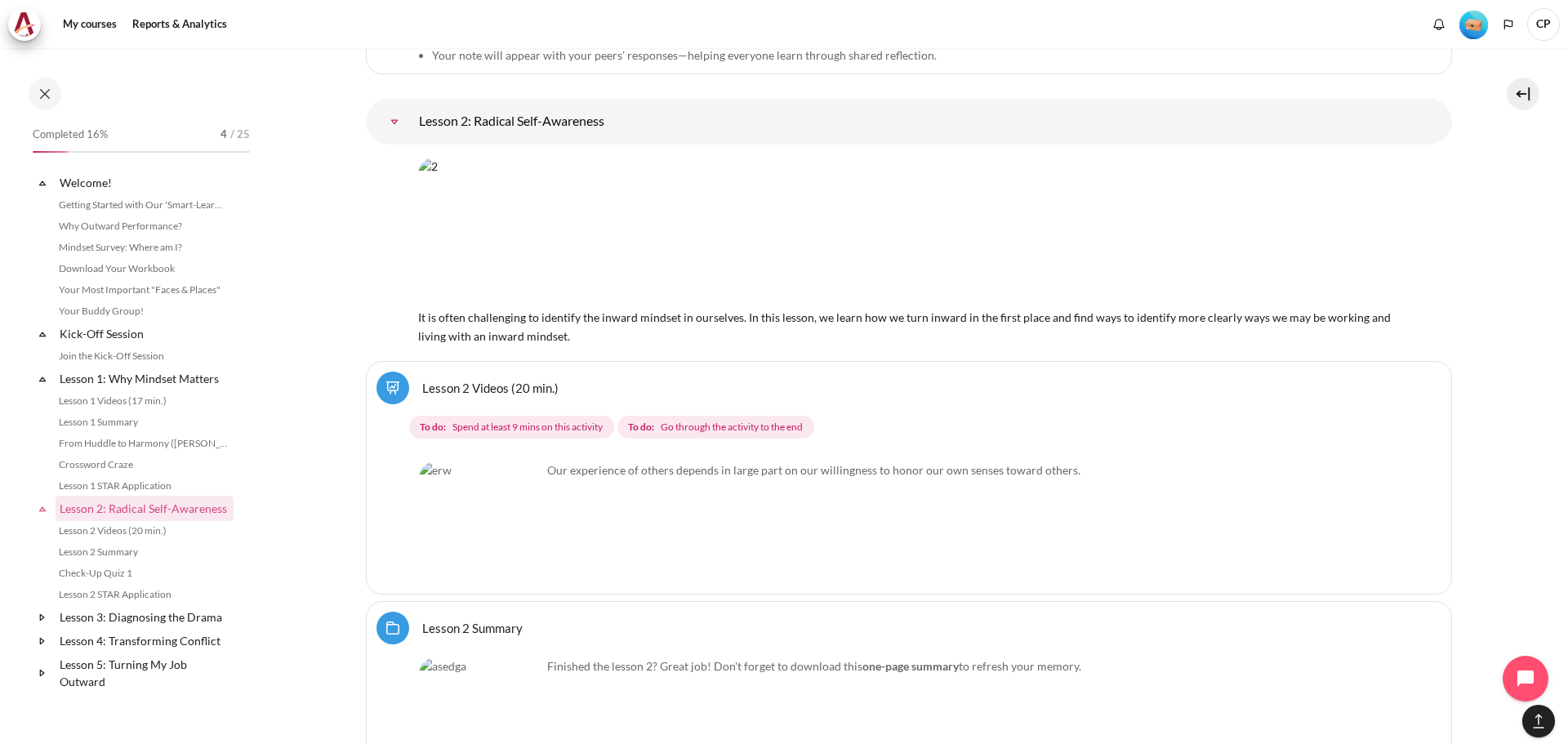
scroll to position [308, 0]
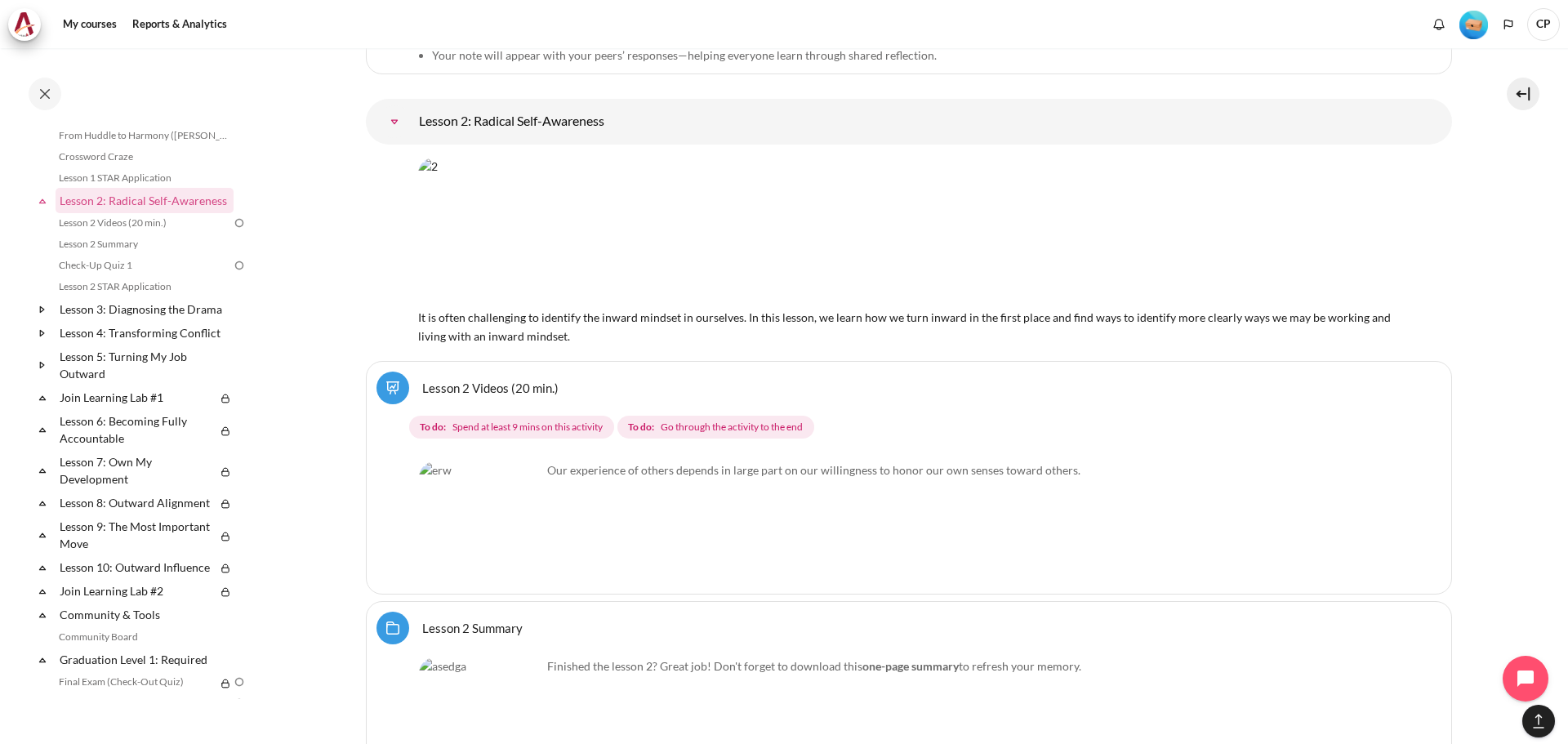
click at [484, 385] on link "Lesson 2 Videos (20 min.)" at bounding box center [491, 388] width 136 height 15
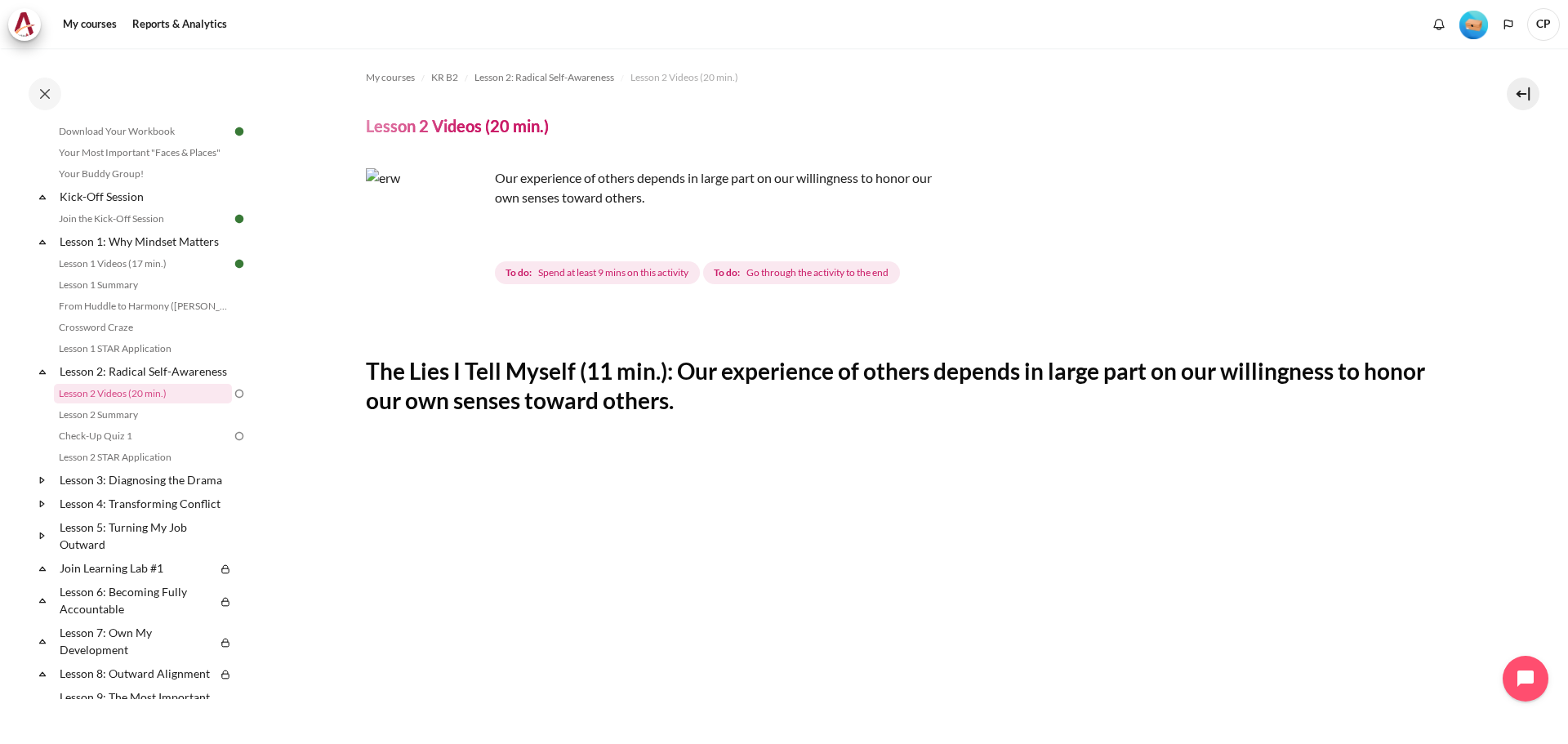
click at [460, 262] on img "Content" at bounding box center [426, 229] width 122 height 122
click at [104, 404] on link "Lesson 2 Videos (20 min.)" at bounding box center [143, 393] width 178 height 20
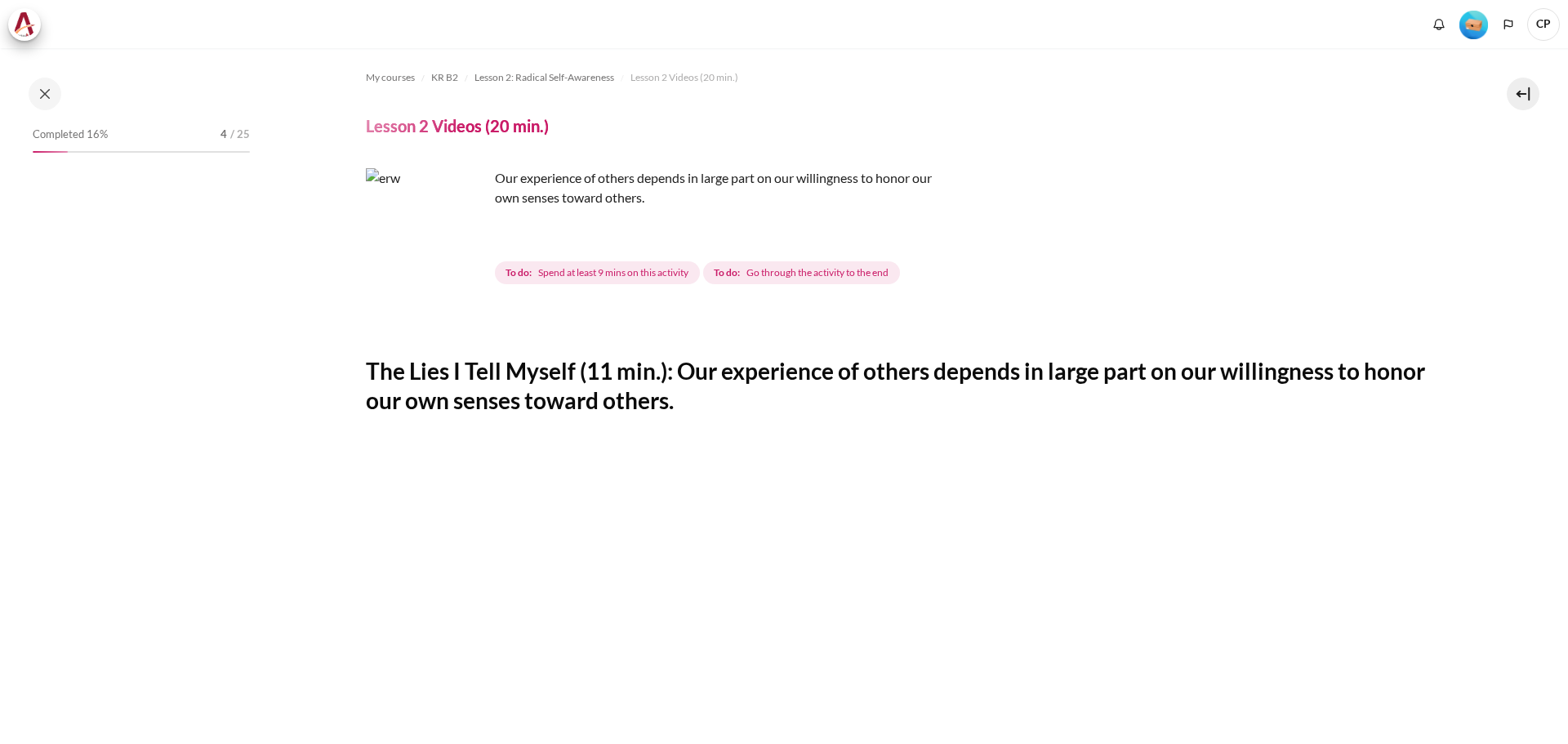
click at [454, 261] on img "Content" at bounding box center [426, 229] width 122 height 122
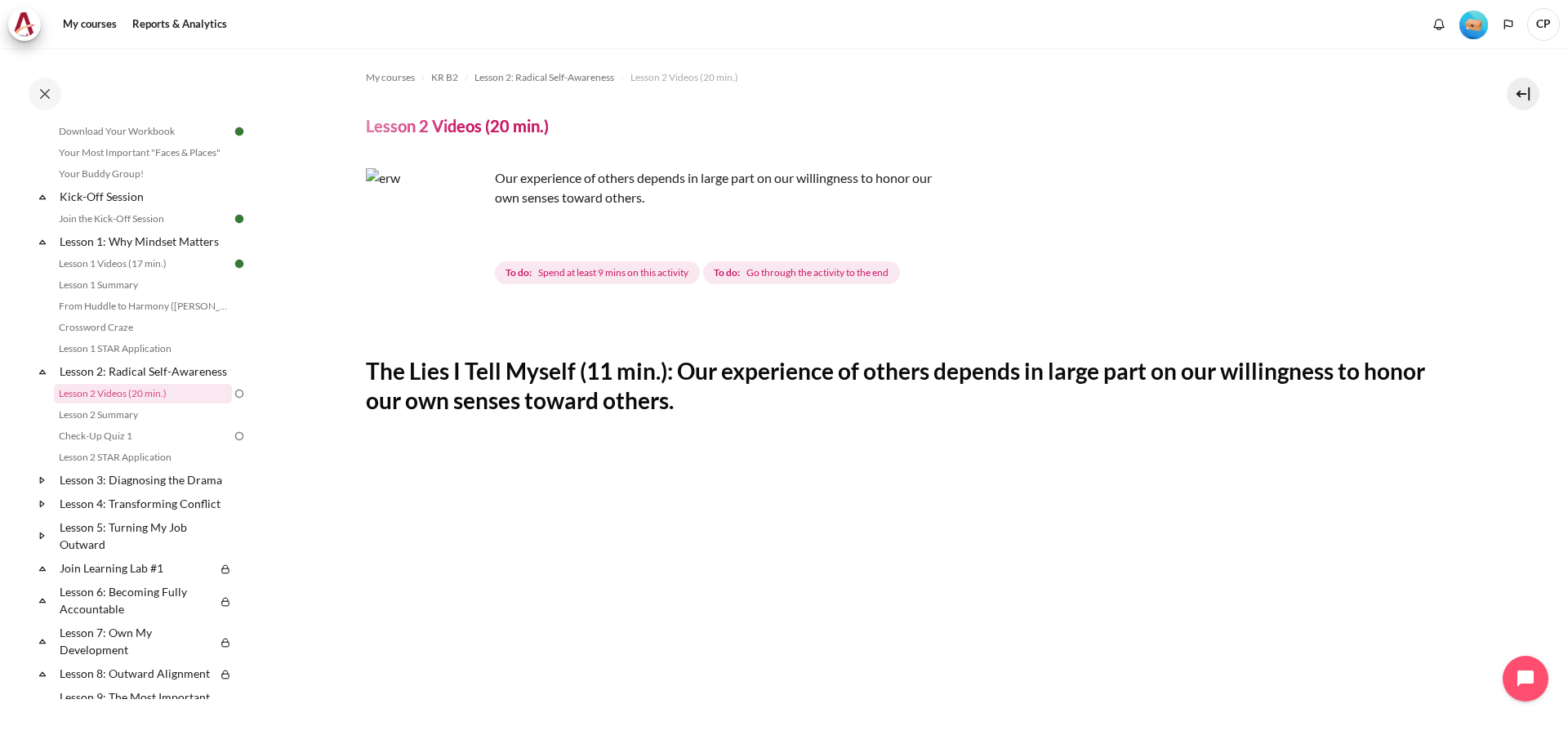
click at [447, 253] on img "Content" at bounding box center [426, 229] width 122 height 122
click at [452, 258] on img "Content" at bounding box center [426, 229] width 122 height 122
click at [460, 257] on img "Content" at bounding box center [426, 229] width 122 height 122
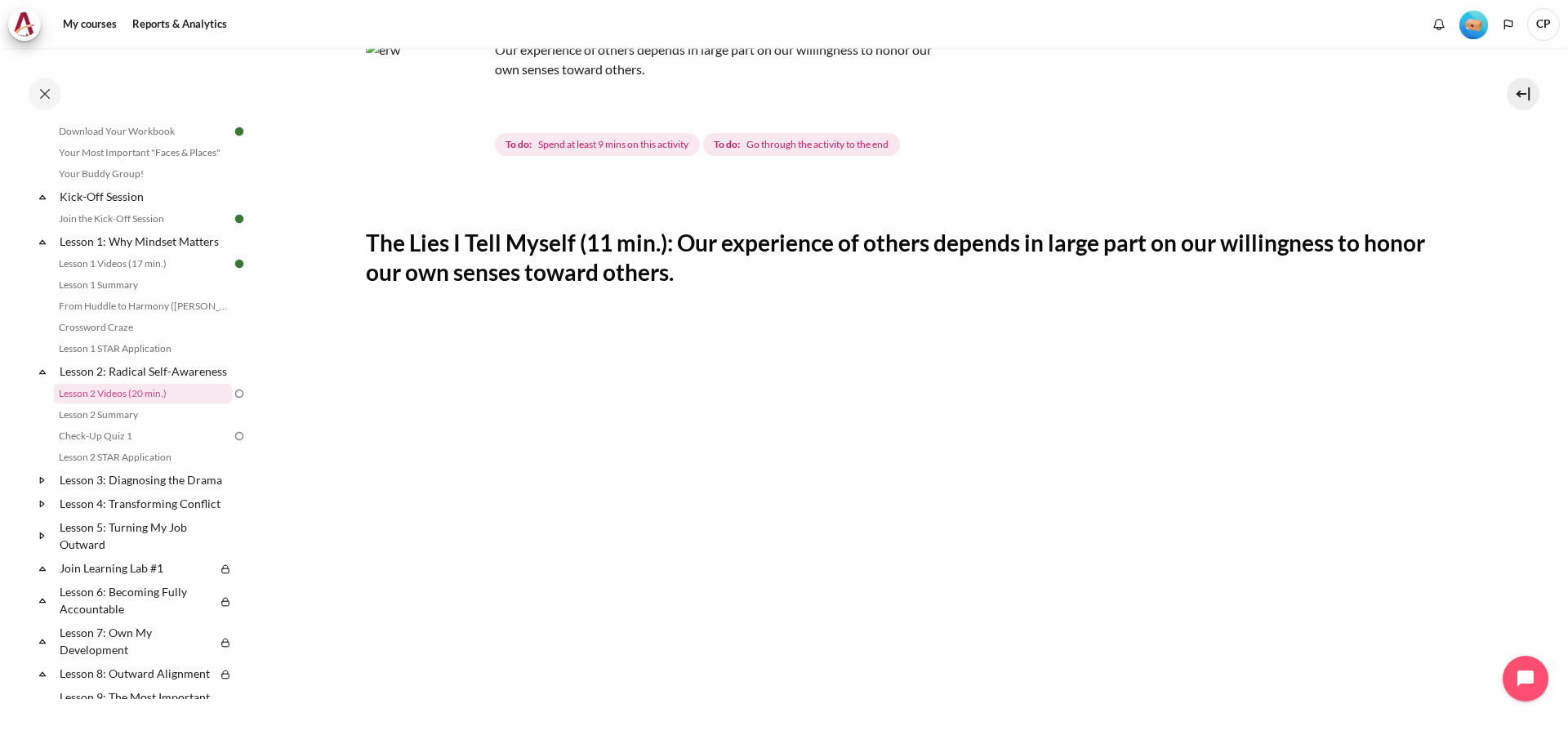
scroll to position [572, 0]
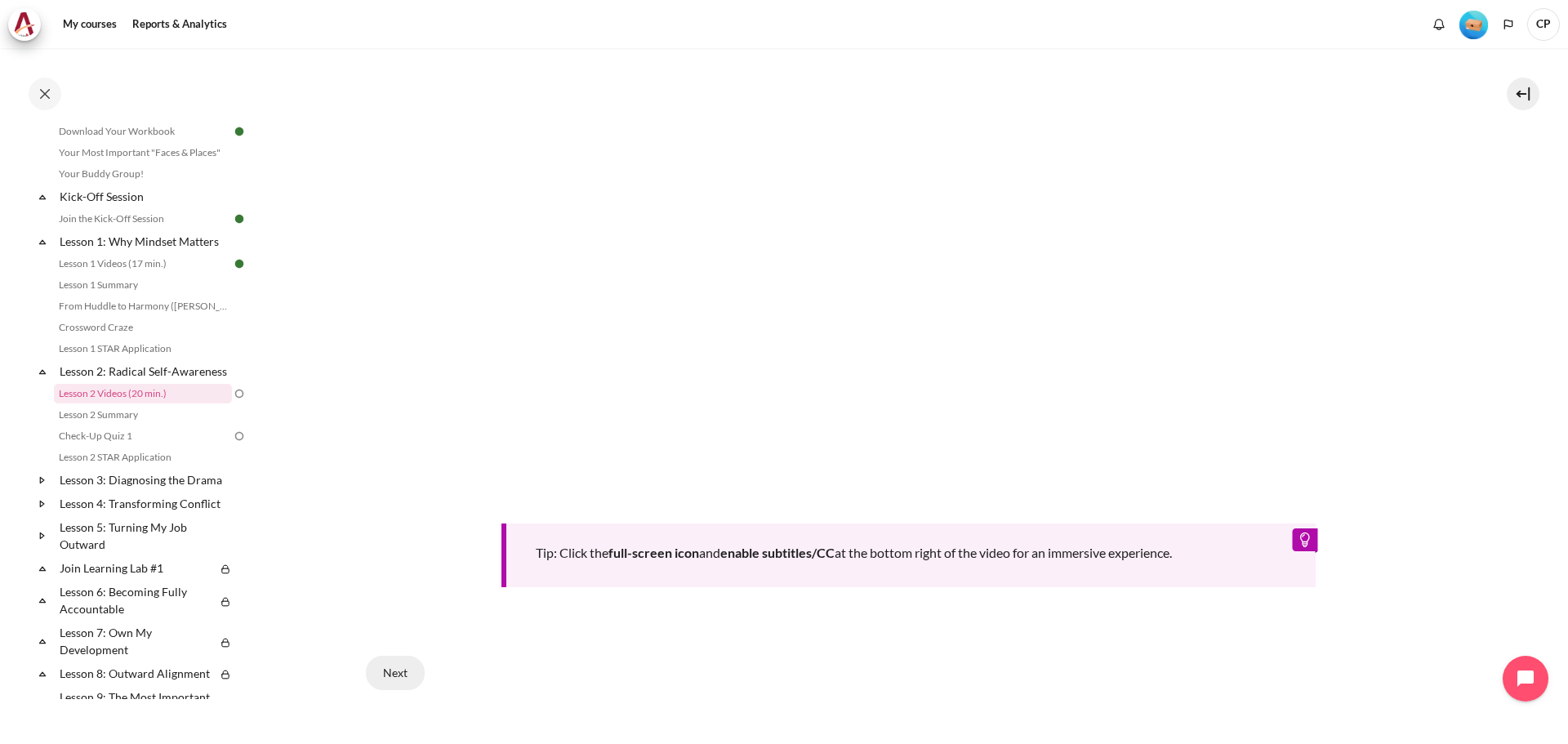
click at [406, 672] on button "Next" at bounding box center [395, 673] width 59 height 34
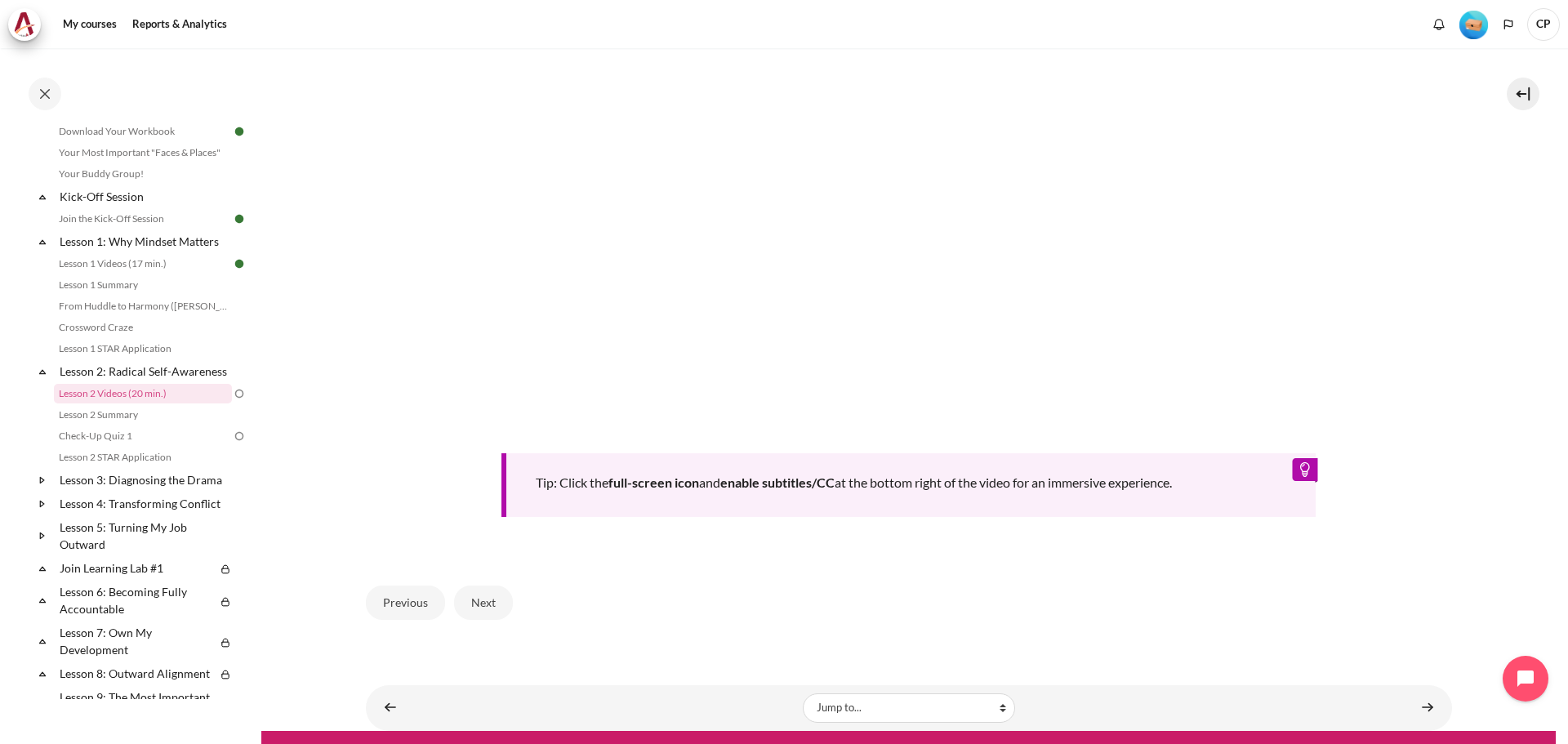
scroll to position [654, 0]
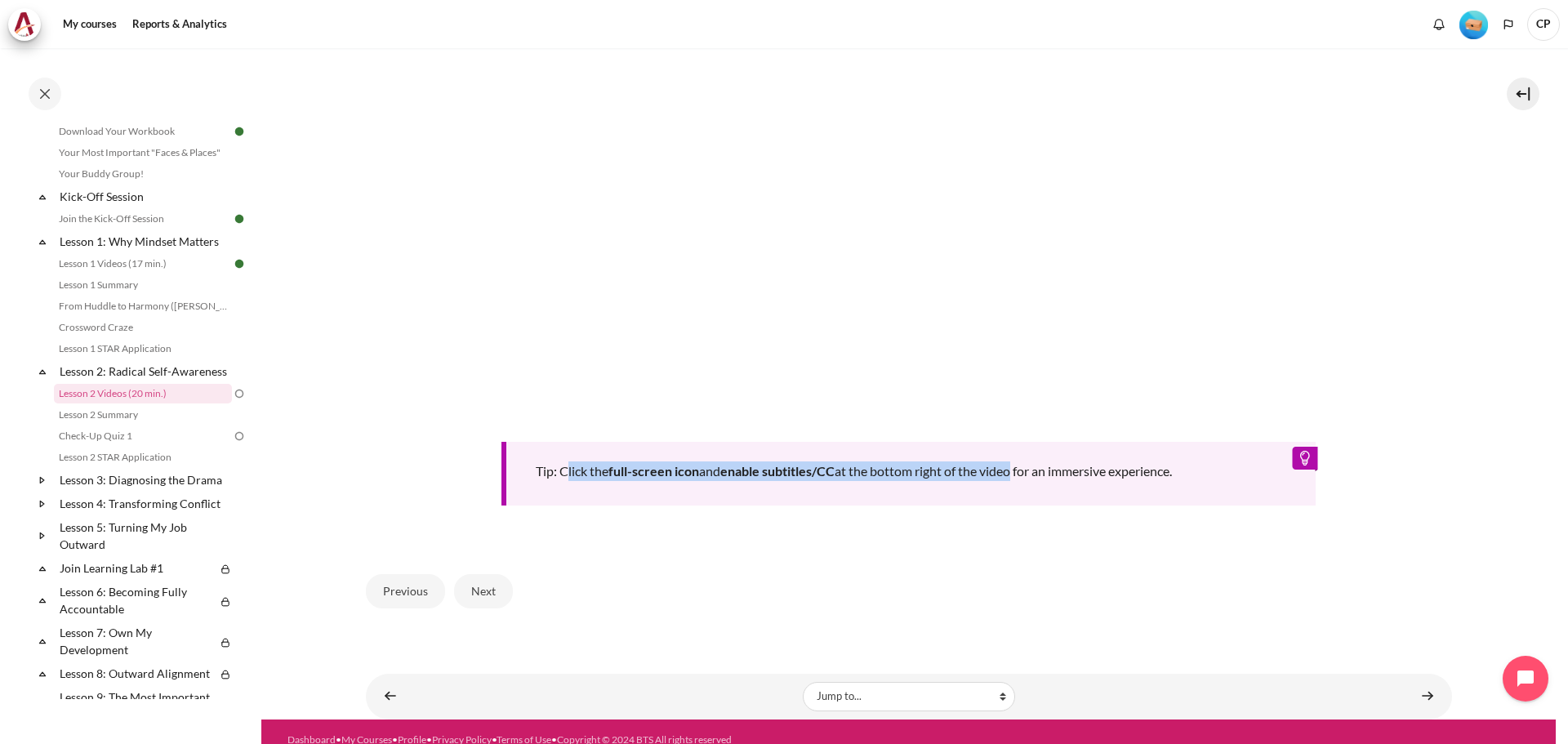
drag, startPoint x: 566, startPoint y: 472, endPoint x: 1018, endPoint y: 463, distance: 452.1
click at [1018, 463] on div "Tip: Click the full-screen icon and enable subtitles/CC at the bottom right of …" at bounding box center [909, 473] width 815 height 64
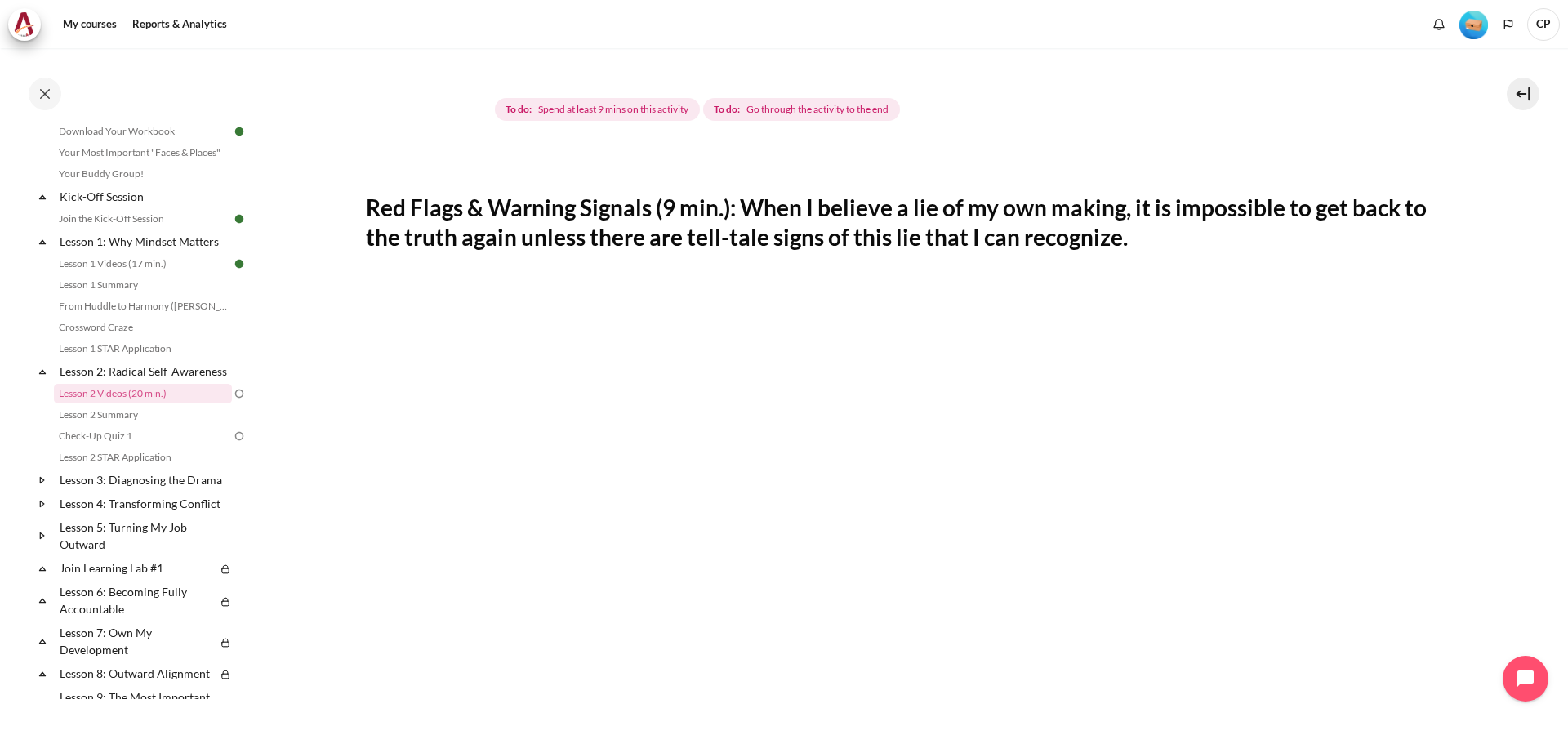
scroll to position [0, 0]
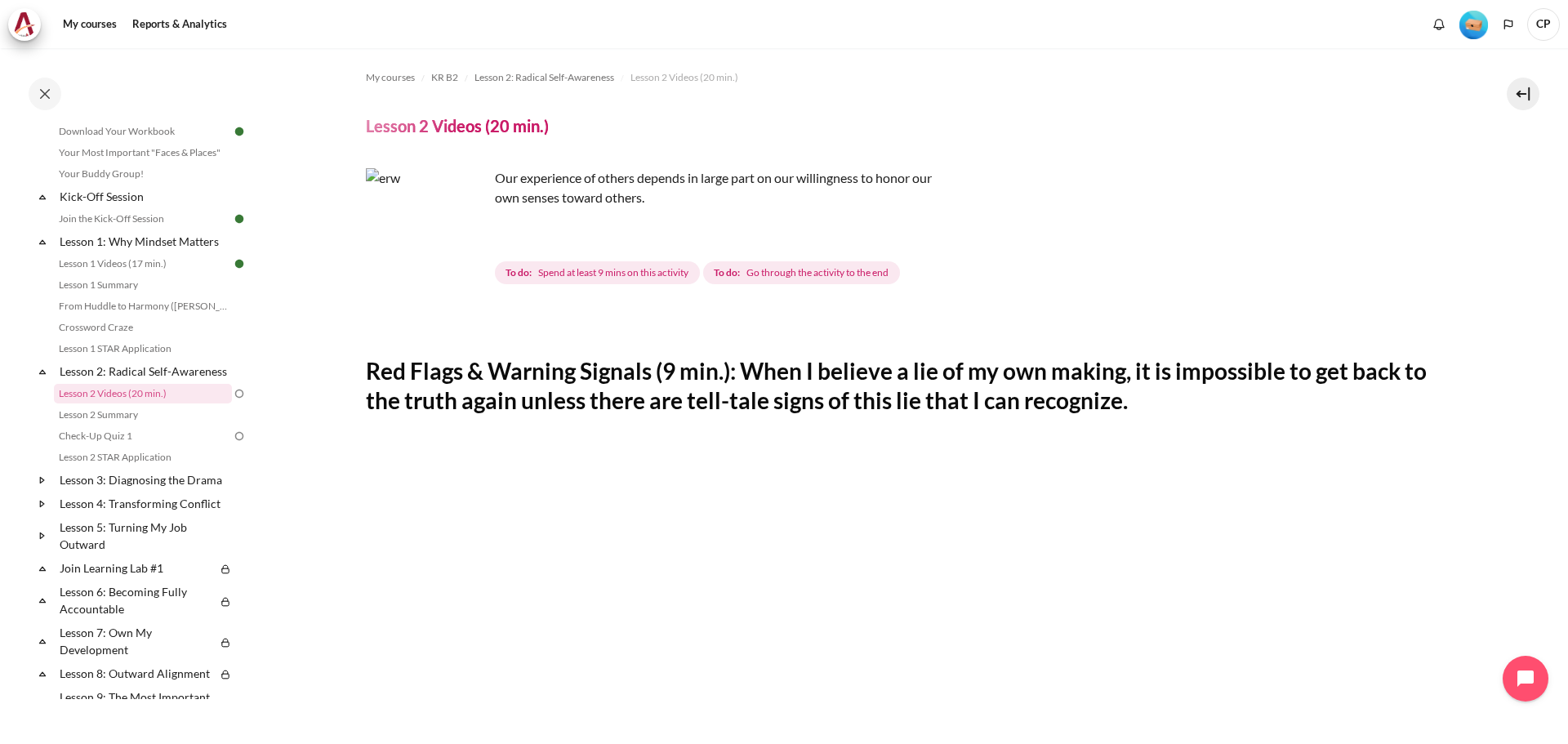
click at [462, 259] on img "Content" at bounding box center [426, 229] width 122 height 122
click at [452, 193] on img "Content" at bounding box center [426, 229] width 122 height 122
click at [475, 262] on img "Content" at bounding box center [426, 229] width 122 height 122
click at [438, 251] on img "Content" at bounding box center [426, 229] width 122 height 122
click at [1523, 96] on button at bounding box center [1523, 94] width 32 height 32
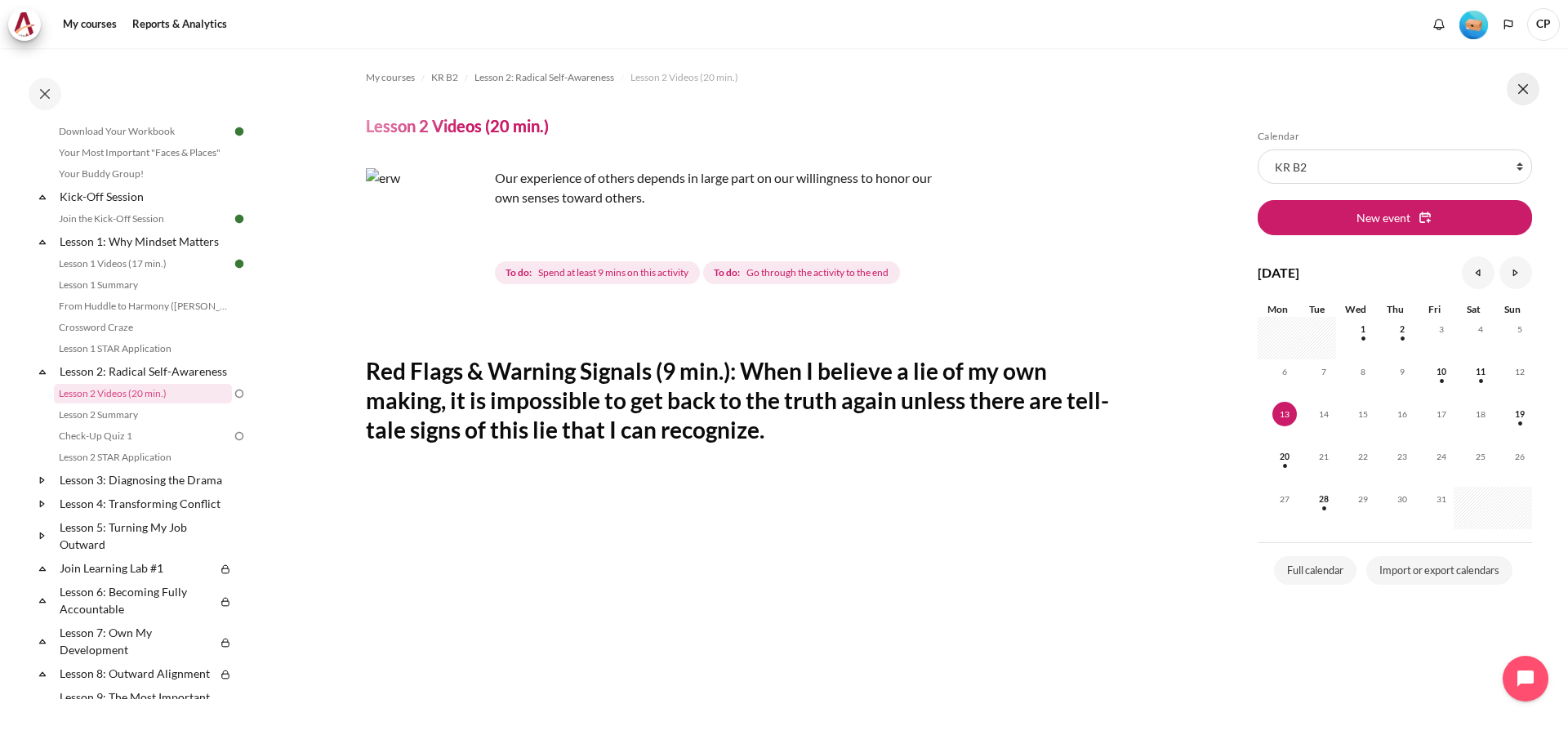
click at [1521, 92] on button at bounding box center [1523, 89] width 32 height 32
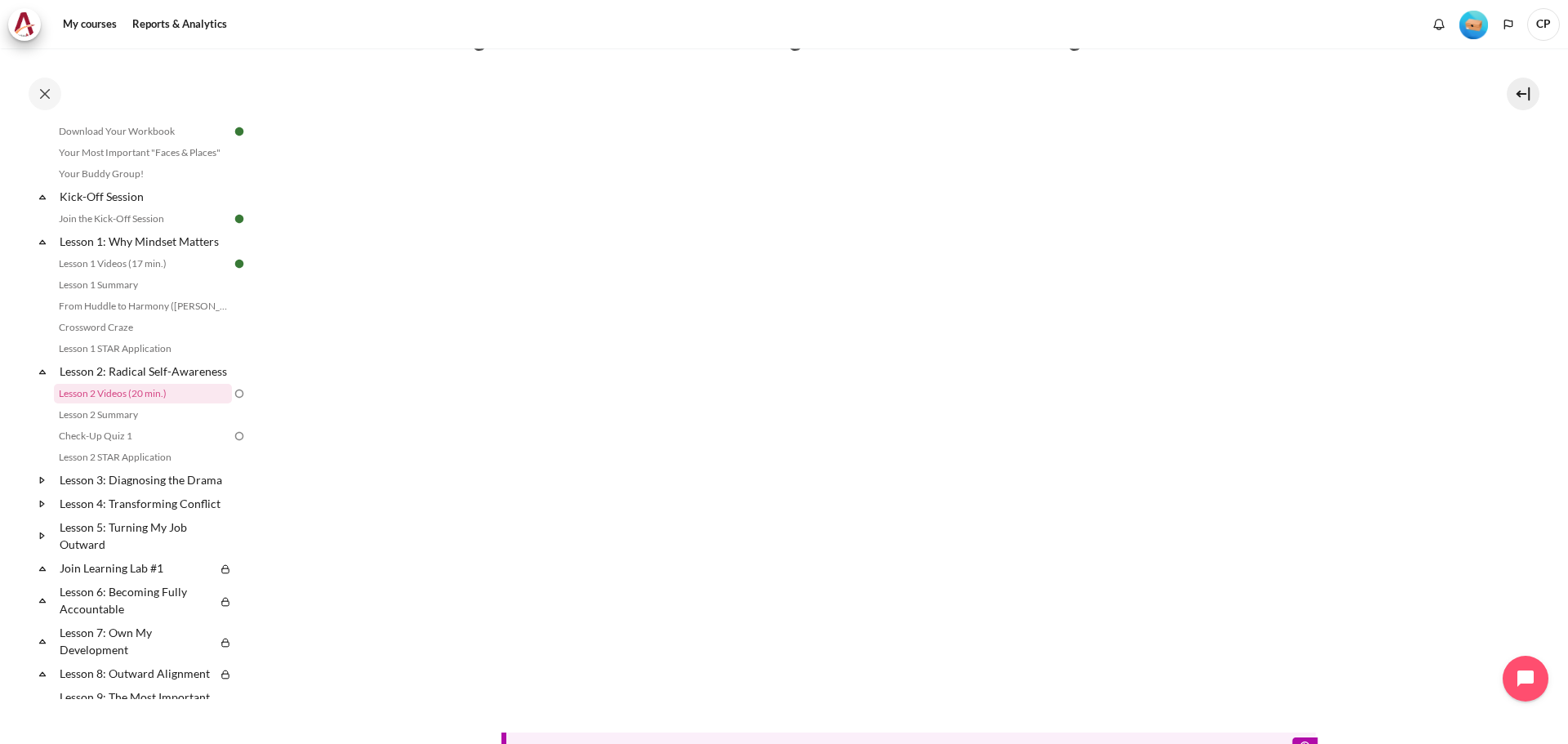
scroll to position [93, 0]
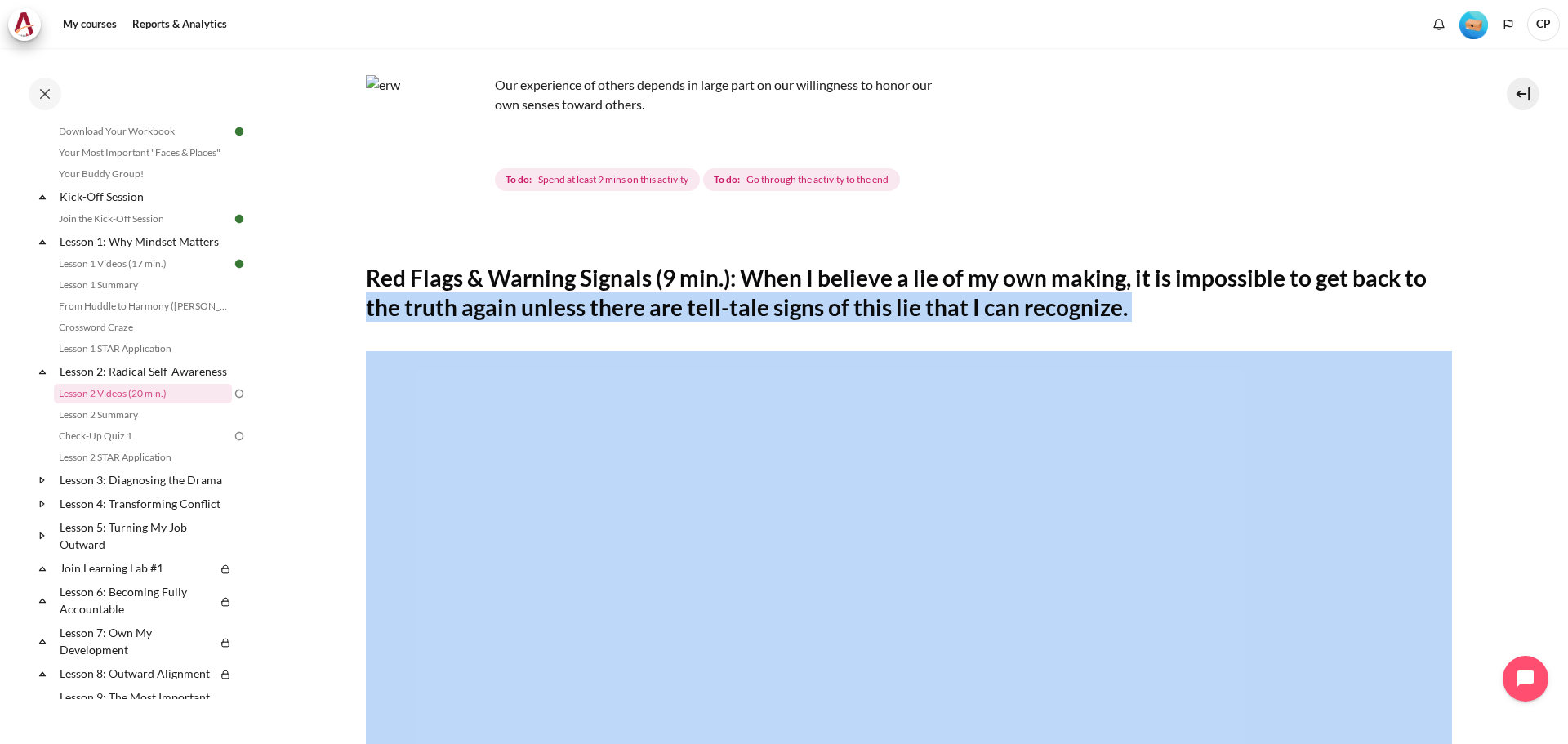
drag, startPoint x: 319, startPoint y: 317, endPoint x: 496, endPoint y: 366, distance: 183.7
click at [802, 222] on section "My courses KR B2 Lesson 2: Radical Self-Awareness Lesson 2 Videos (20 min.) Les…" at bounding box center [909, 618] width 1294 height 1325
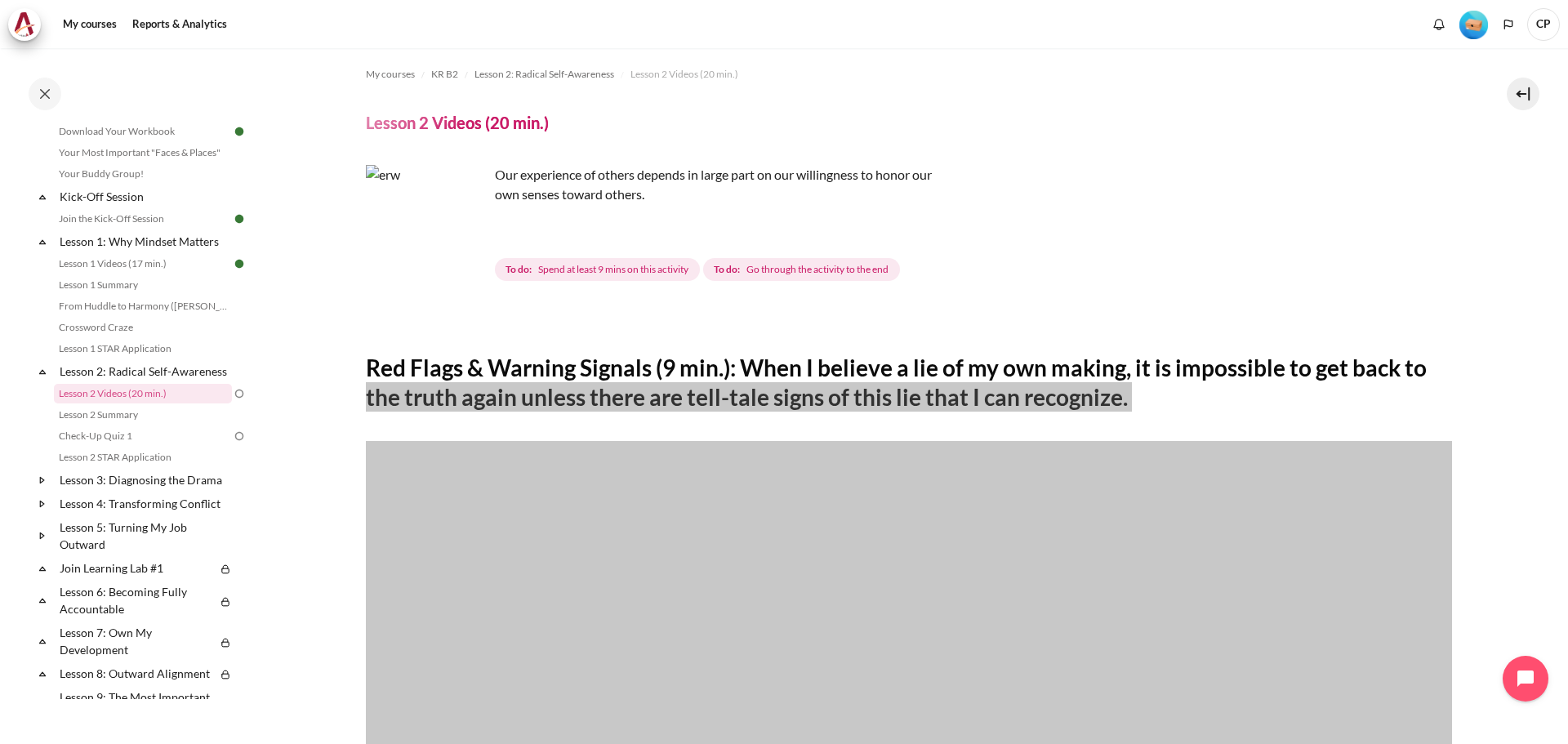
scroll to position [0, 0]
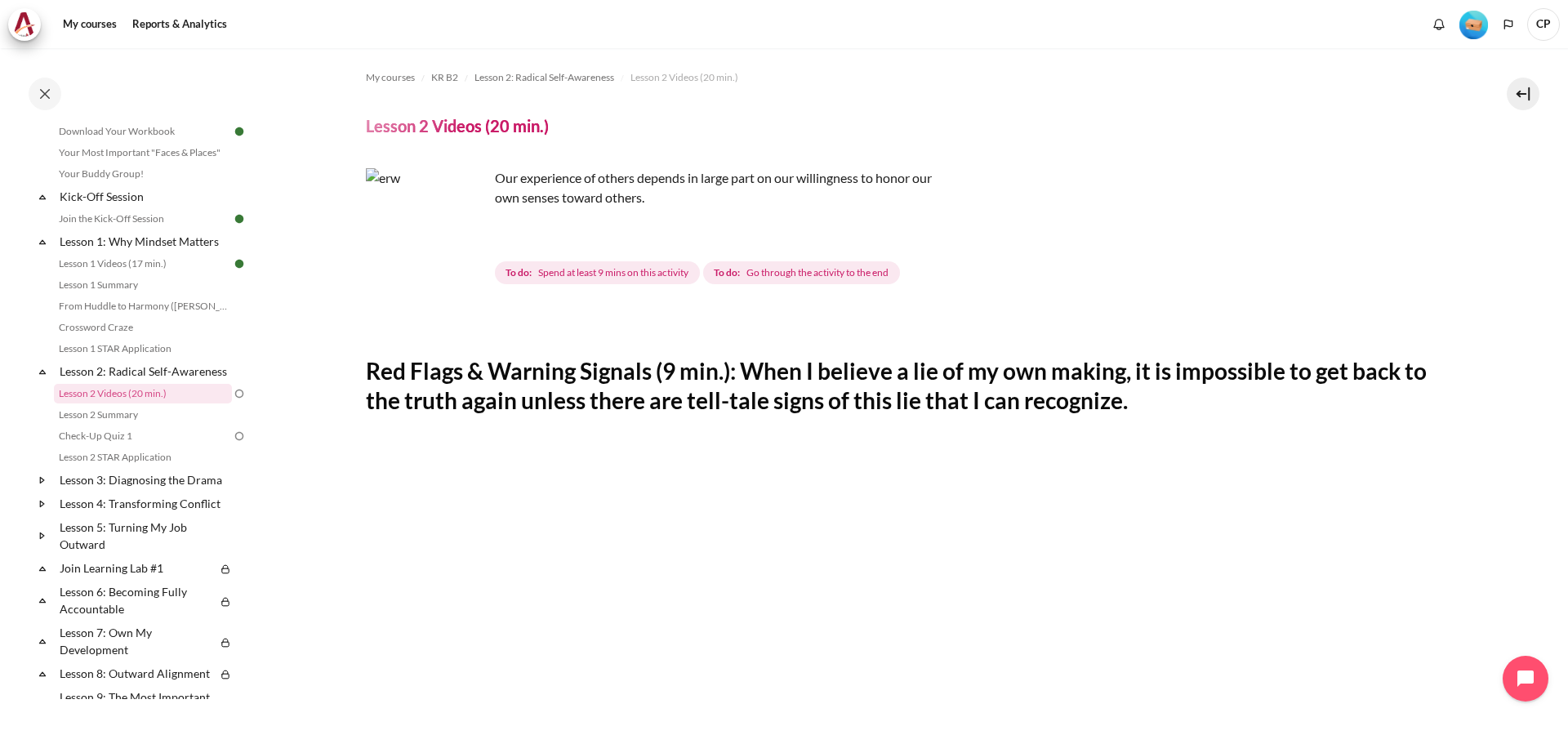
click at [786, 375] on h2 "Red Flags & Warning Signals (9 min.): When I believe a lie of my own making, it…" at bounding box center [909, 386] width 1087 height 60
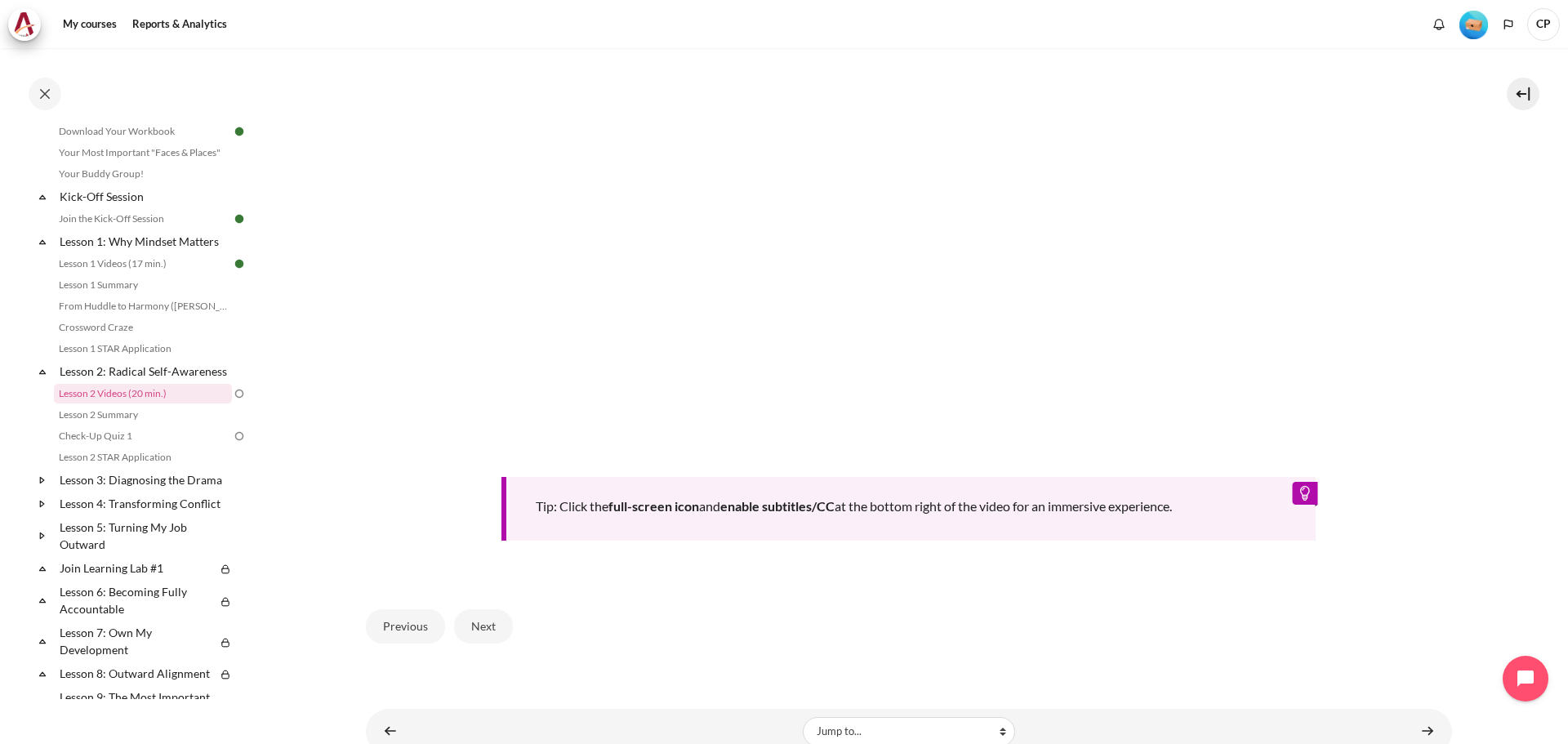
scroll to position [665, 0]
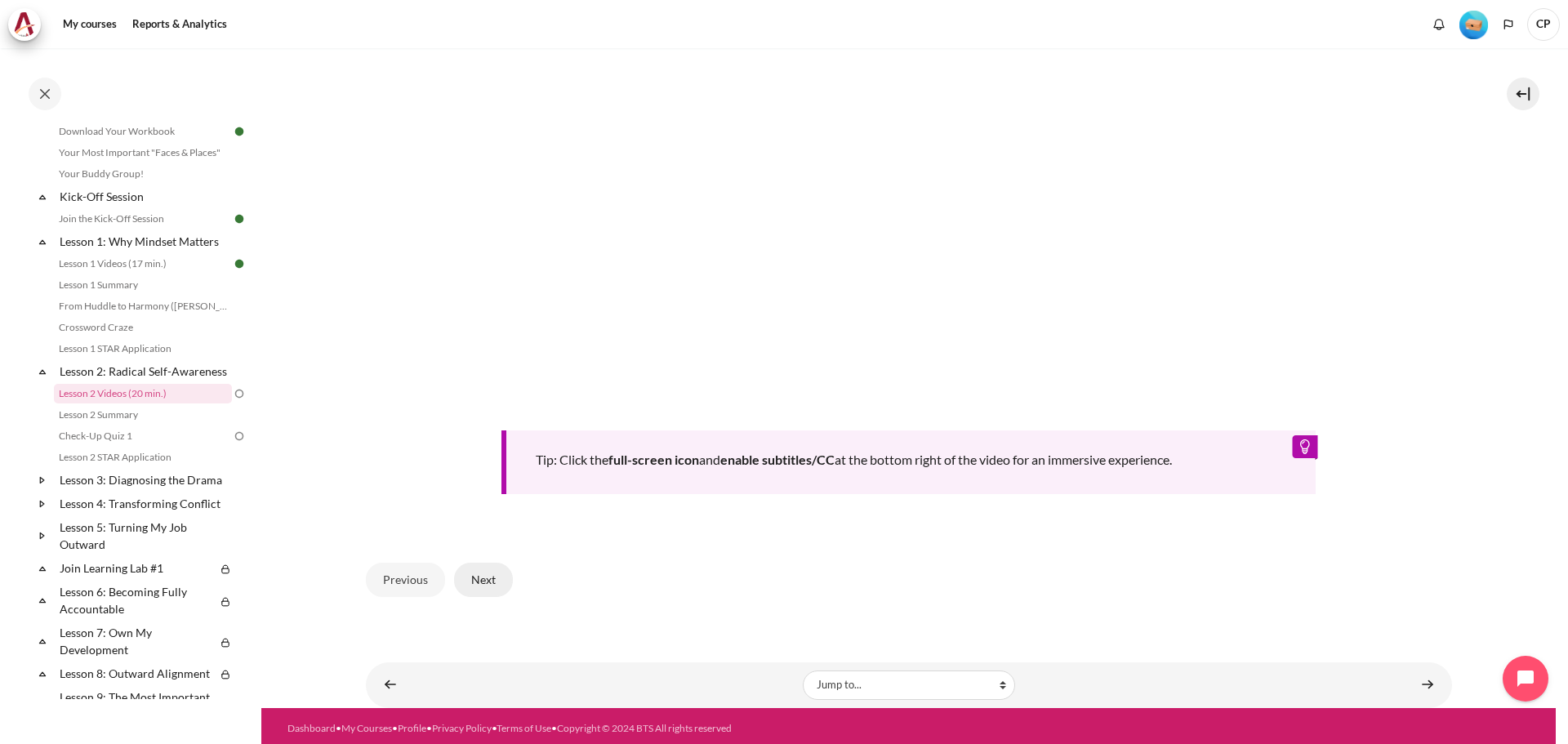
click at [486, 576] on button "Next" at bounding box center [483, 580] width 59 height 34
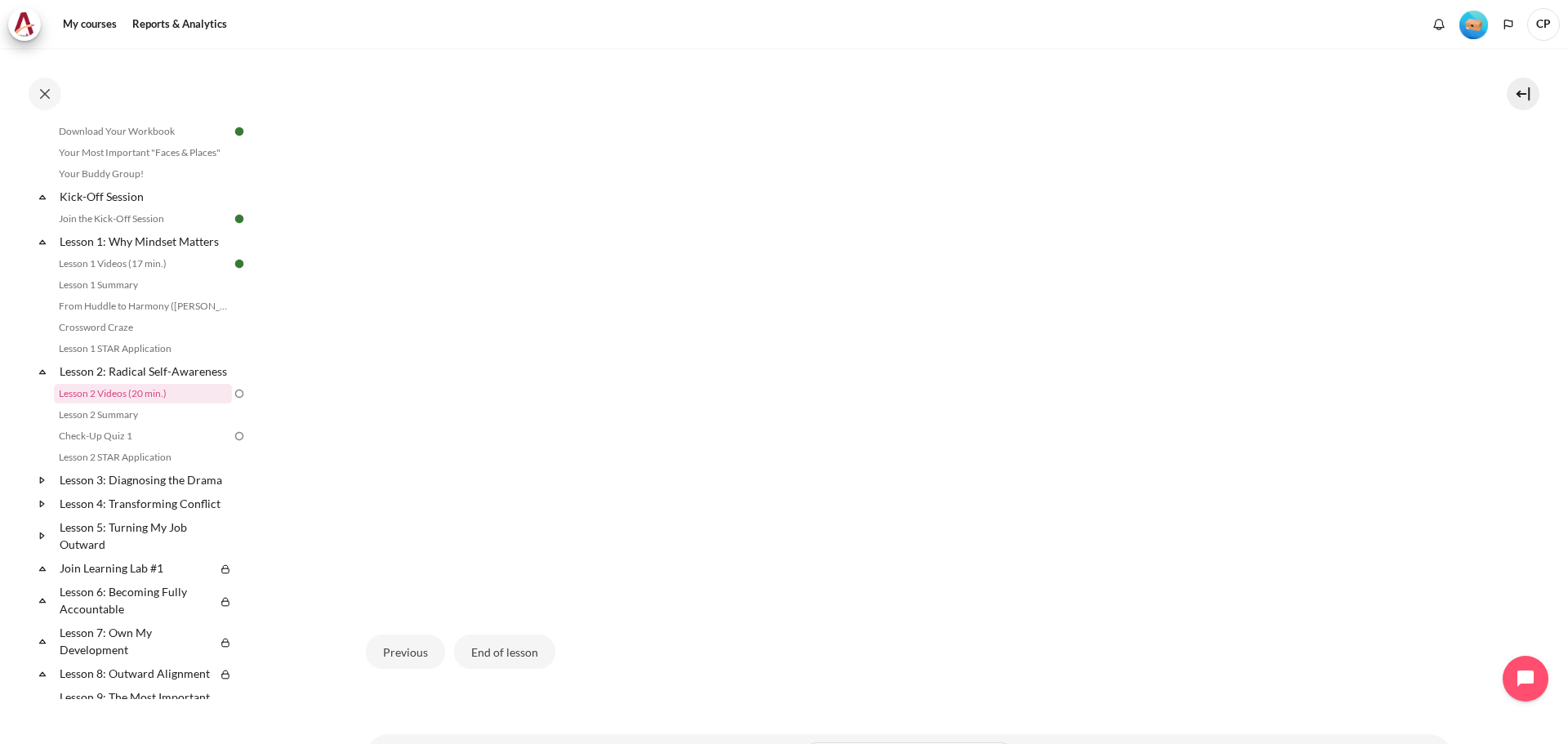
scroll to position [477, 0]
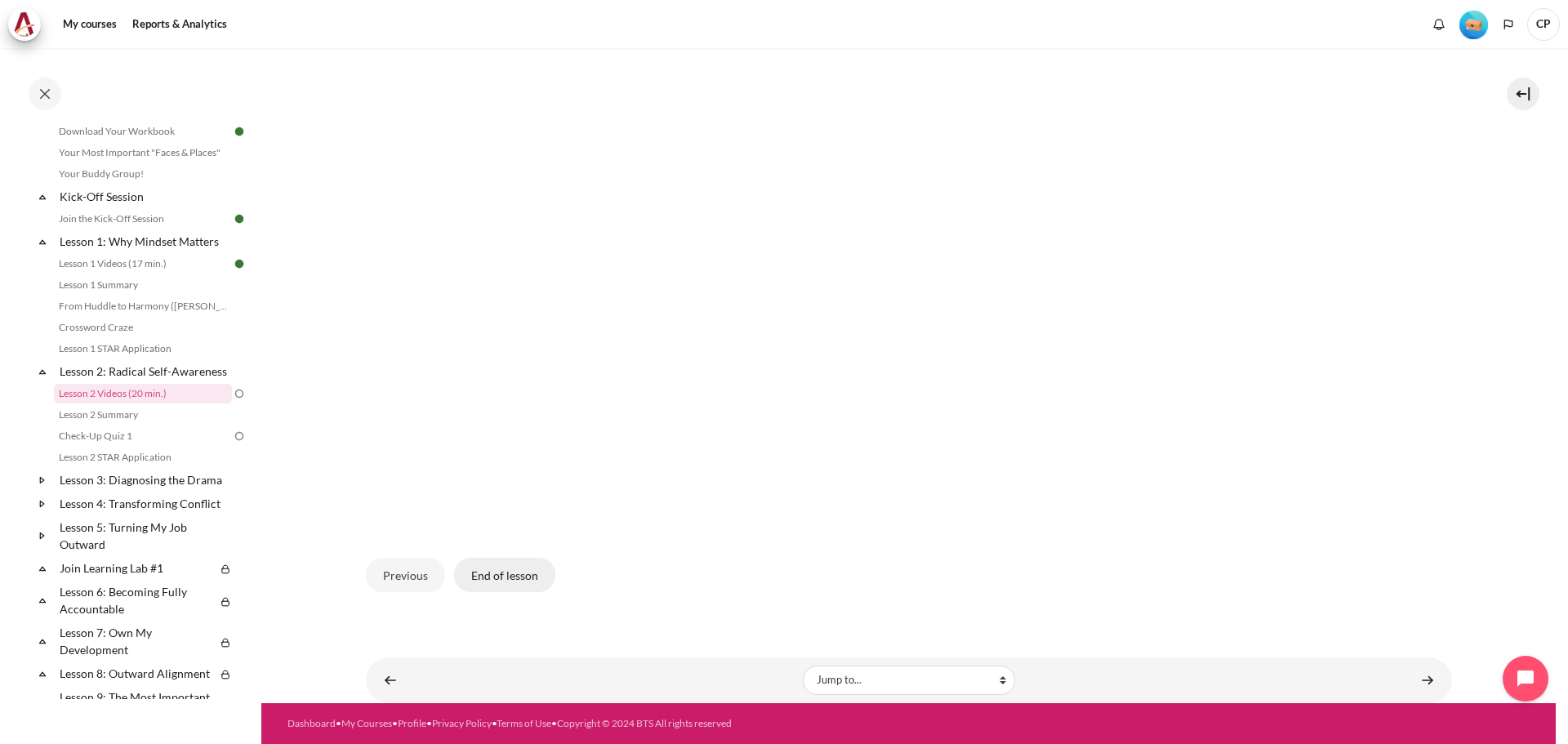
click at [531, 581] on button "End of lesson" at bounding box center [504, 575] width 101 height 34
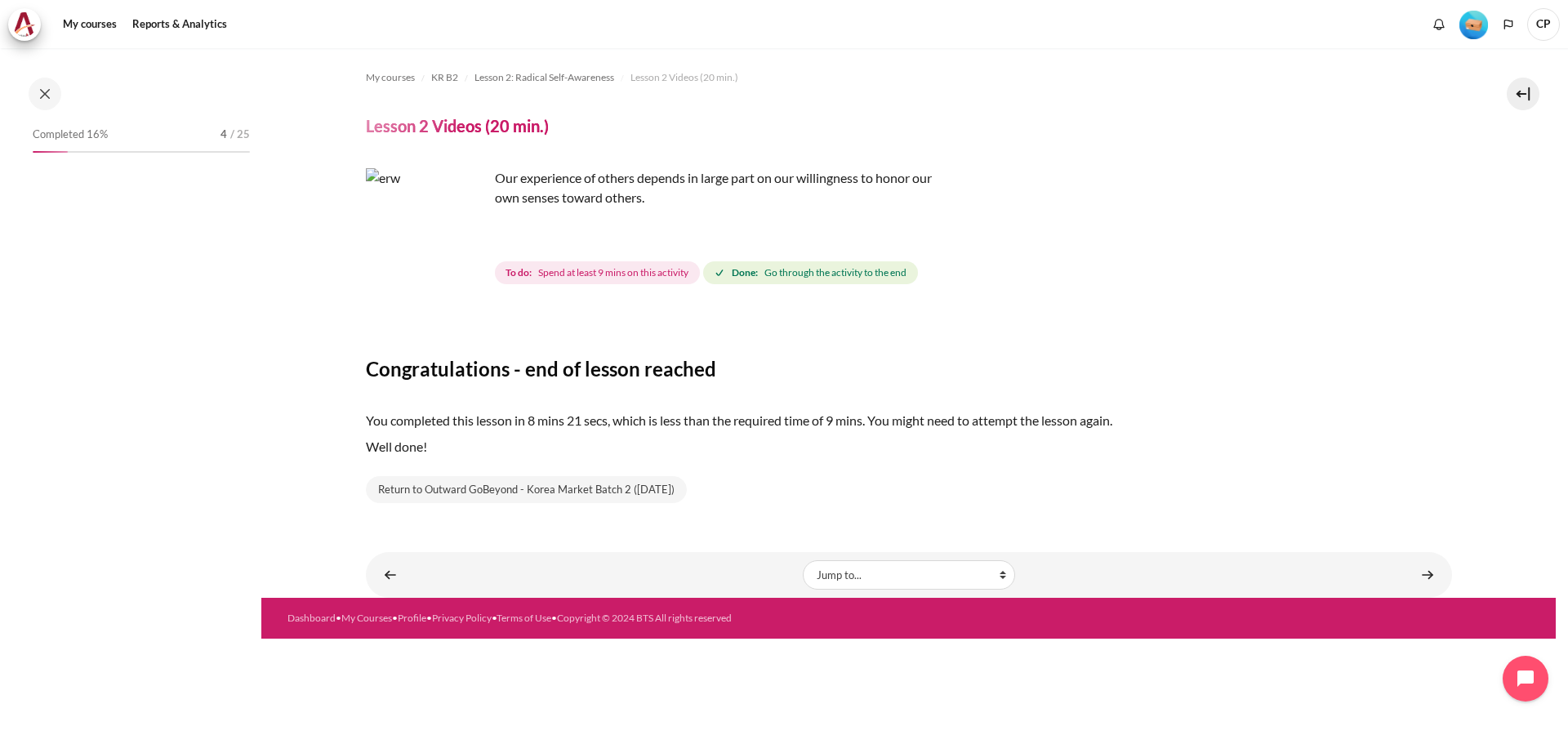
scroll to position [137, 0]
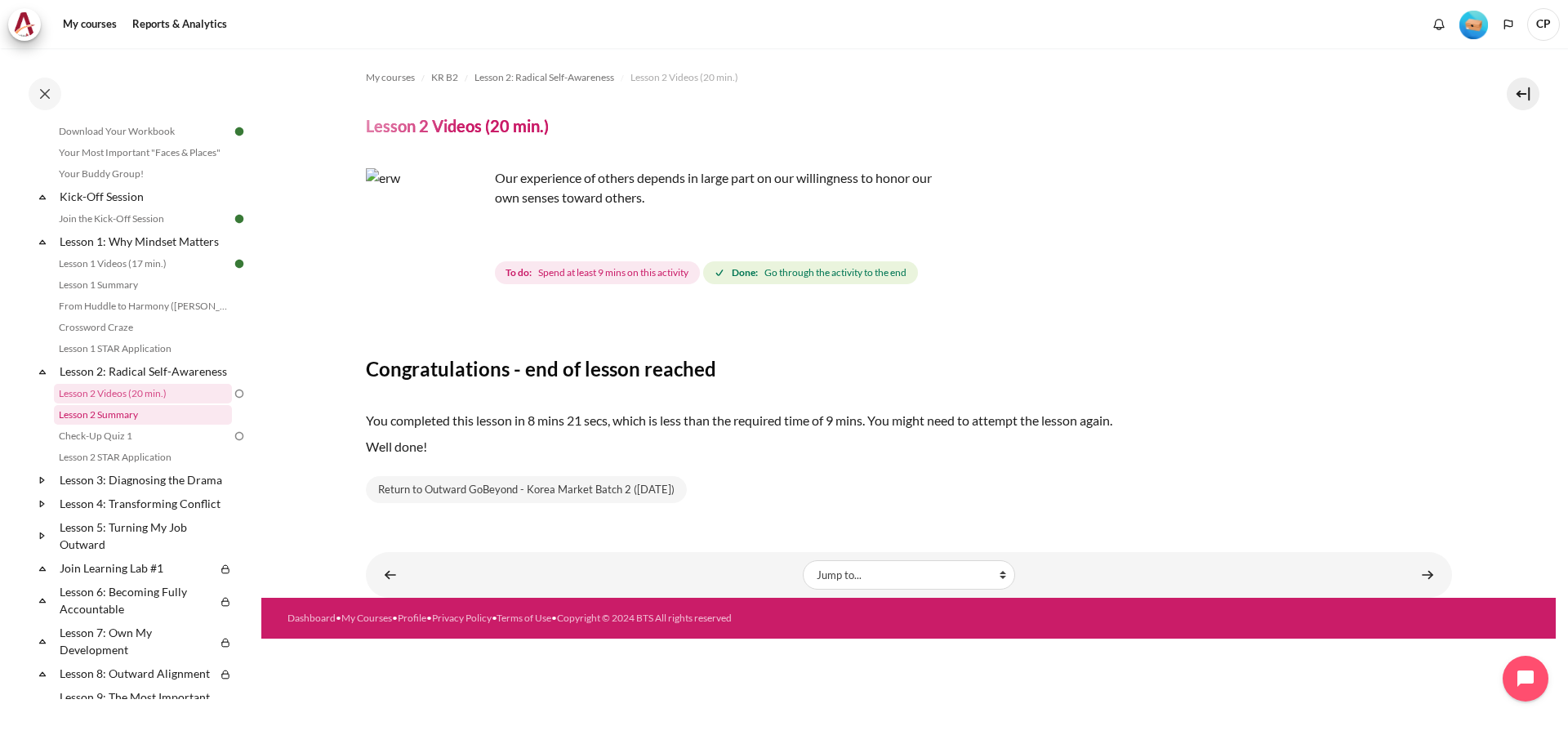
click at [125, 425] on link "Lesson 2 Summary" at bounding box center [143, 415] width 178 height 20
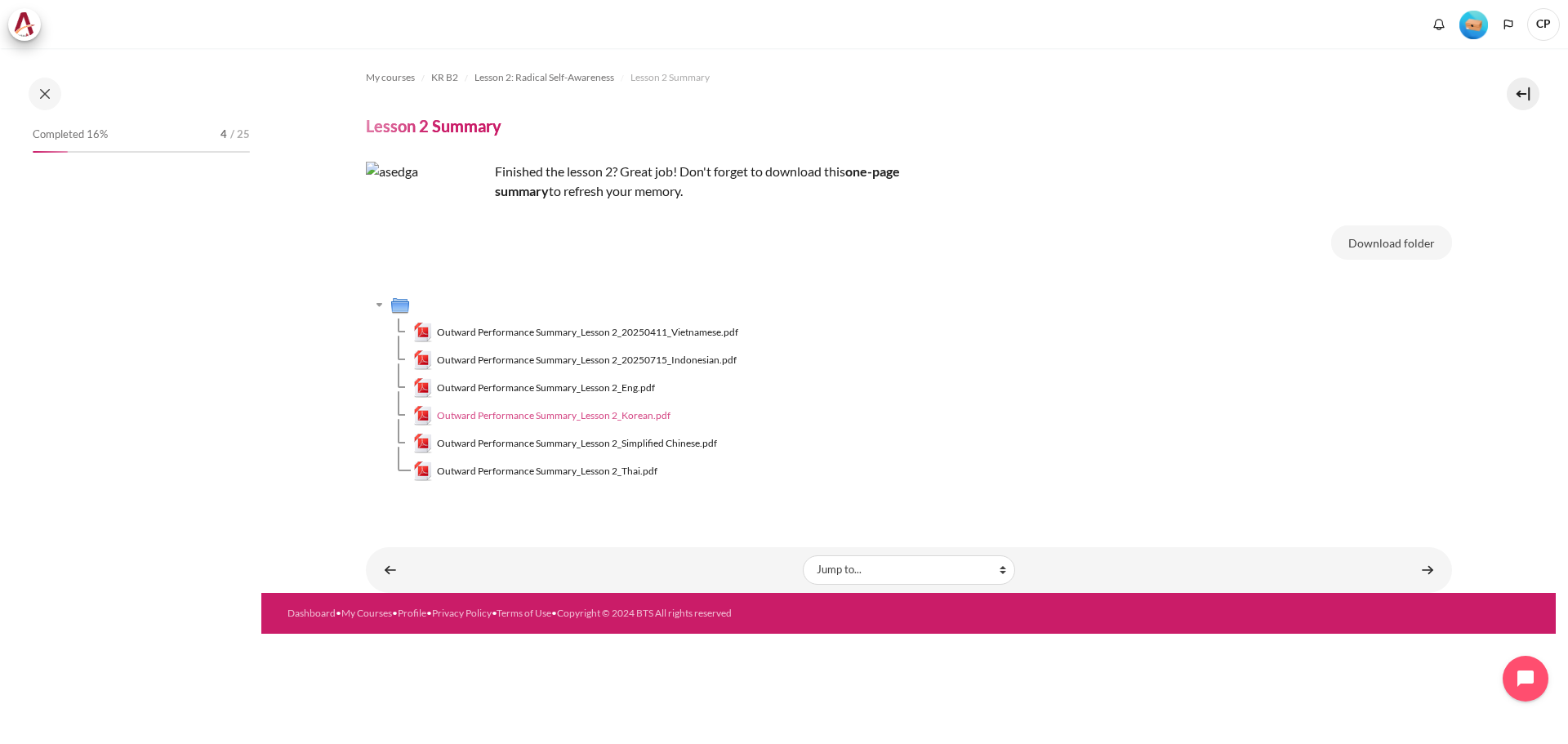
scroll to position [158, 0]
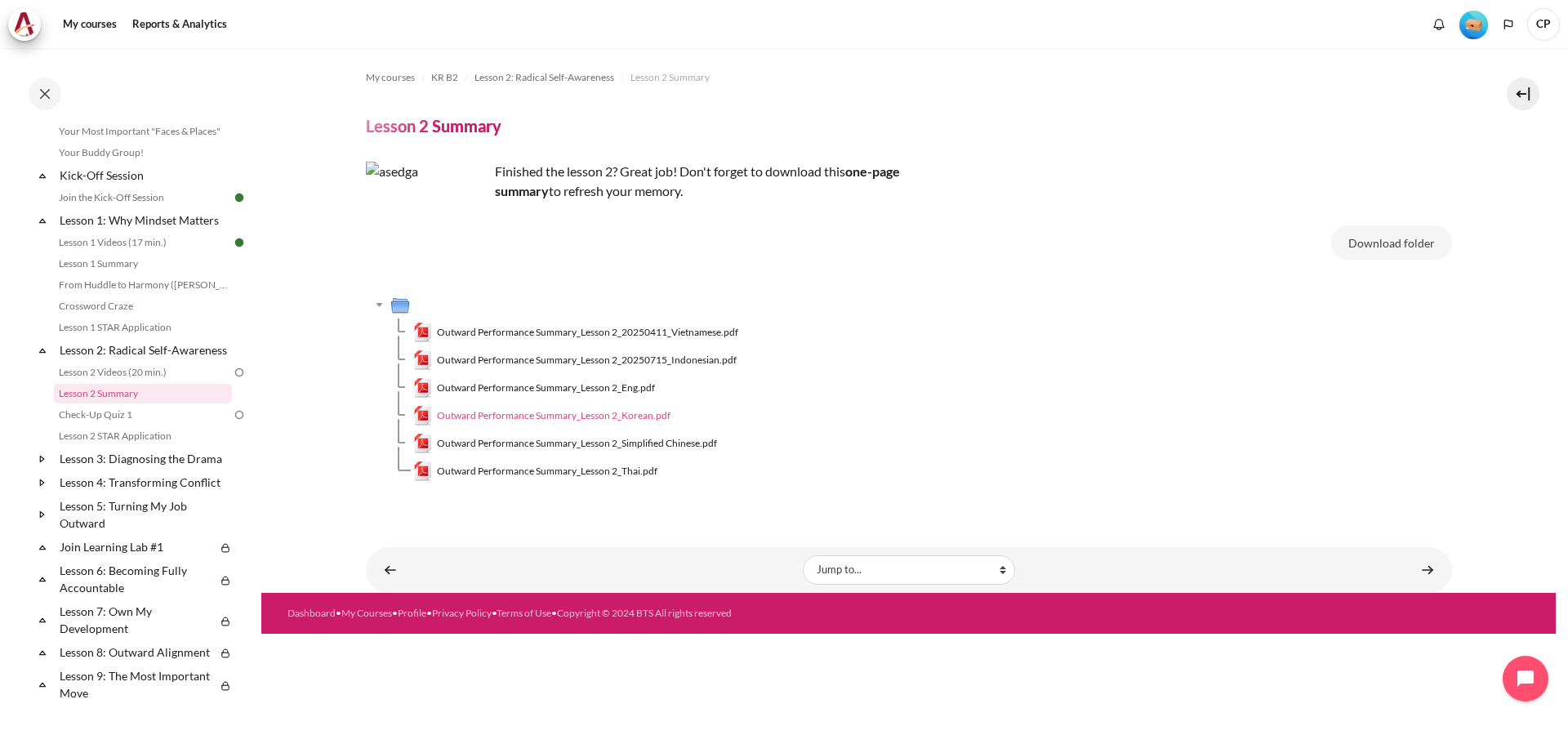
click at [624, 419] on span "Outward Performance Summary_Lesson 2_Korean.pdf" at bounding box center [553, 416] width 234 height 15
click at [111, 425] on link "Check-Up Quiz 1" at bounding box center [143, 415] width 178 height 20
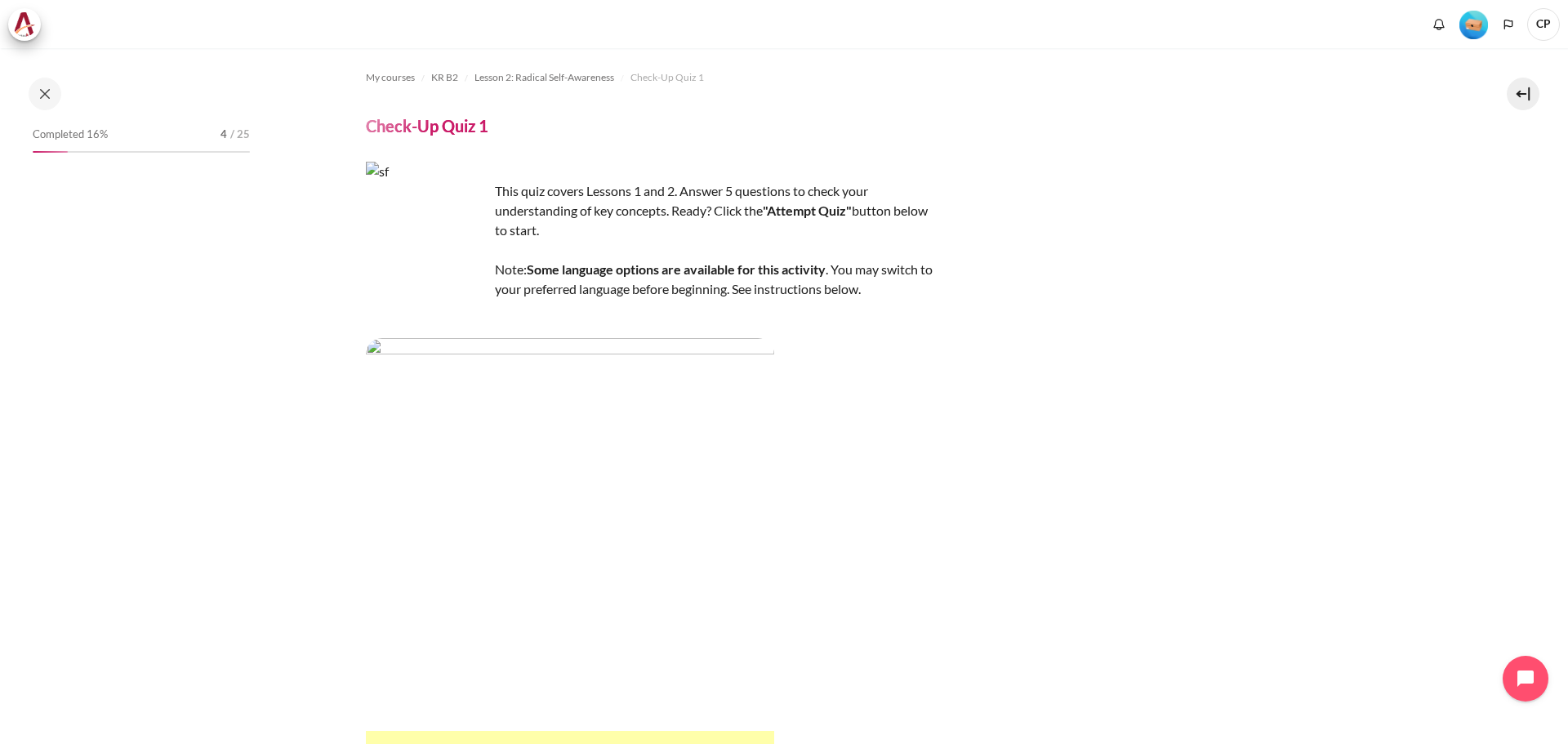
scroll to position [180, 0]
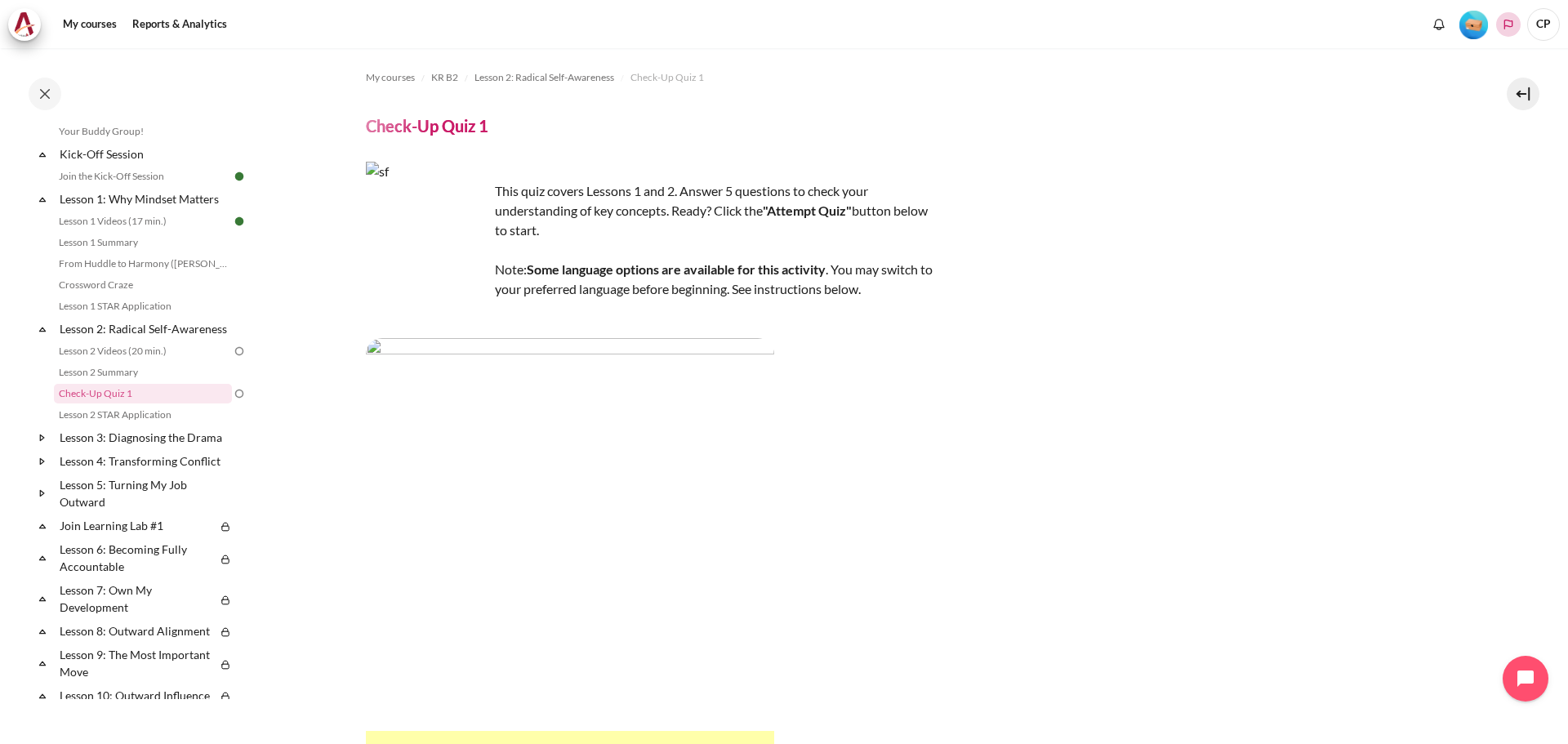
click at [1519, 23] on button "Languages" at bounding box center [1508, 25] width 25 height 25
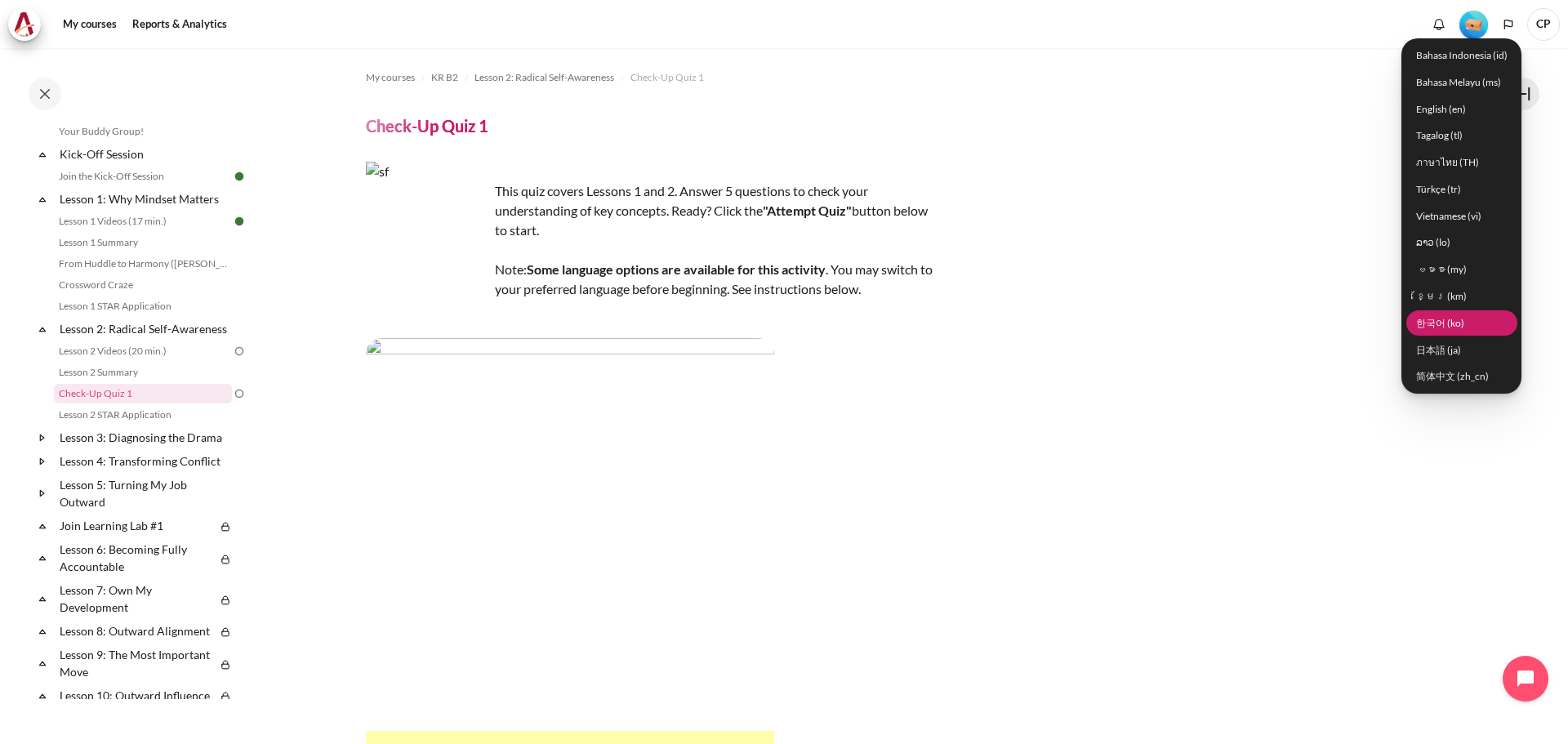
click at [1440, 321] on link "한국어 ‎(ko)‎" at bounding box center [1462, 323] width 111 height 26
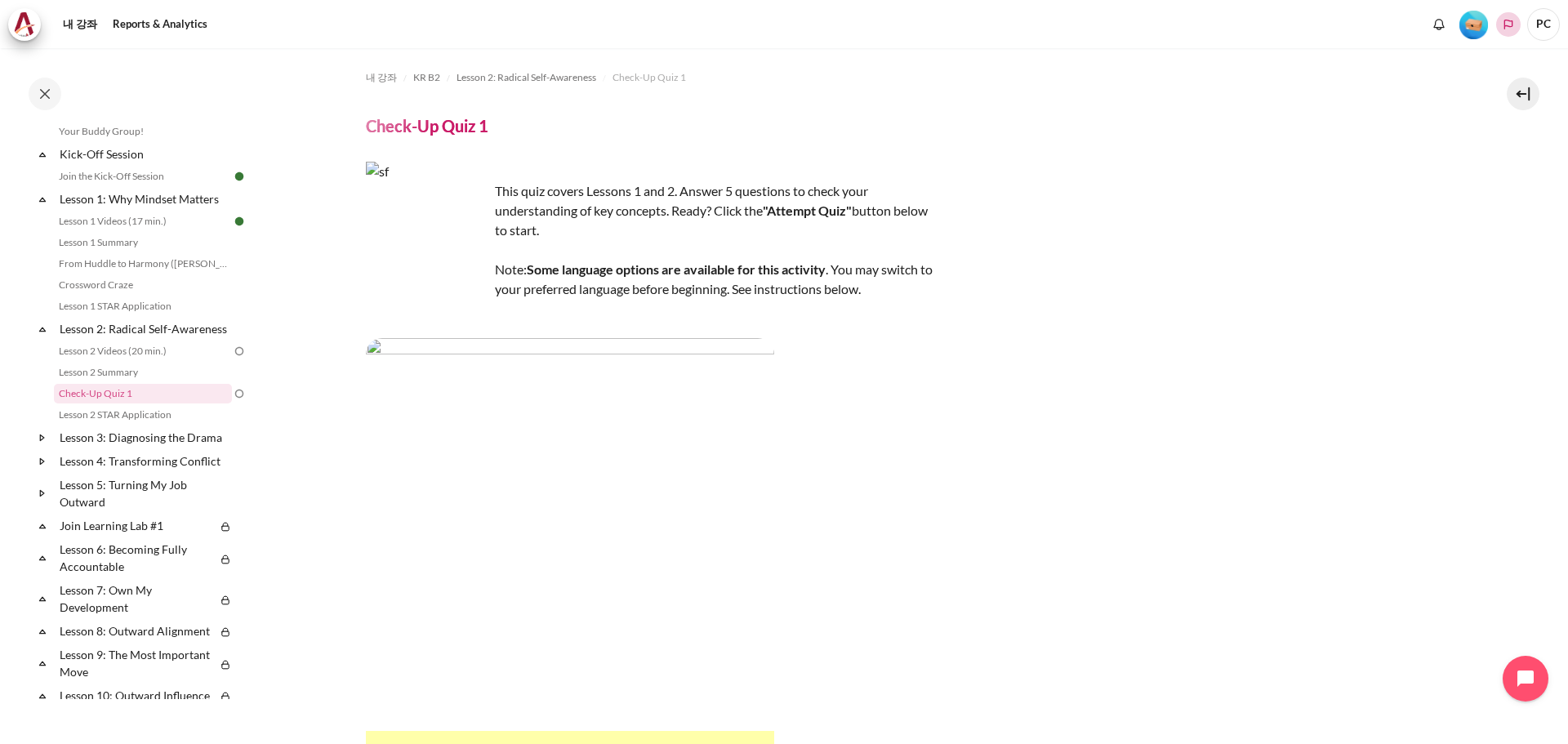
click at [1509, 27] on icon "Languages" at bounding box center [1508, 25] width 9 height 9
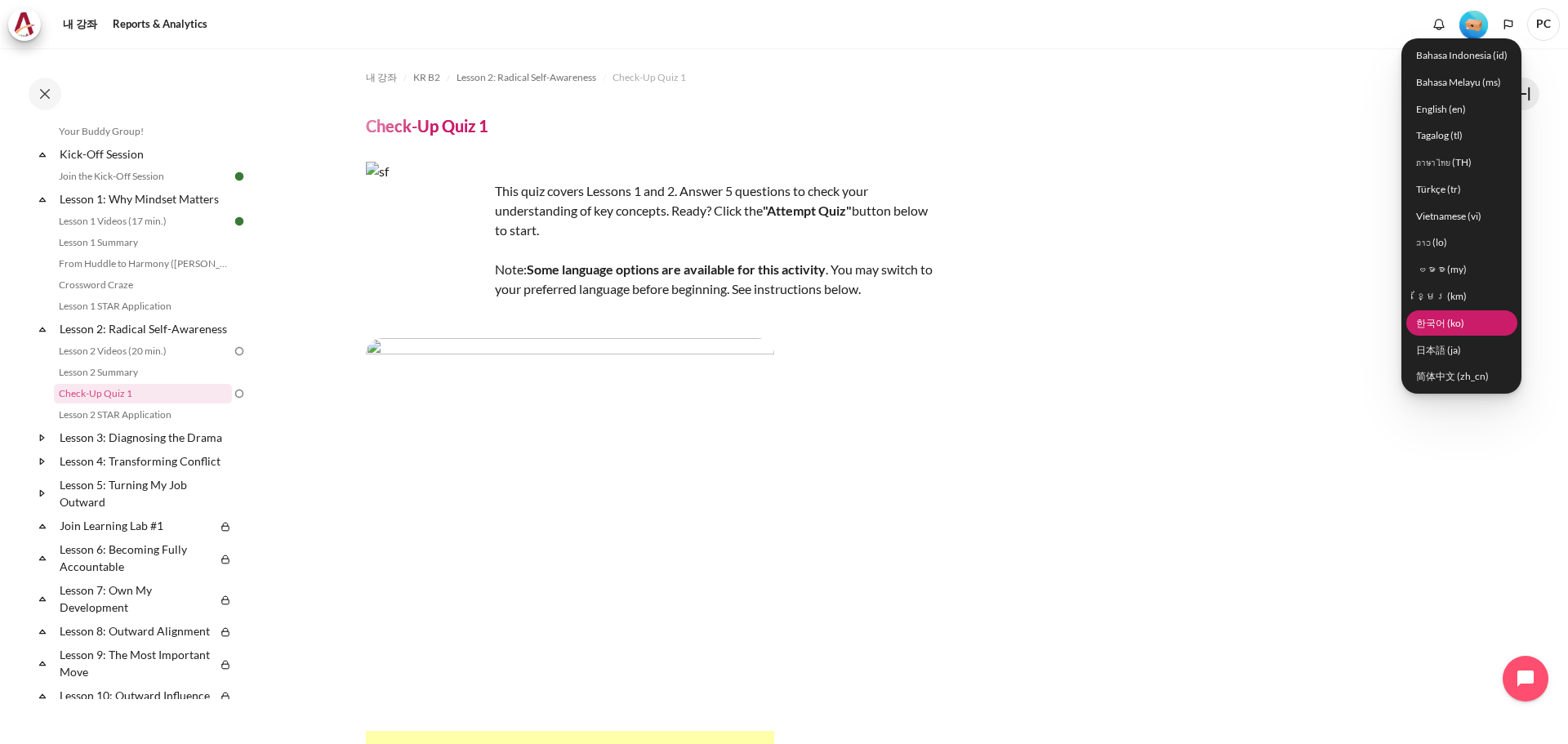
click at [1507, 323] on link "한국어 ‎(ko)‎" at bounding box center [1462, 323] width 111 height 26
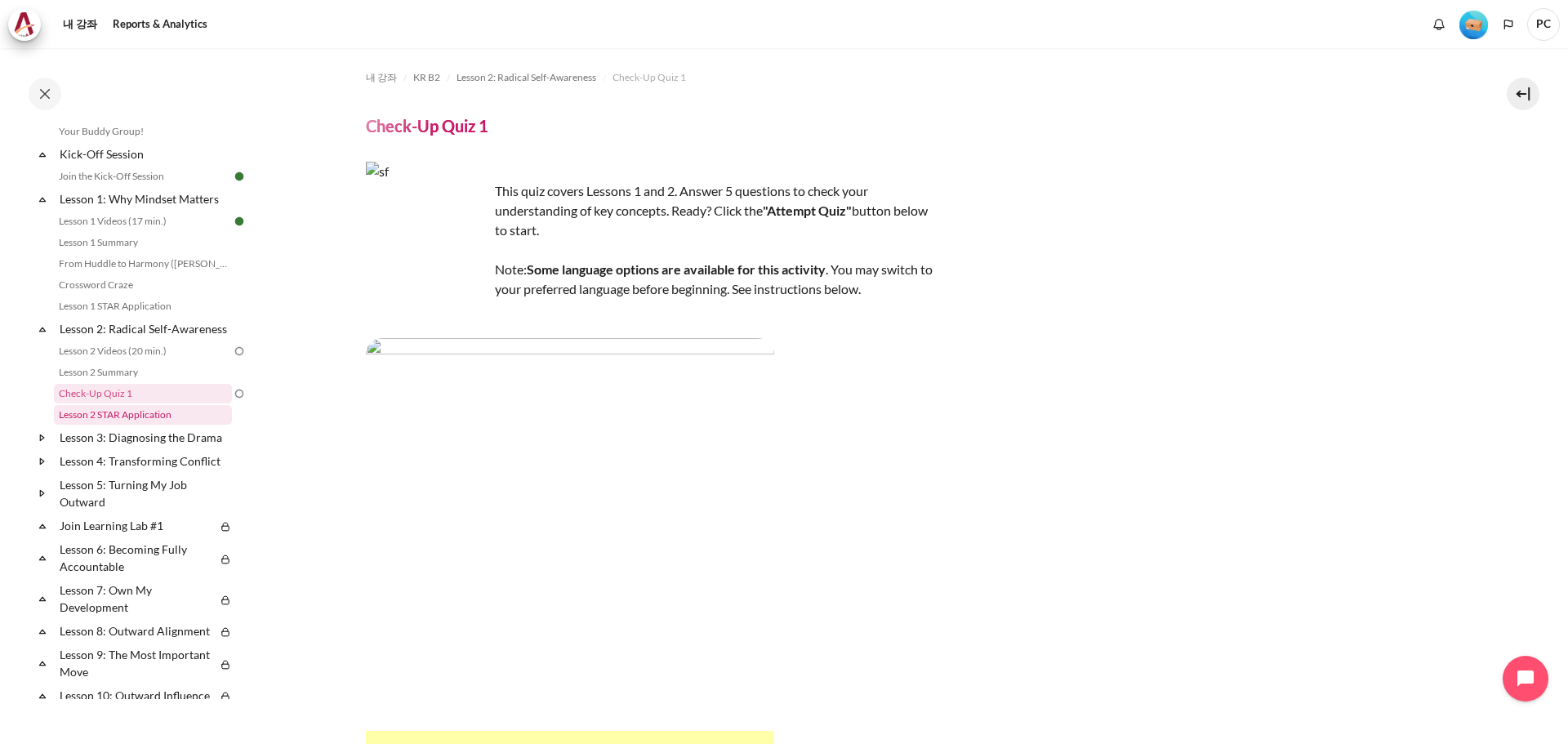
click at [134, 425] on link "Lesson 2 STAR Application" at bounding box center [143, 415] width 178 height 20
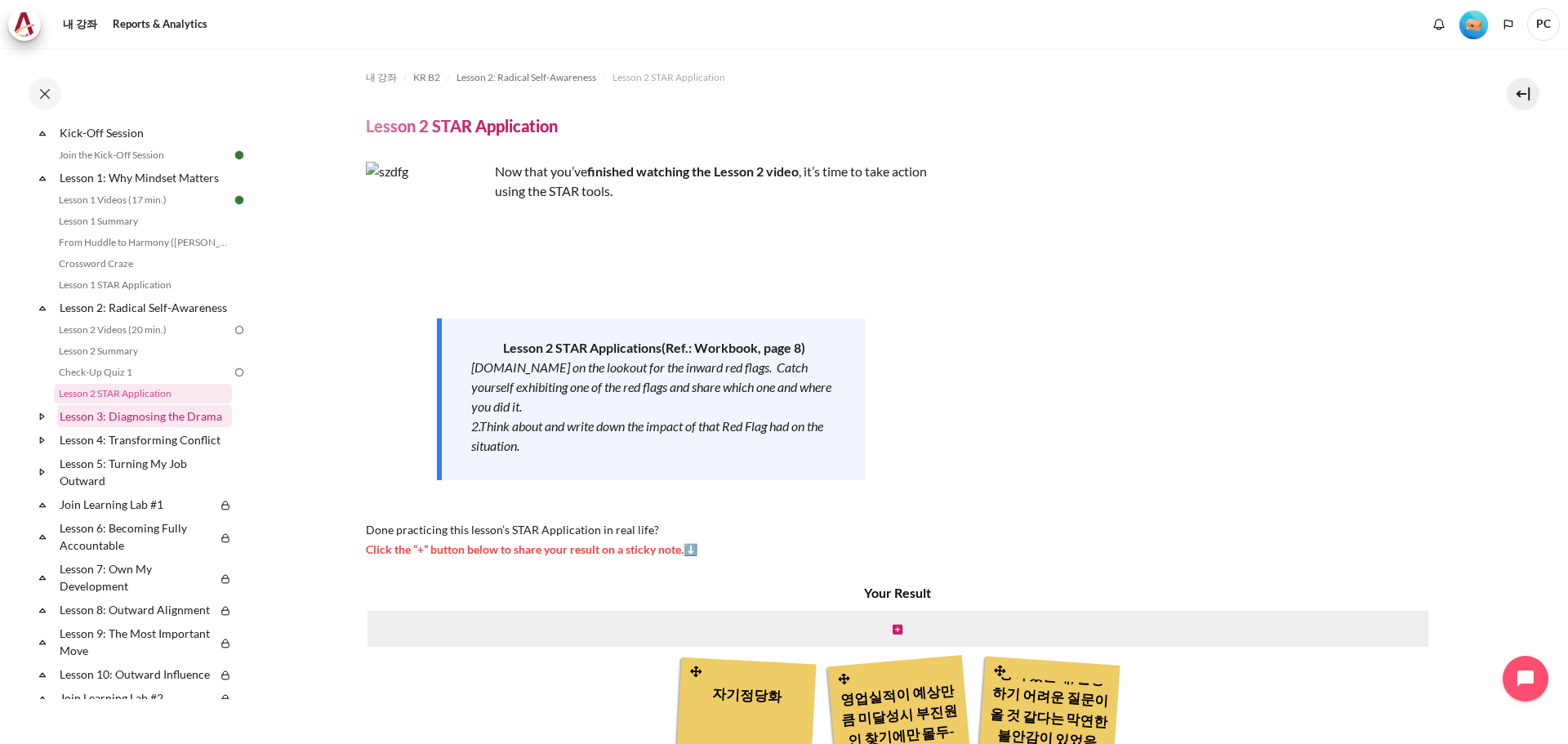
click at [176, 427] on link "Lesson 3: Diagnosing the Drama" at bounding box center [144, 416] width 174 height 22
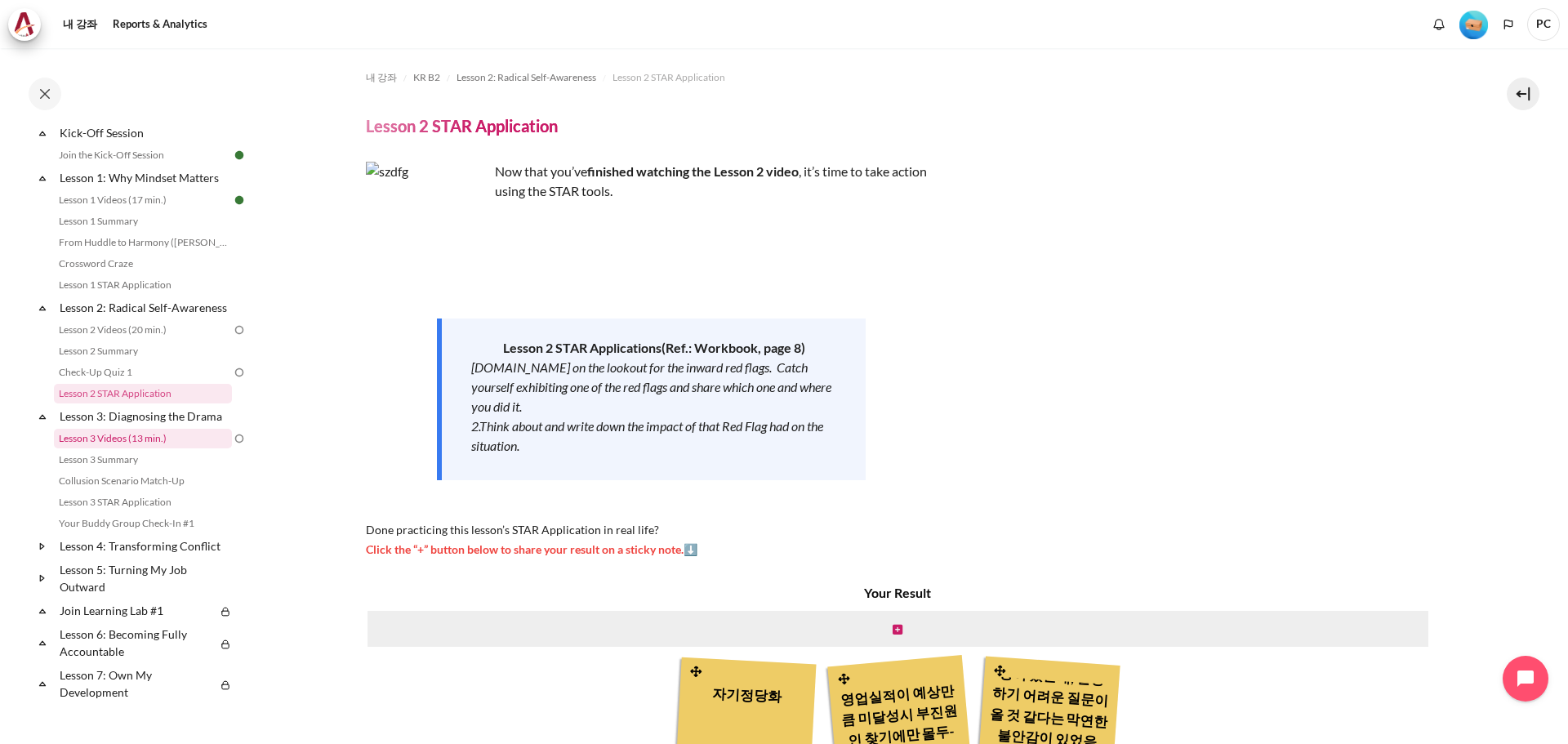
click at [142, 448] on link "Lesson 3 Videos (13 min.)" at bounding box center [143, 439] width 178 height 20
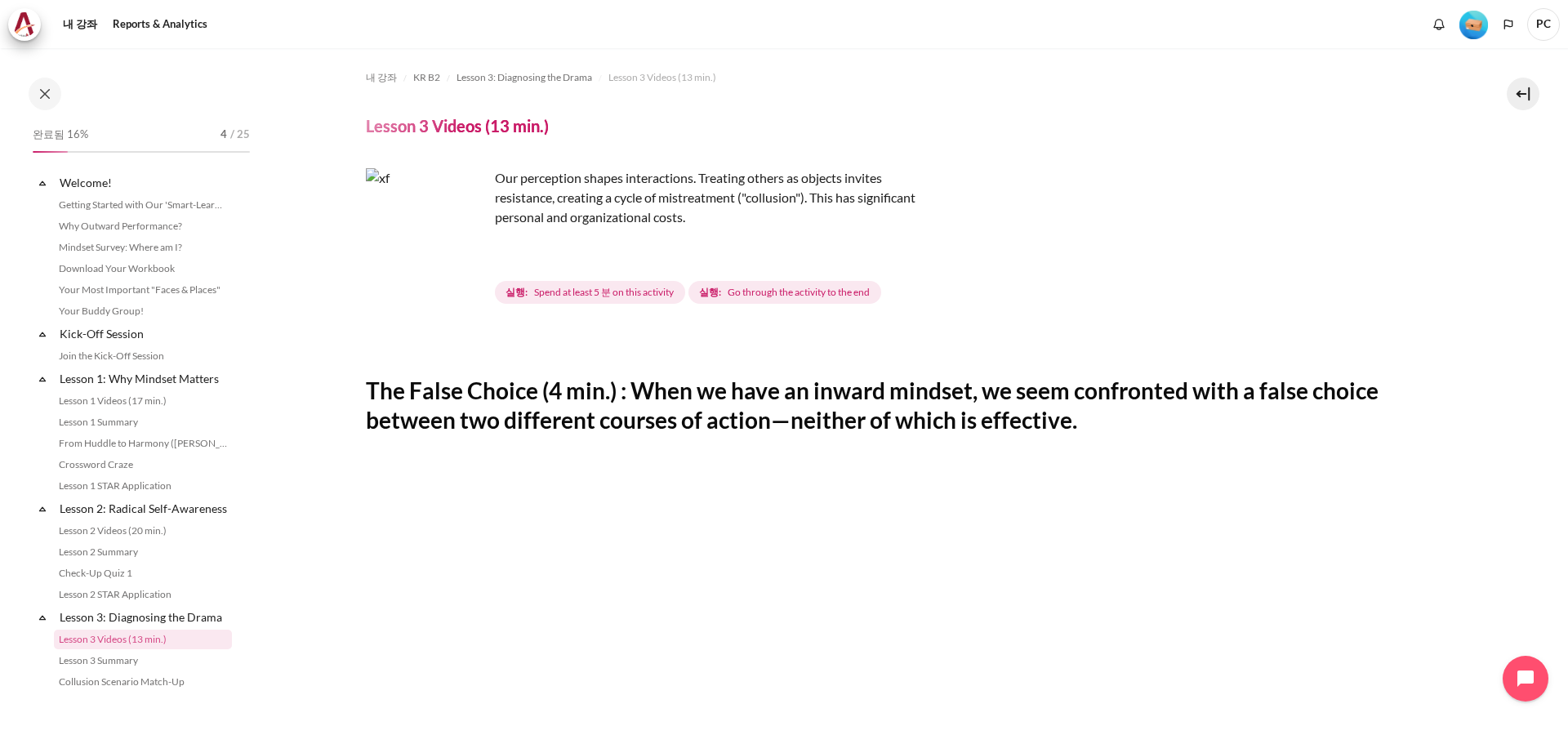
scroll to position [245, 0]
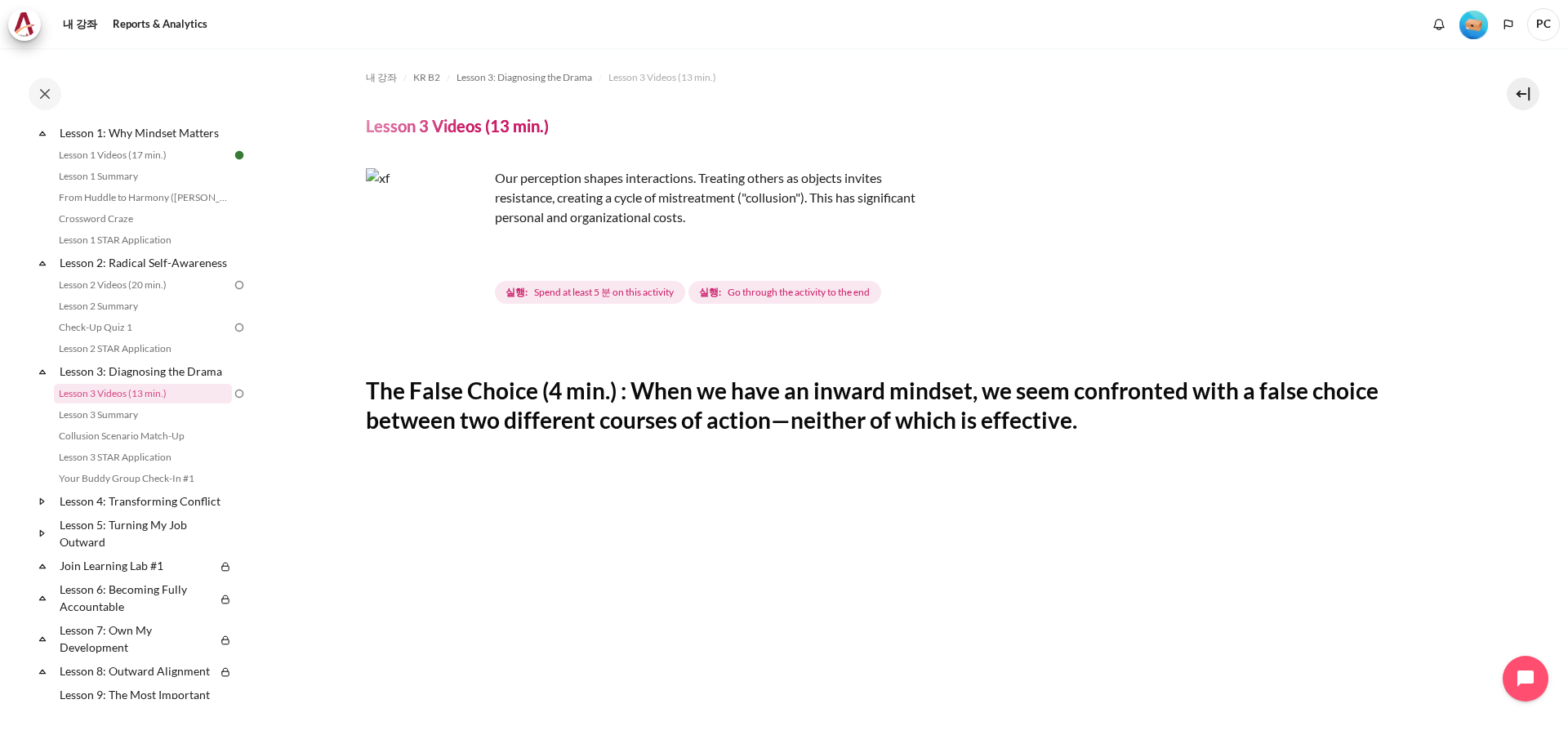
click at [470, 258] on img "내용" at bounding box center [426, 229] width 122 height 122
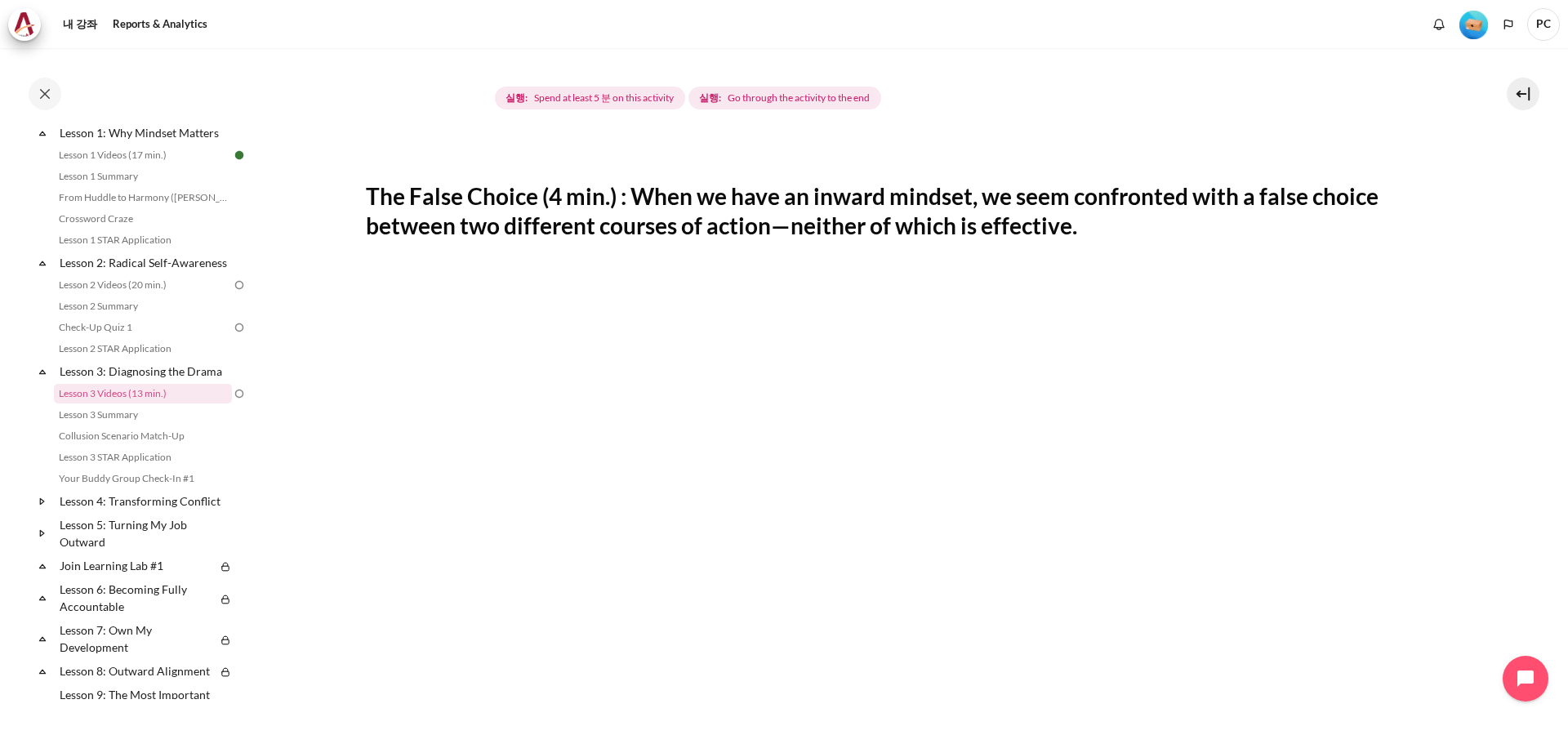
scroll to position [0, 0]
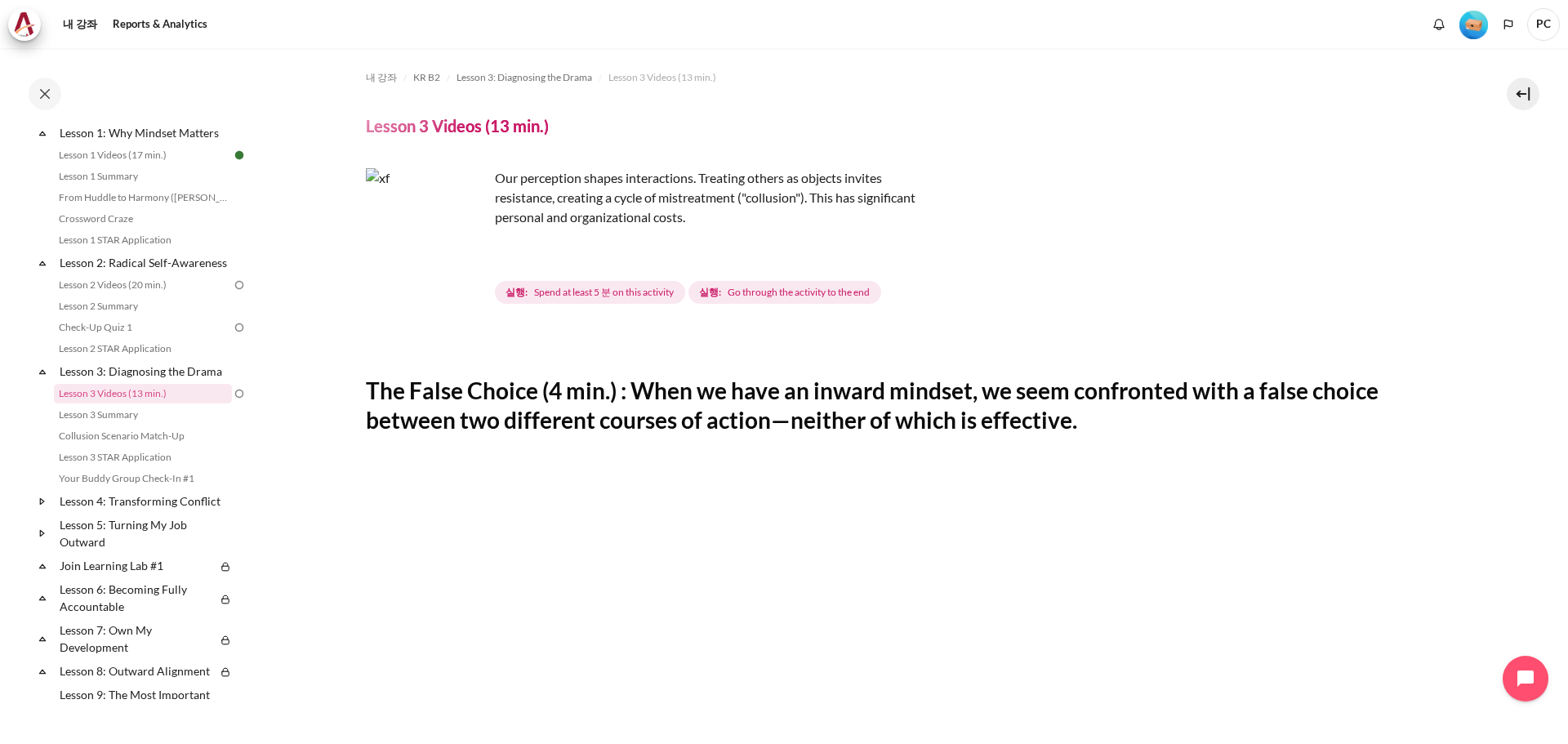
click at [471, 263] on img "내용" at bounding box center [426, 229] width 122 height 122
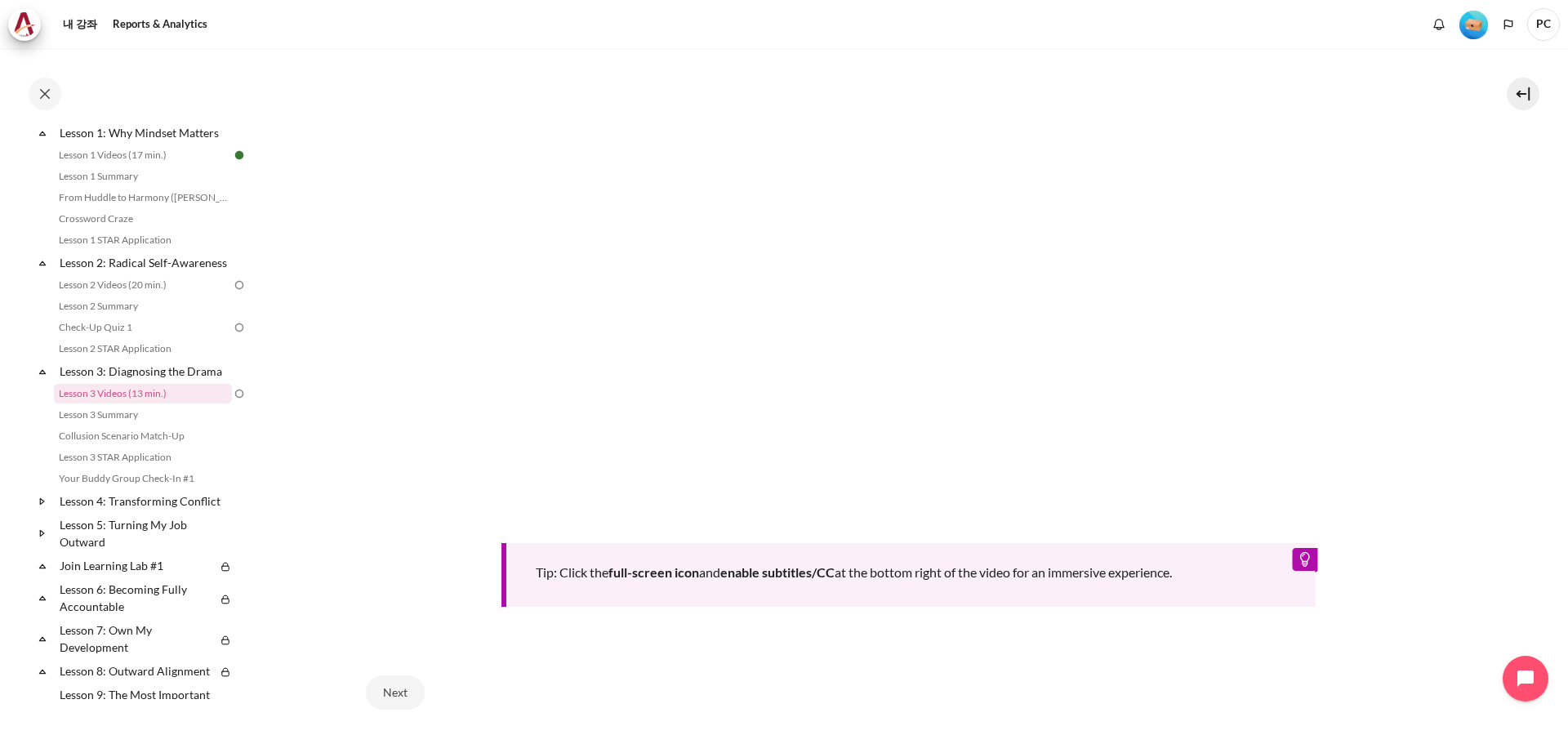
scroll to position [684, 0]
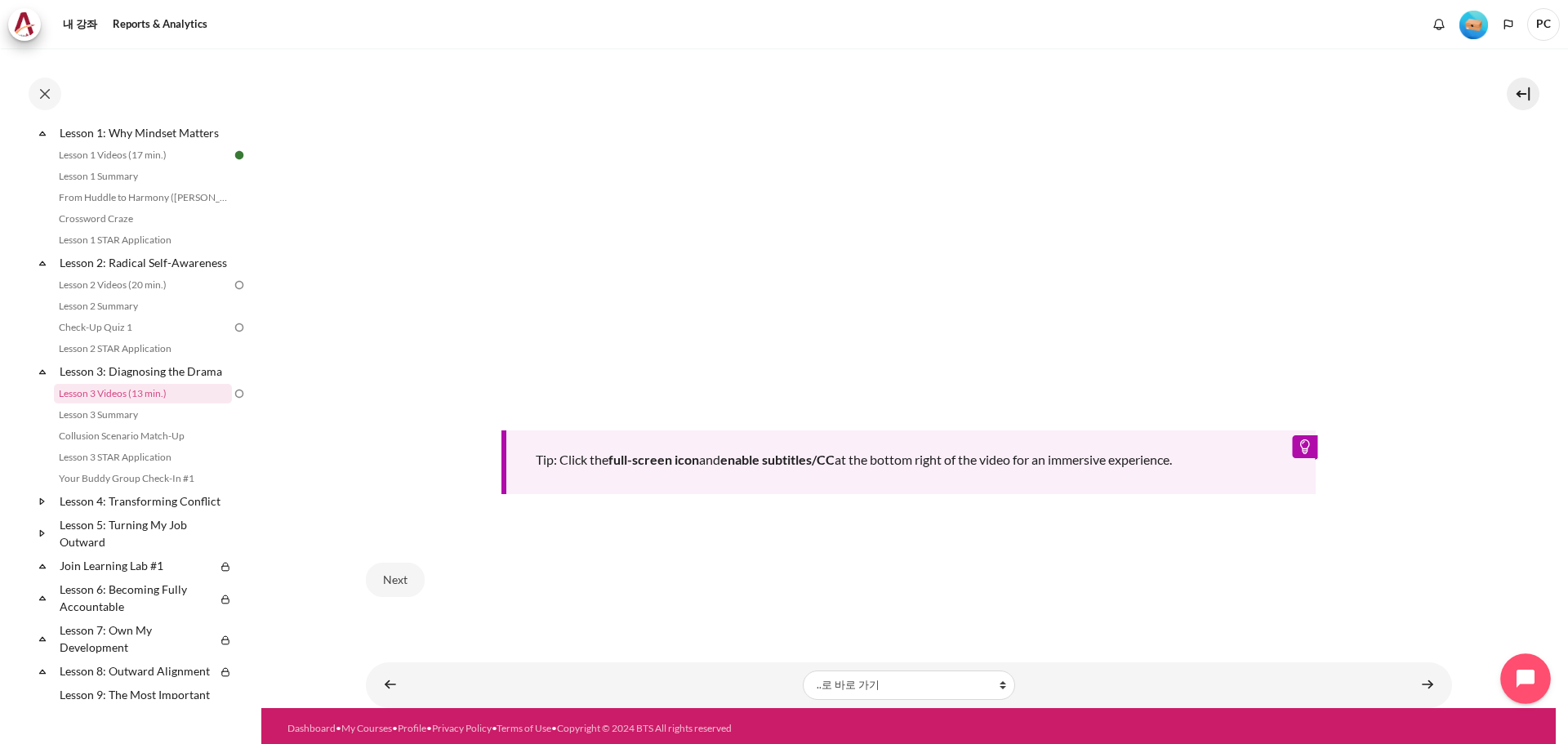
click at [1522, 674] on button "Open chat widget" at bounding box center [1525, 679] width 50 height 50
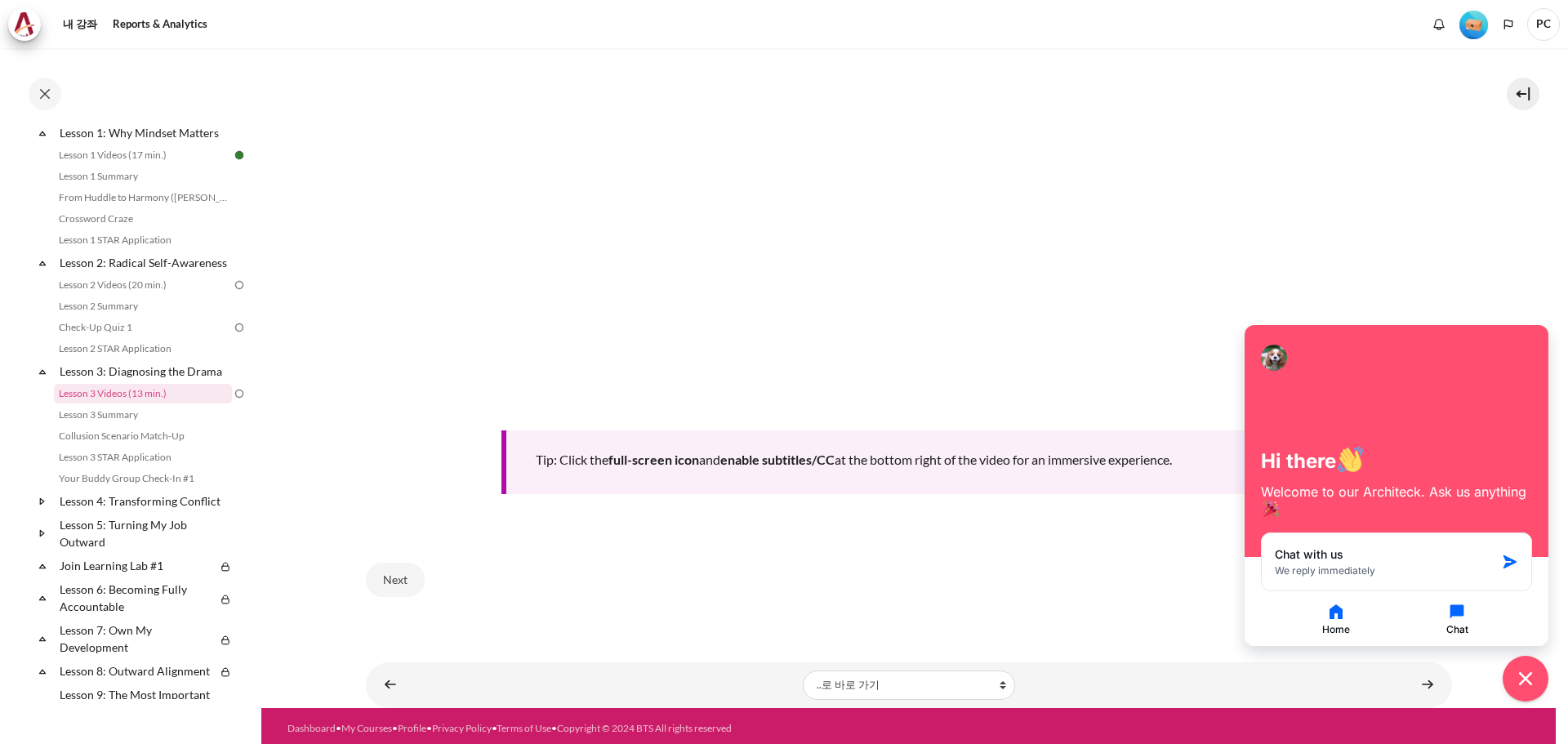
click at [1464, 610] on icon "button" at bounding box center [1457, 612] width 14 height 14
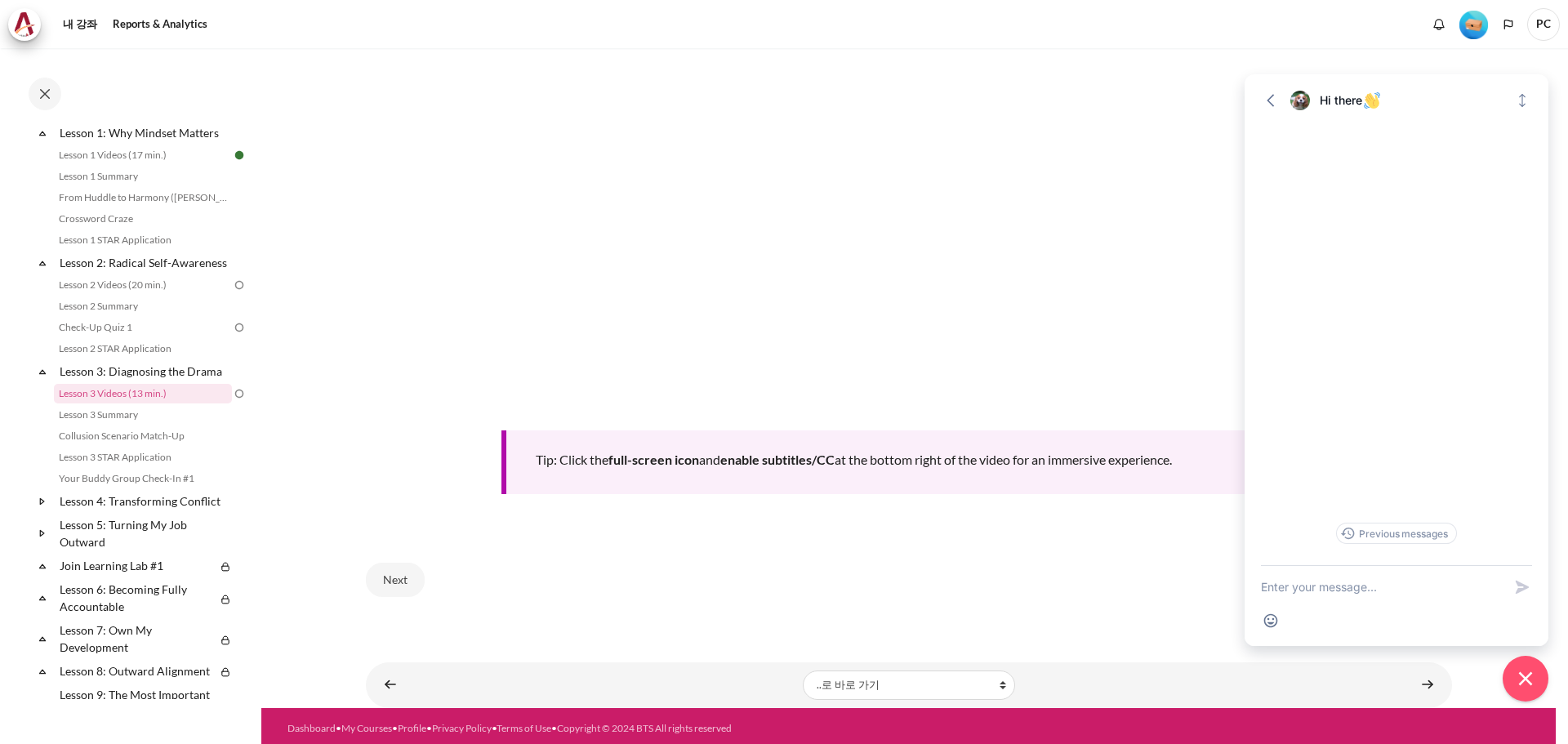
click at [1365, 585] on textarea "New message" at bounding box center [1381, 587] width 242 height 43
type textarea "동영상이 실행이 안 될 때"
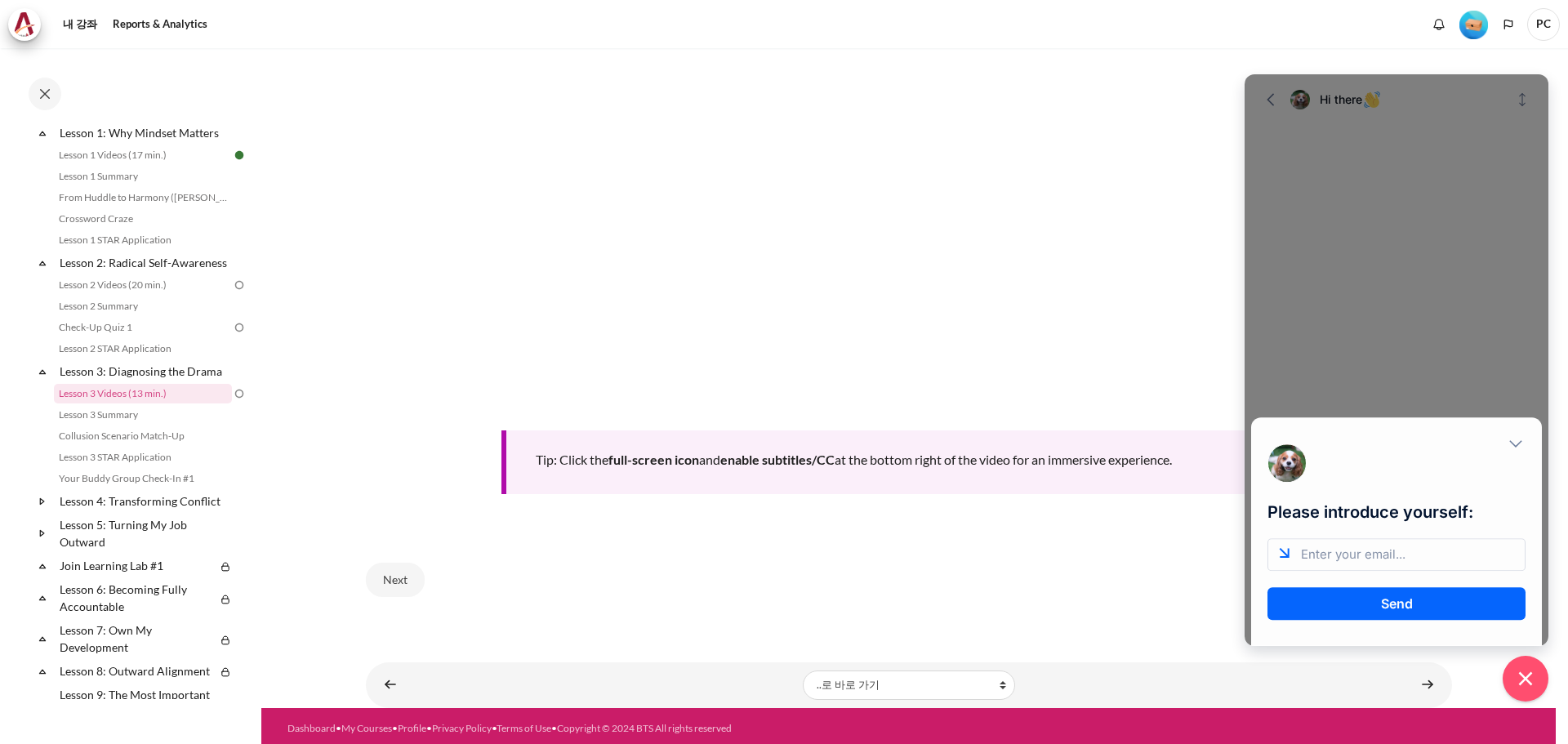
scroll to position [0, 0]
click at [1519, 442] on icon "Close modal" at bounding box center [1515, 443] width 16 height 16
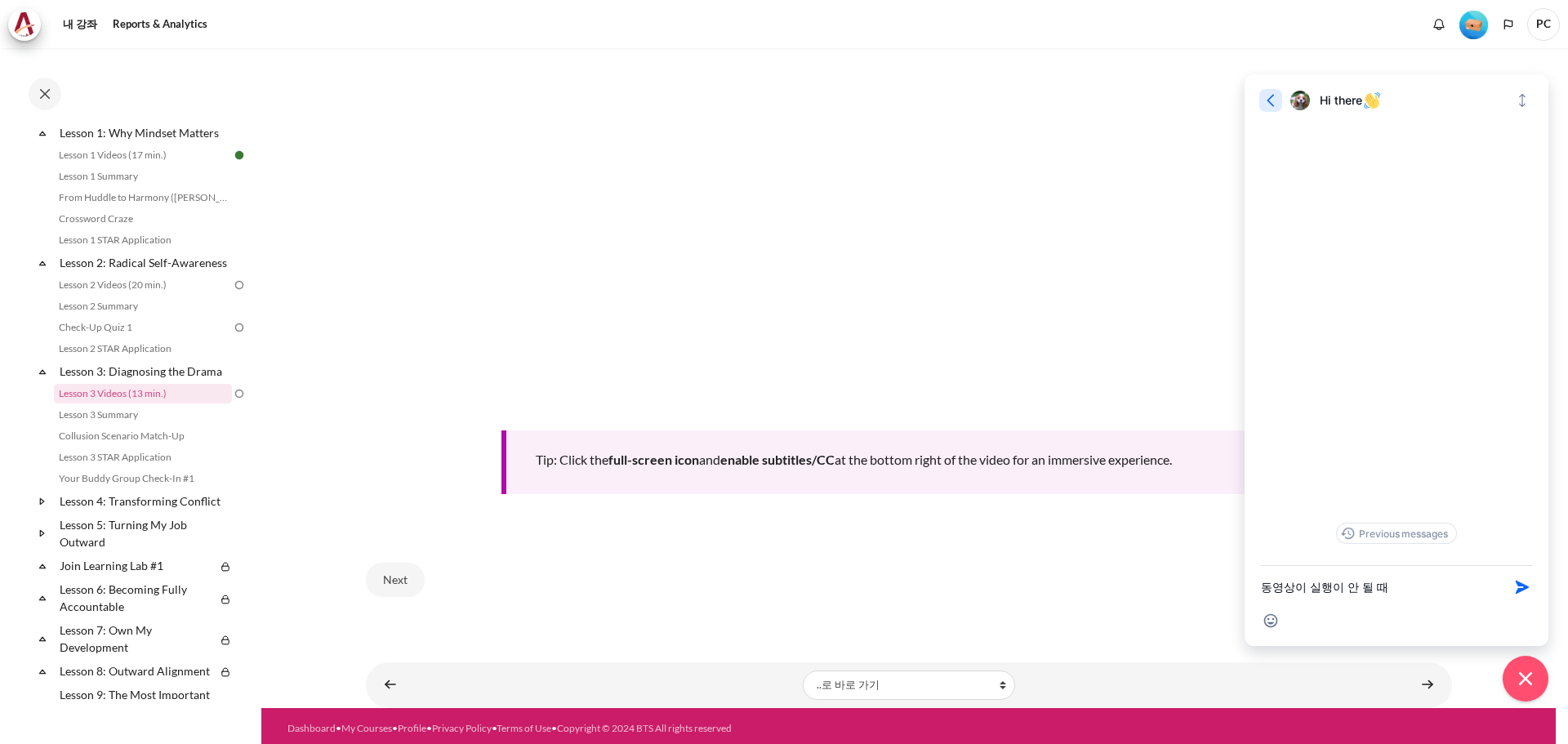
click at [1273, 103] on icon "button" at bounding box center [1271, 100] width 16 height 16
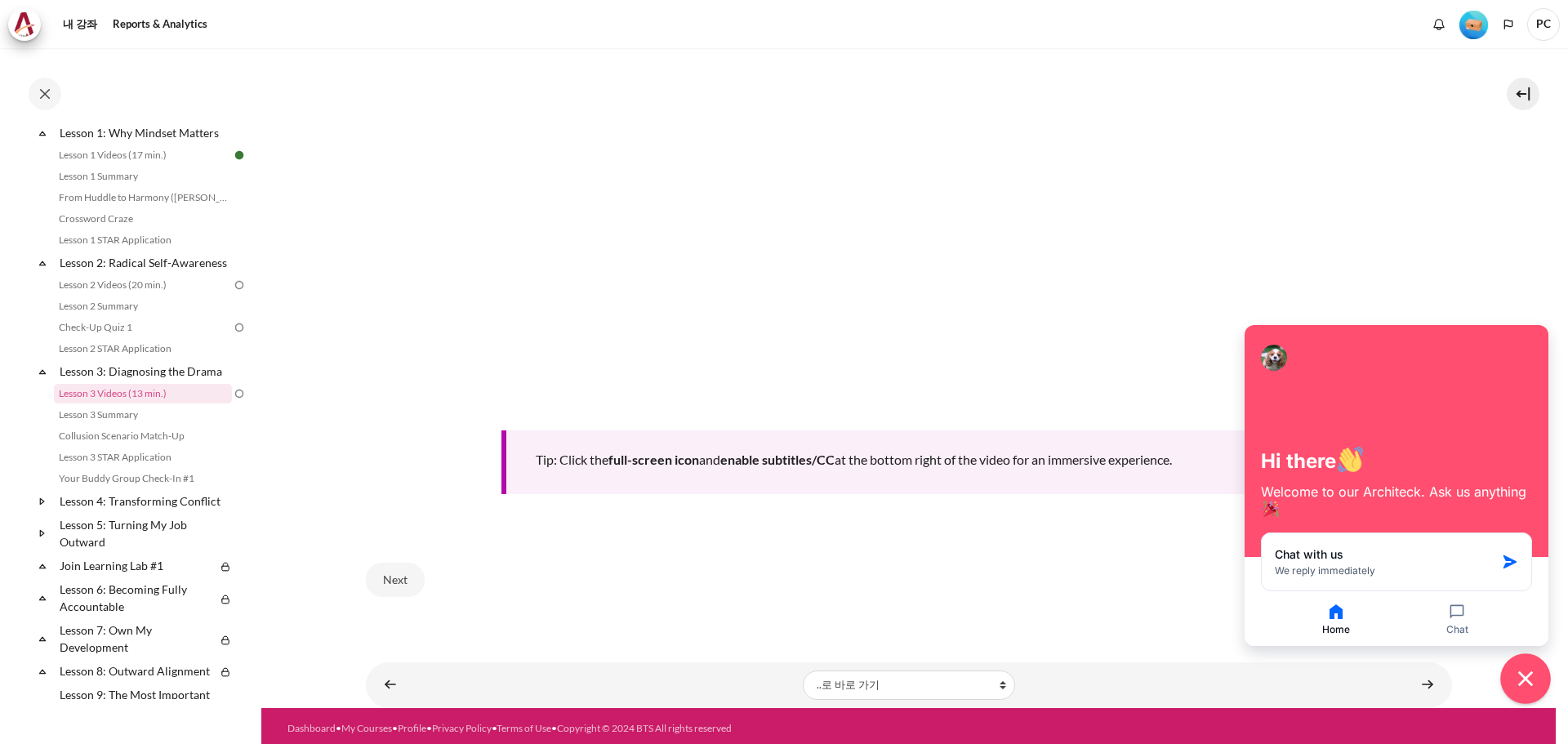
click at [1518, 686] on icon "Close chat widget" at bounding box center [1525, 679] width 26 height 26
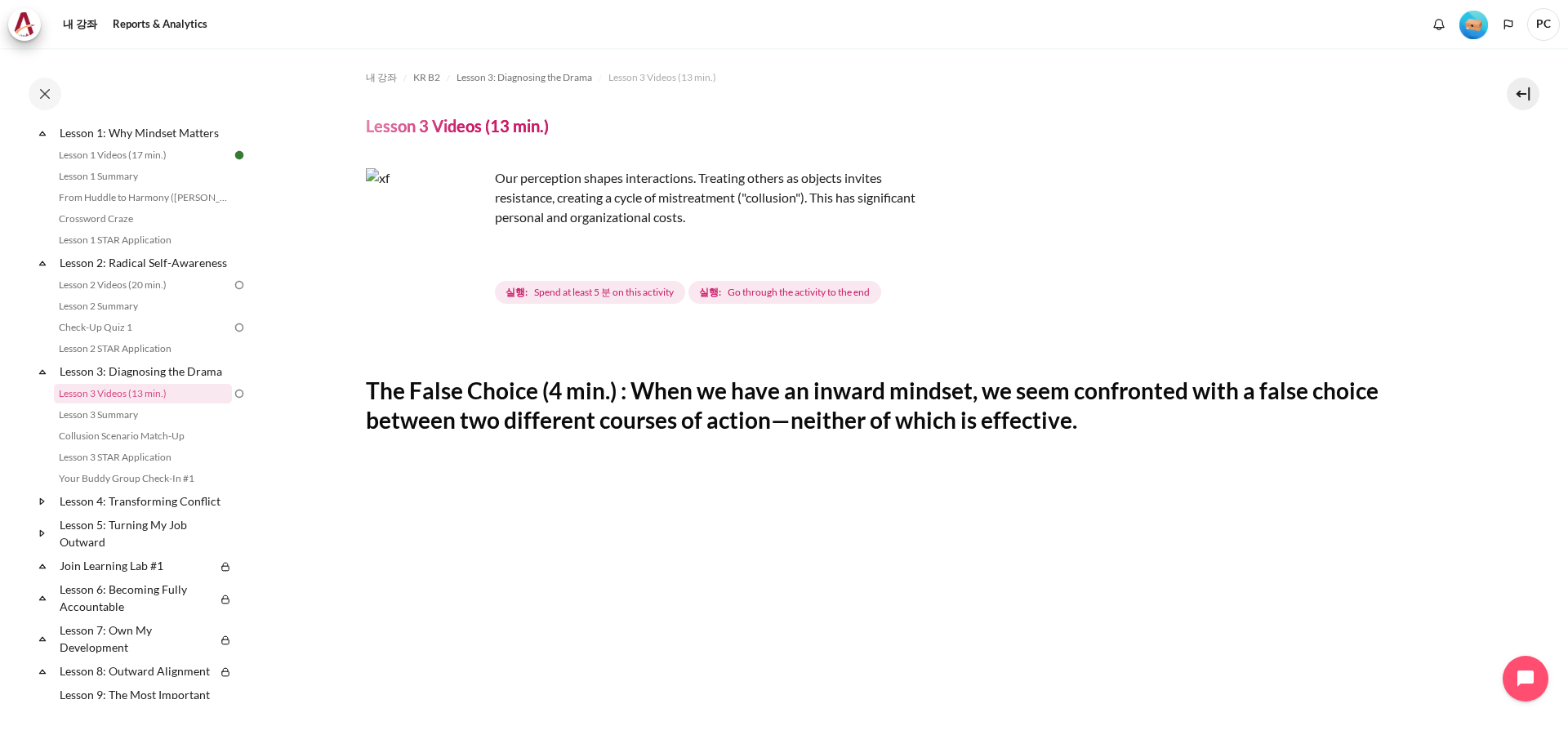
click at [1549, 27] on span "PC" at bounding box center [1543, 25] width 32 height 32
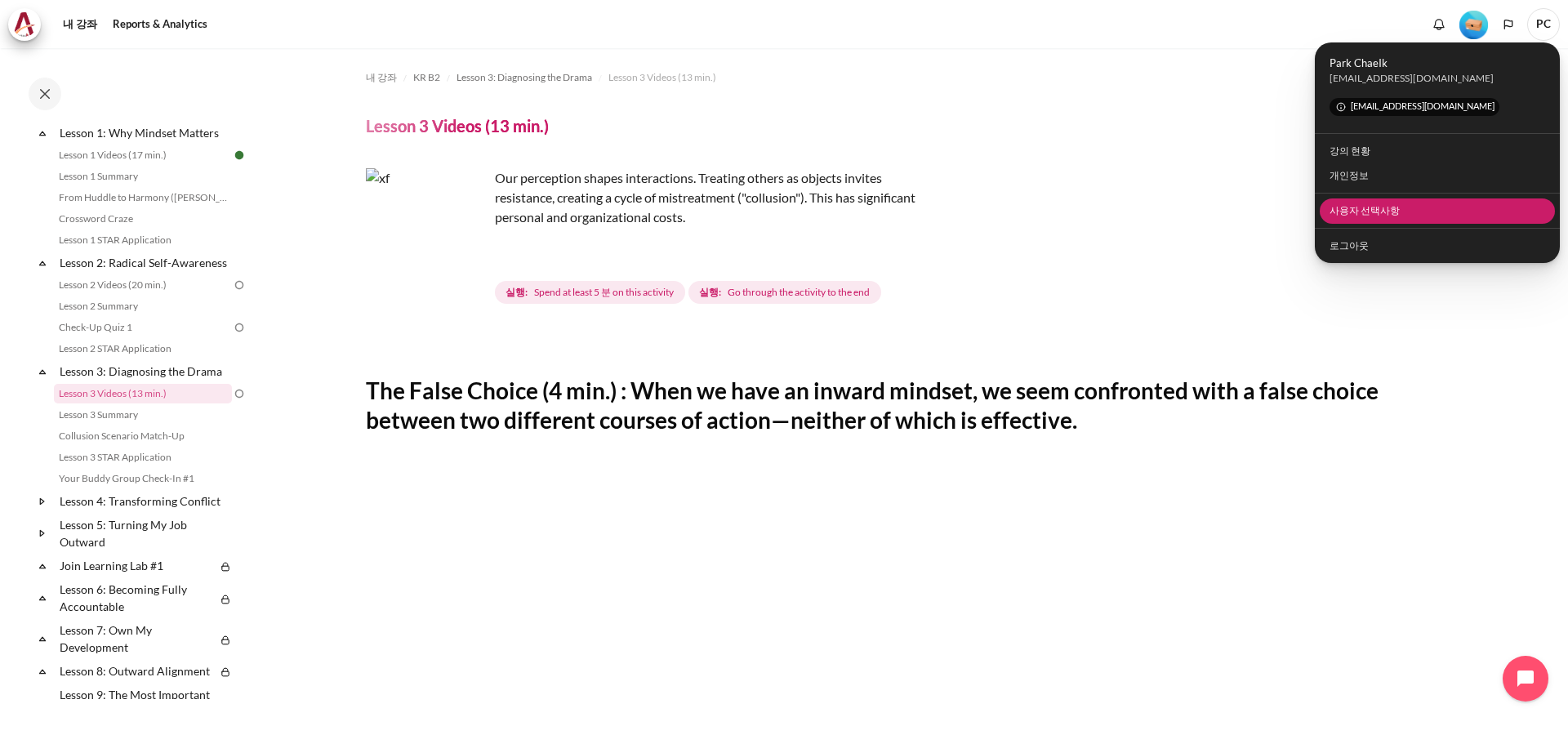
click at [1365, 210] on link "사용자 선택사항" at bounding box center [1437, 210] width 236 height 26
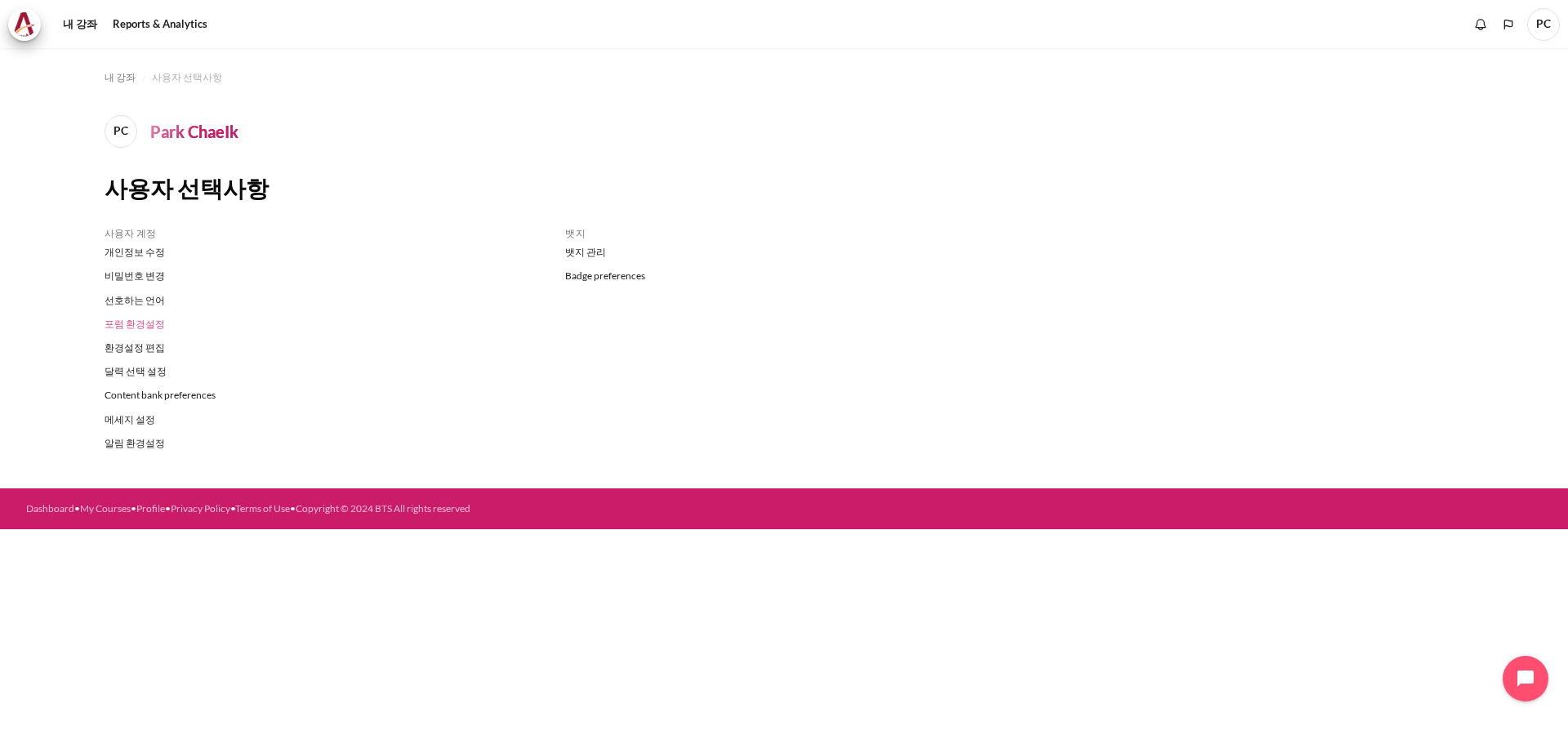
click at [140, 326] on link "포럼 환경설정" at bounding box center [322, 323] width 437 height 24
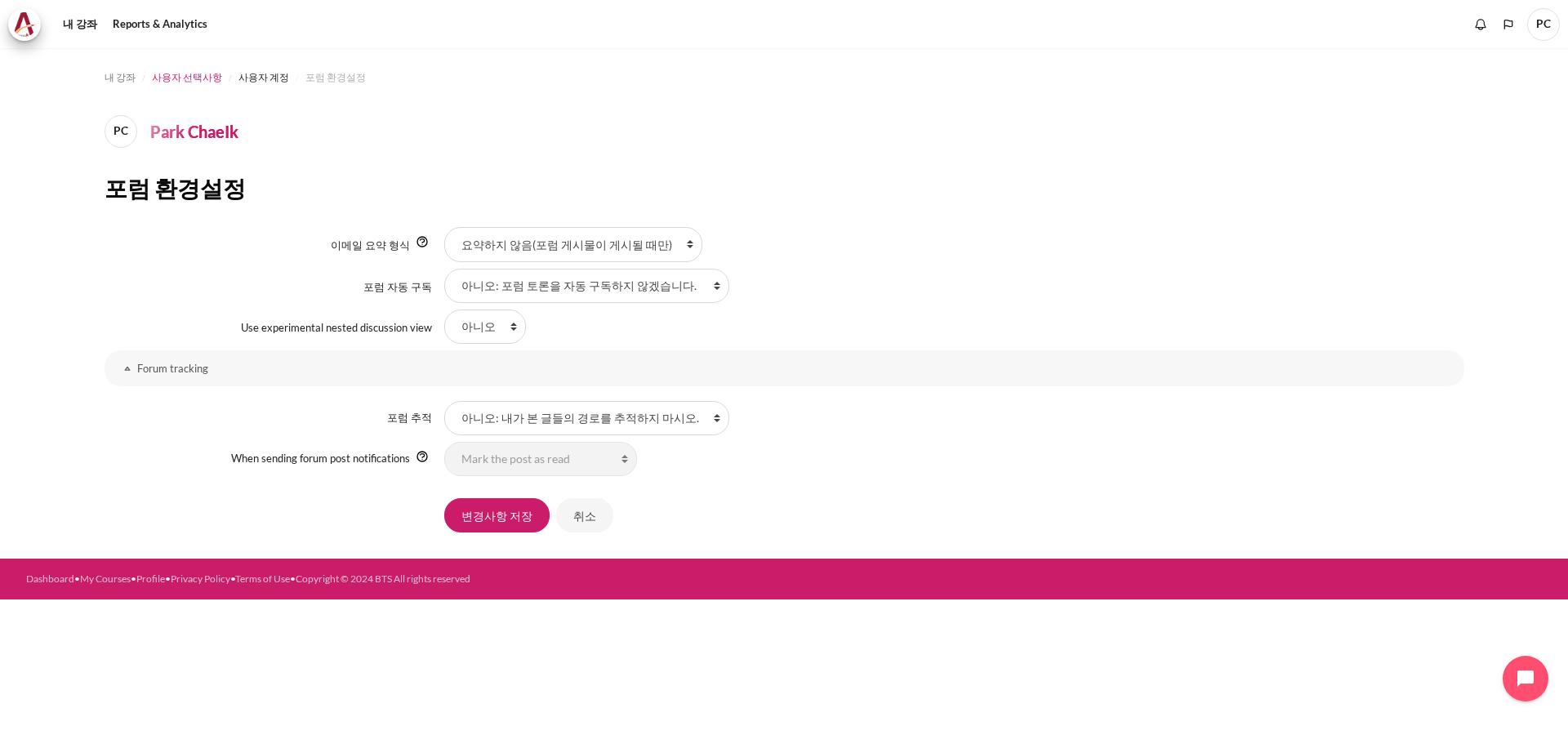
click at [175, 74] on span "사용자 선택사항" at bounding box center [187, 78] width 70 height 15
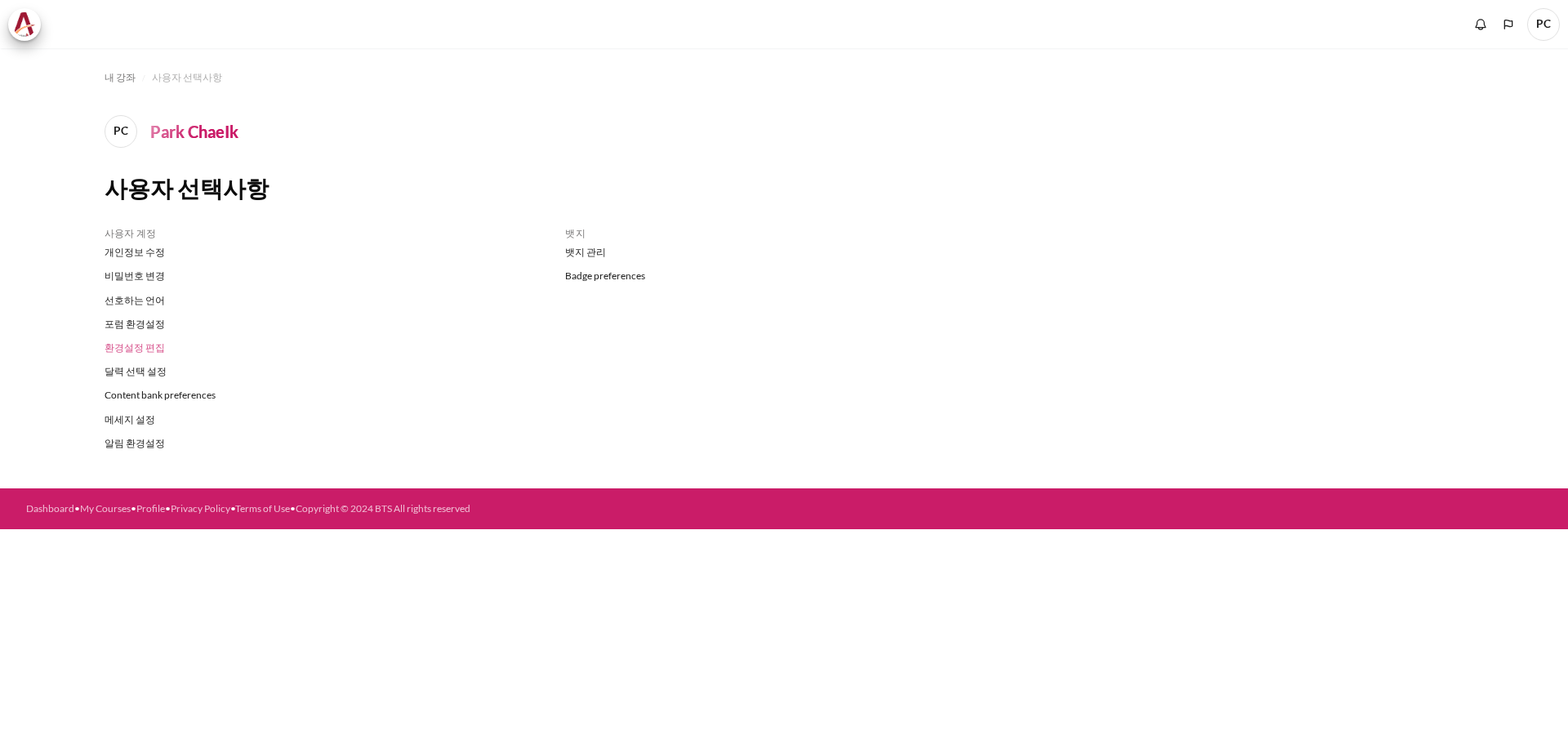
click at [145, 347] on link "환경설정 편집" at bounding box center [322, 347] width 437 height 24
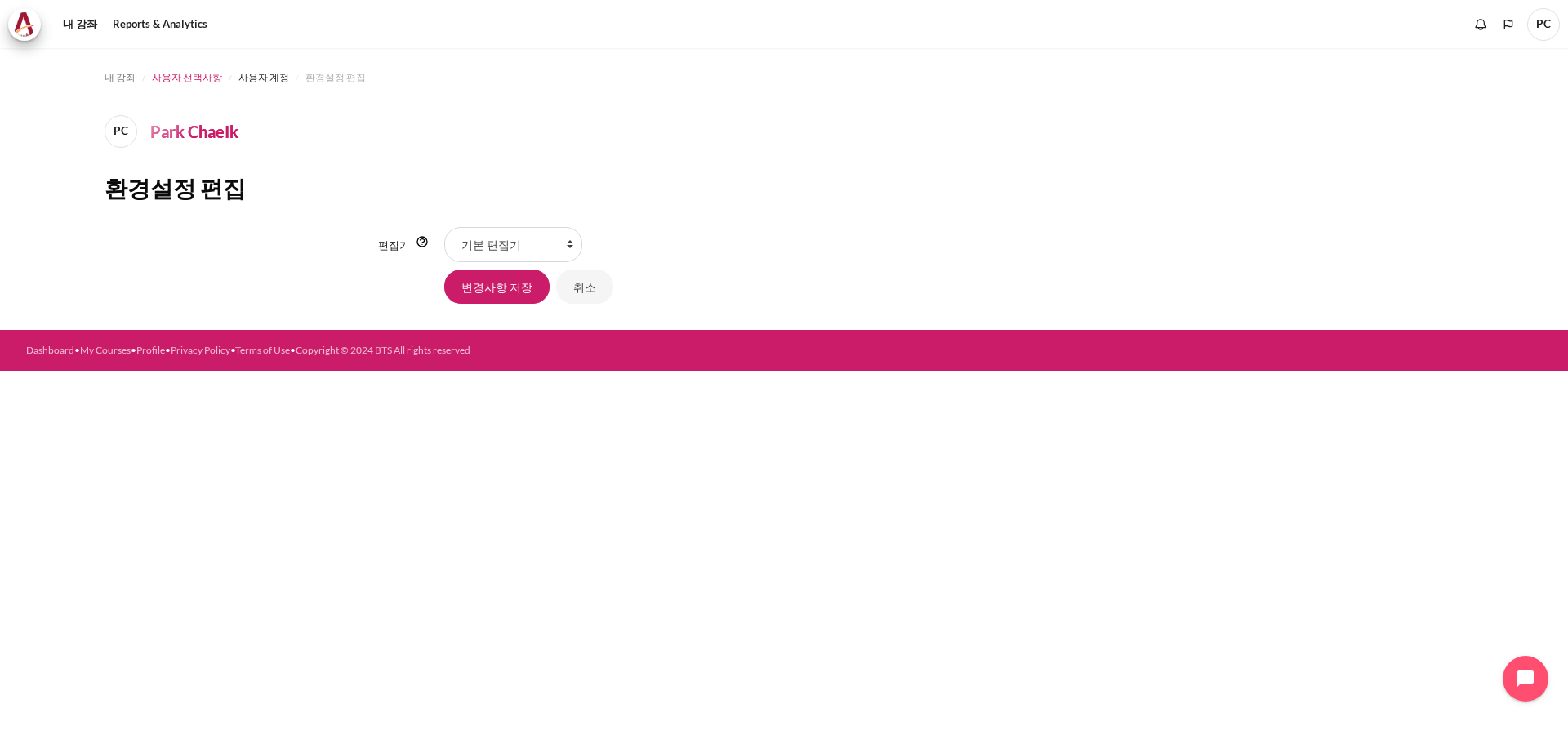
click at [184, 74] on span "사용자 선택사항" at bounding box center [187, 78] width 70 height 15
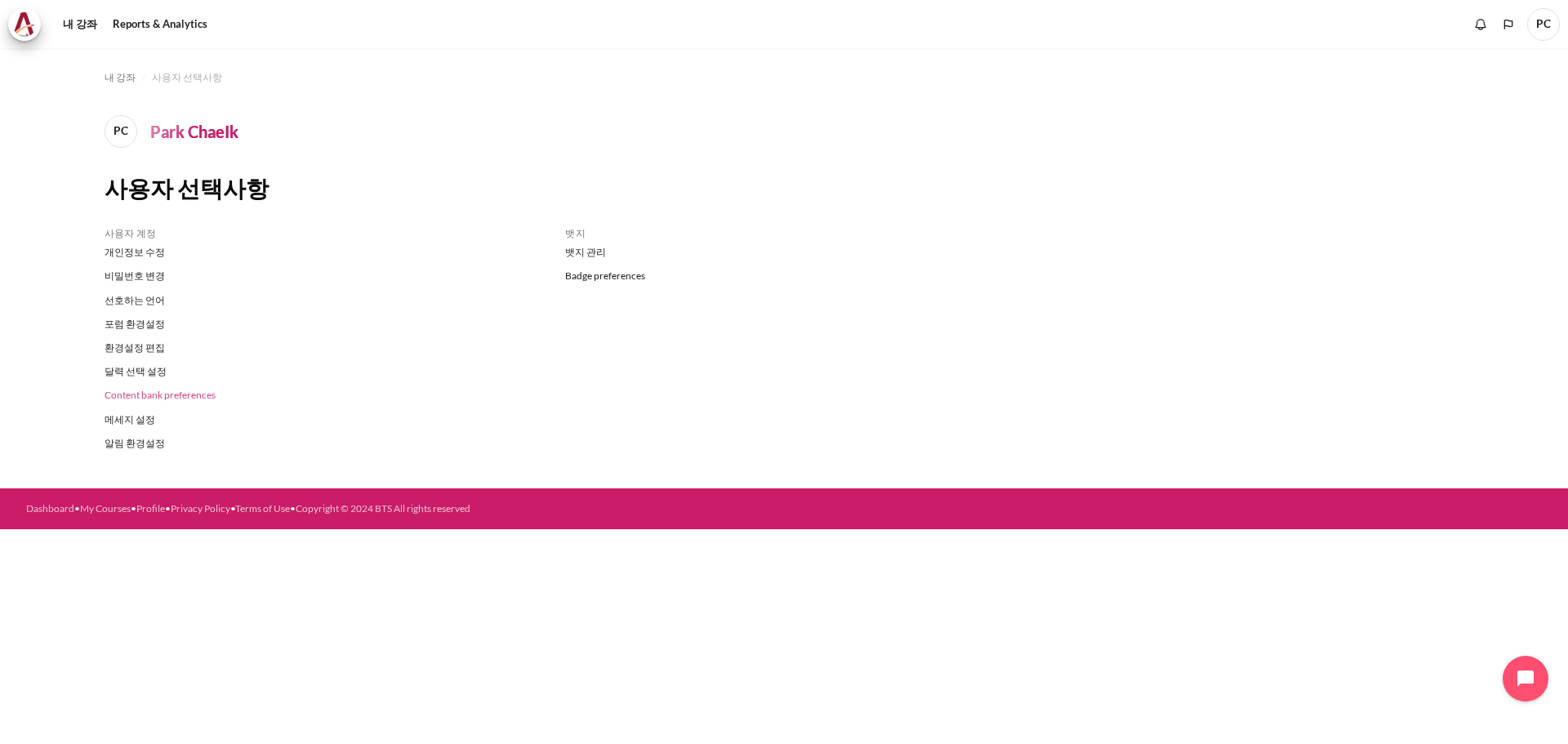
click at [147, 399] on link "Content bank preferences" at bounding box center [322, 395] width 437 height 24
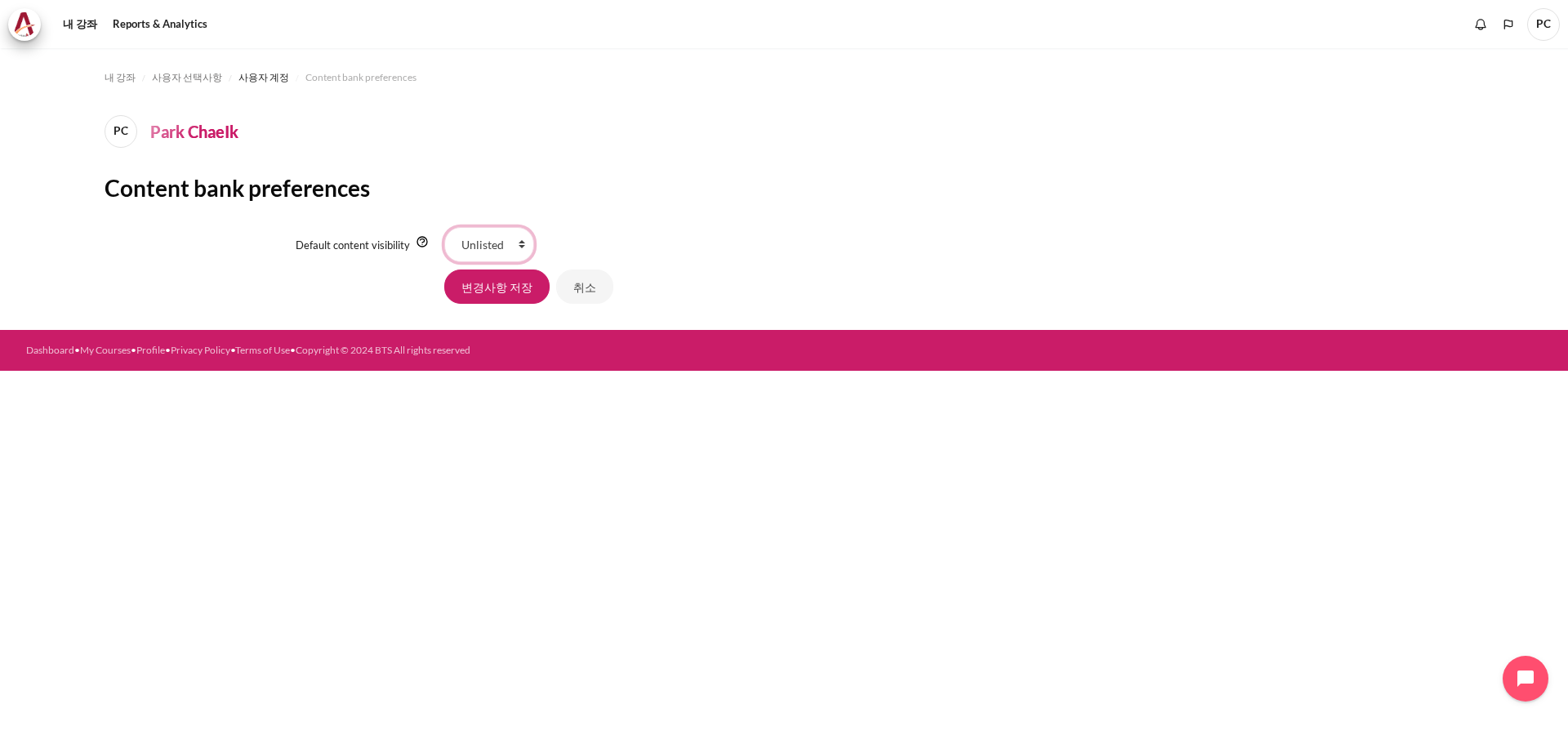
click at [489, 249] on select "Public Unlisted" at bounding box center [489, 245] width 90 height 34
drag, startPoint x: 412, startPoint y: 250, endPoint x: 83, endPoint y: 191, distance: 334.2
click at [83, 191] on section "내 강좌 사용자 선택사항 사용자 계정 Content bank preferences PC Park ChaeIk Content bank prefe…" at bounding box center [784, 189] width 1568 height 281
copy div "Content bank preferences Default content visibility"
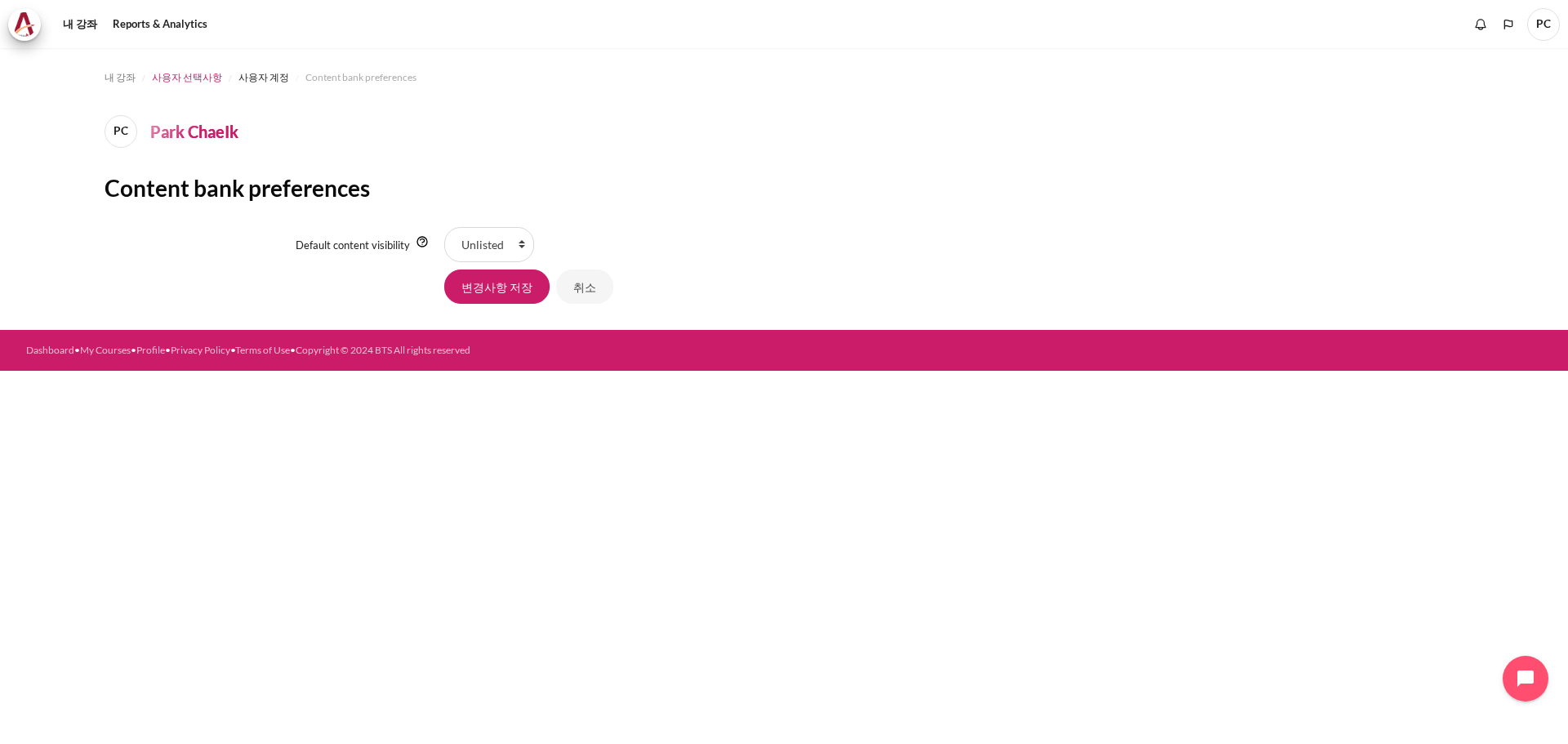
click at [197, 75] on span "사용자 선택사항" at bounding box center [187, 78] width 70 height 15
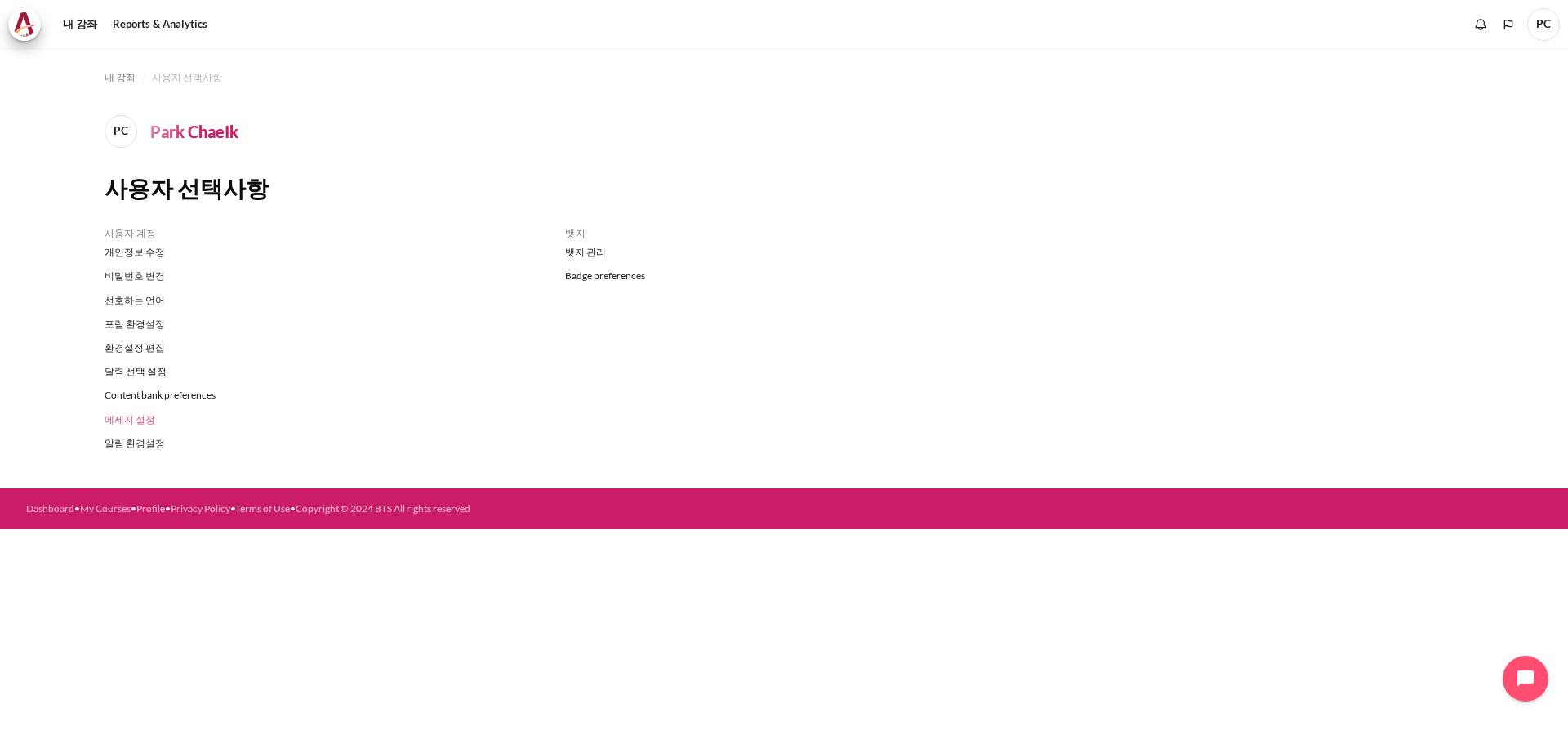
click at [134, 421] on link "메세지 설정" at bounding box center [322, 419] width 437 height 24
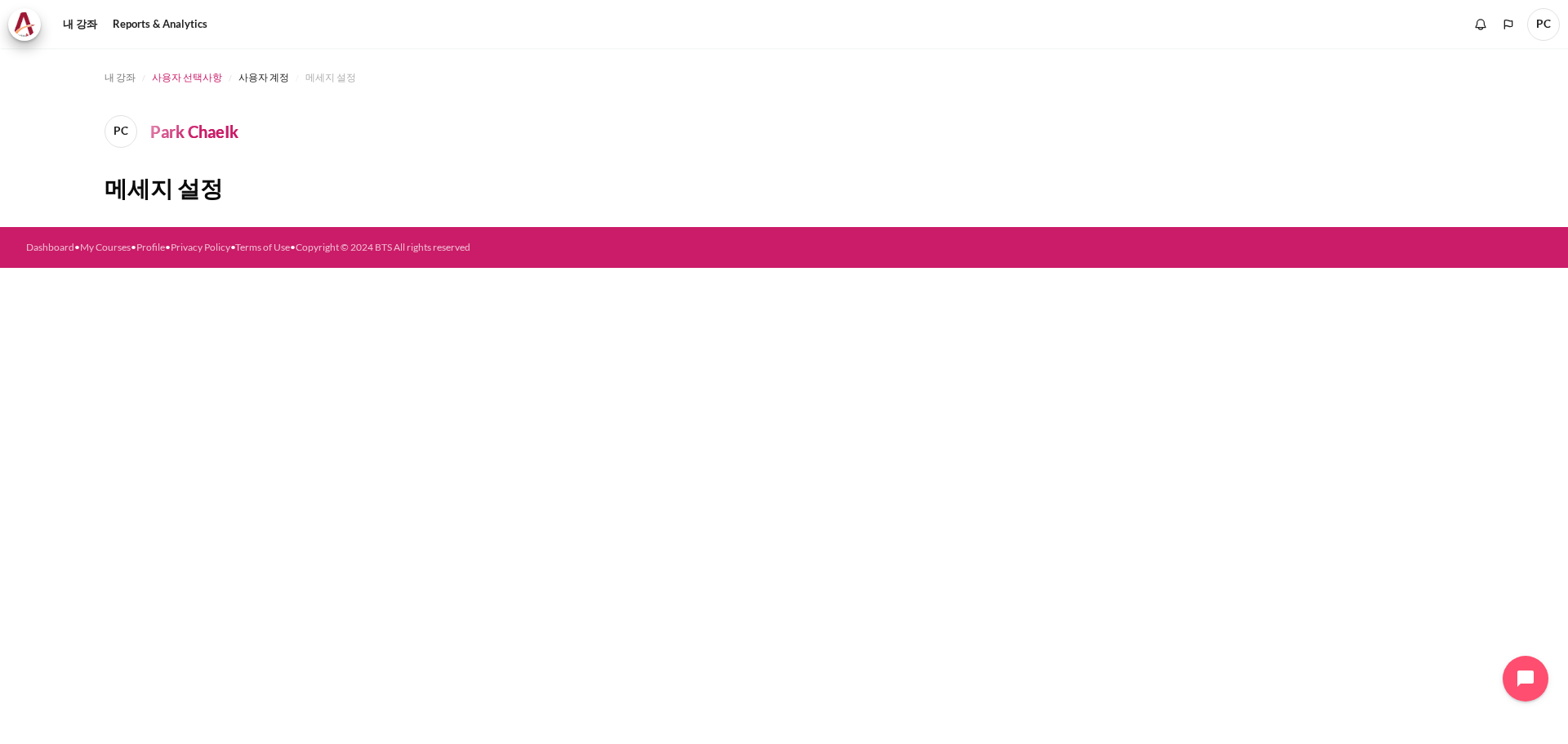
click at [193, 72] on span "사용자 선택사항" at bounding box center [187, 78] width 70 height 15
